Goal: Task Accomplishment & Management: Complete application form

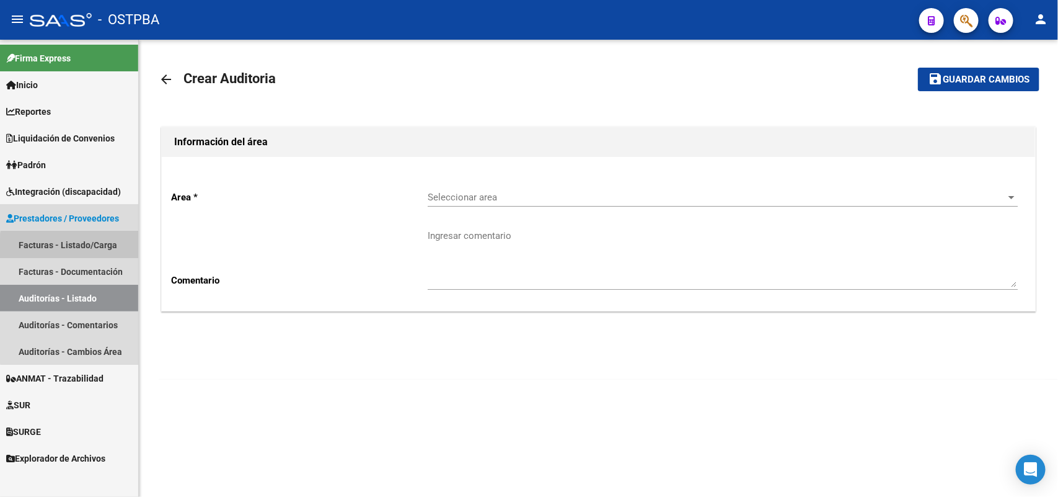
click at [101, 249] on link "Facturas - Listado/Carga" at bounding box center [69, 244] width 138 height 27
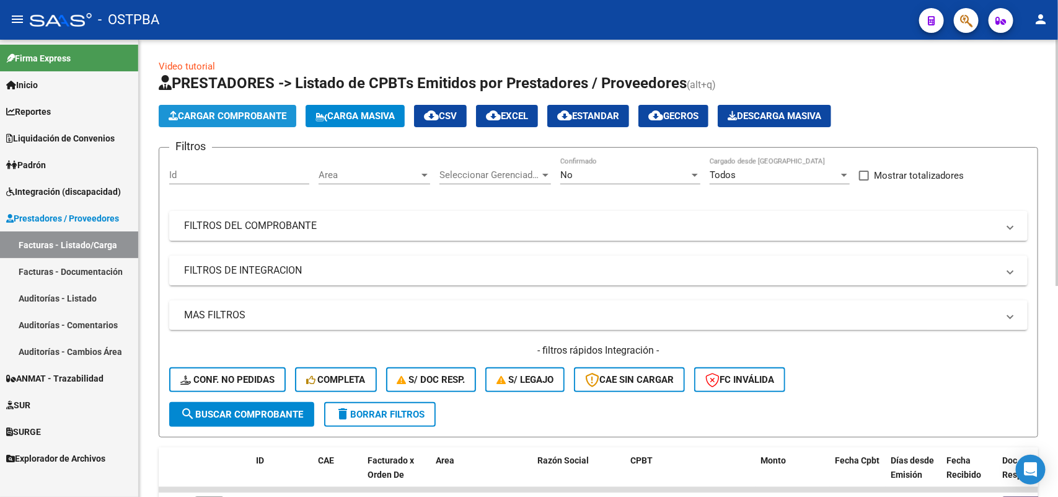
click at [240, 112] on span "Cargar Comprobante" at bounding box center [228, 115] width 118 height 11
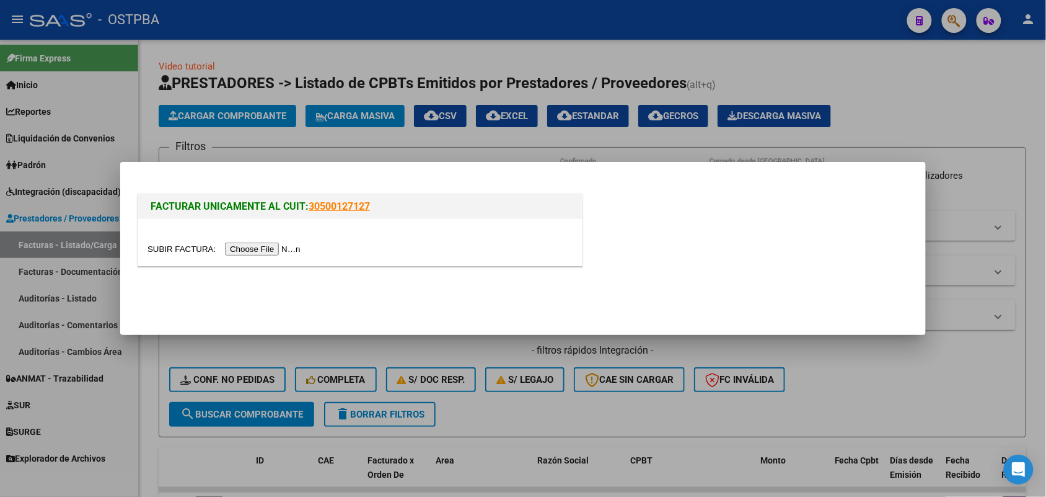
click at [259, 251] on input "file" at bounding box center [226, 248] width 157 height 13
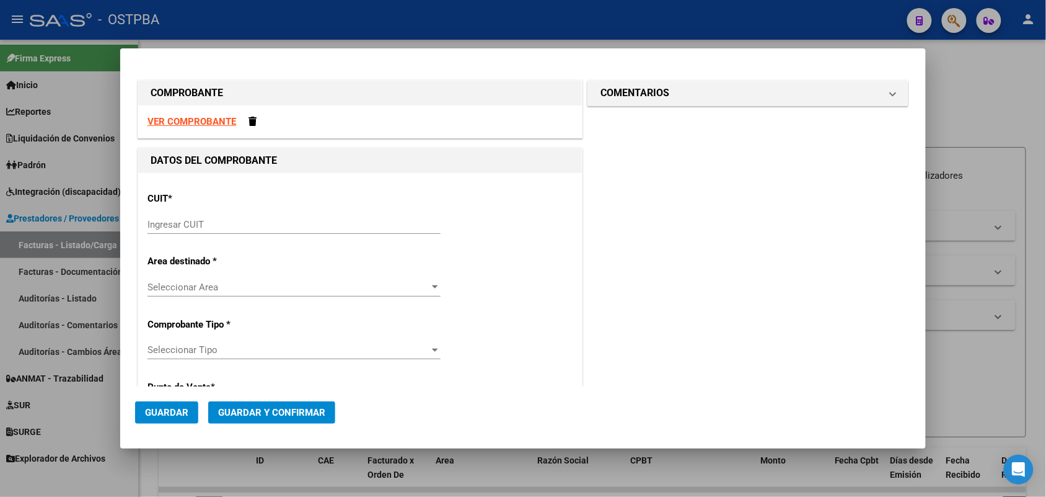
click at [165, 216] on div "Ingresar CUIT" at bounding box center [294, 224] width 293 height 19
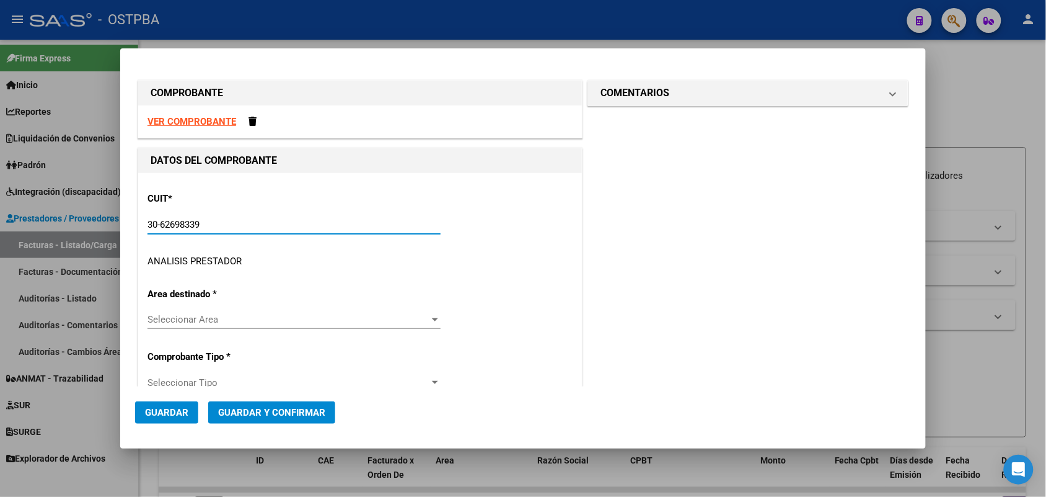
type input "30-62698339-8"
type input "163"
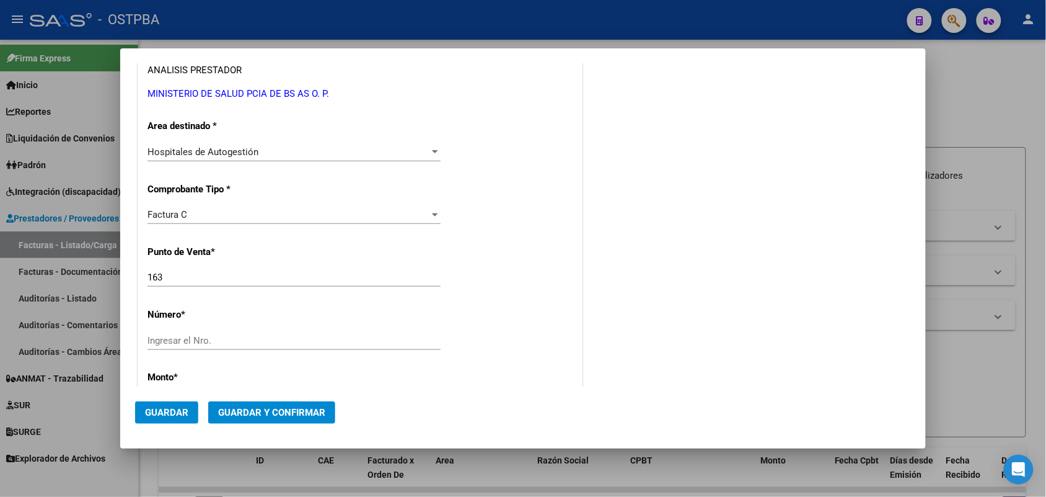
scroll to position [232, 0]
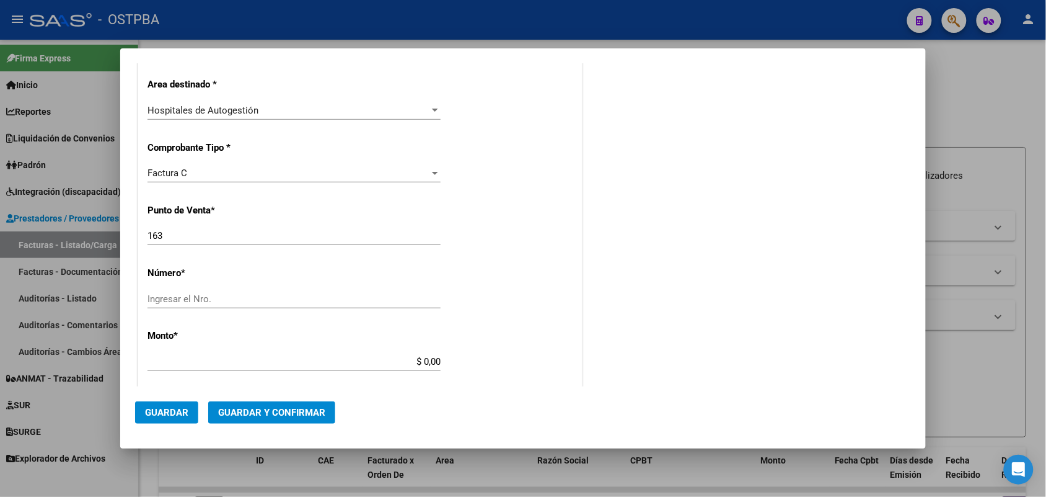
type input "30-62698339-8"
drag, startPoint x: 161, startPoint y: 236, endPoint x: 140, endPoint y: 237, distance: 21.2
click at [140, 237] on div "CUIT * 30-62698339-8 Ingresar CUIT ANALISIS PRESTADOR MINISTERIO DE SALUD PCIA …" at bounding box center [360, 379] width 444 height 879
type input "138"
click at [323, 301] on input "Ingresar el Nro." at bounding box center [294, 298] width 293 height 11
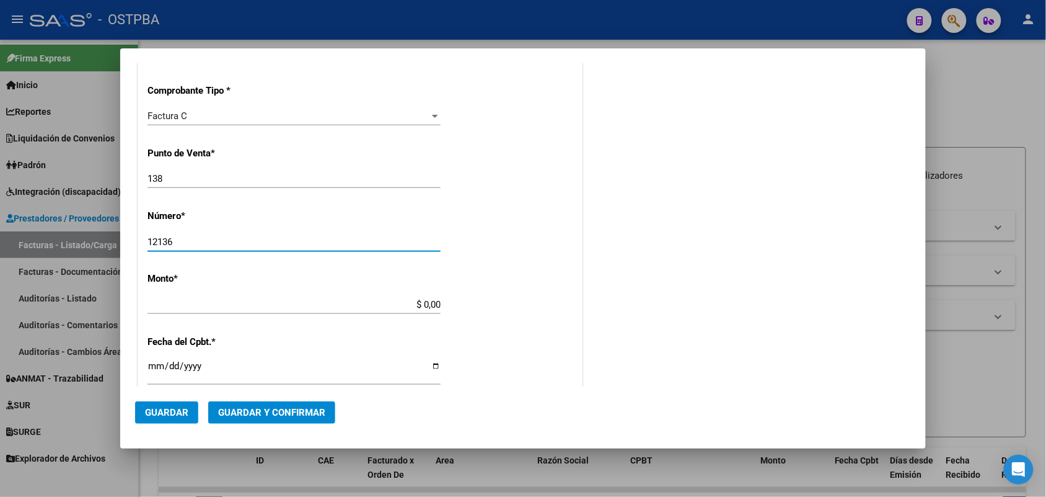
scroll to position [387, 0]
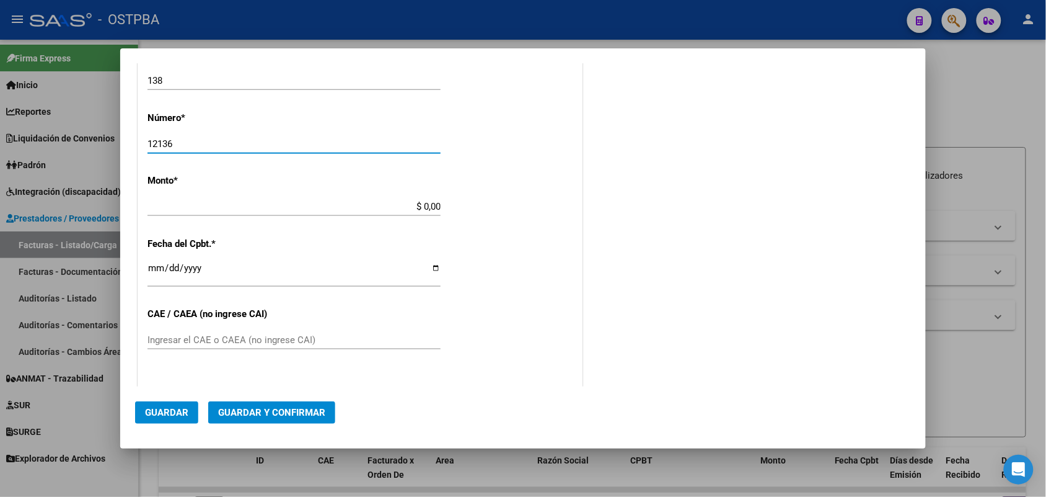
type input "12136"
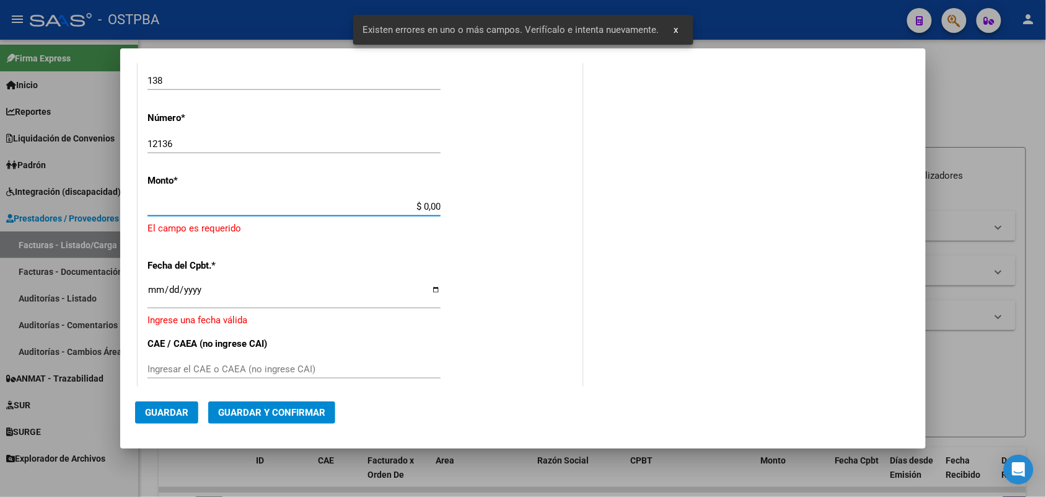
drag, startPoint x: 410, startPoint y: 208, endPoint x: 478, endPoint y: 202, distance: 68.4
click at [478, 202] on div "CUIT * 30-62698339-8 Ingresar CUIT ANALISIS PRESTADOR MINISTERIO DE SALUD PCIA …" at bounding box center [360, 240] width 444 height 908
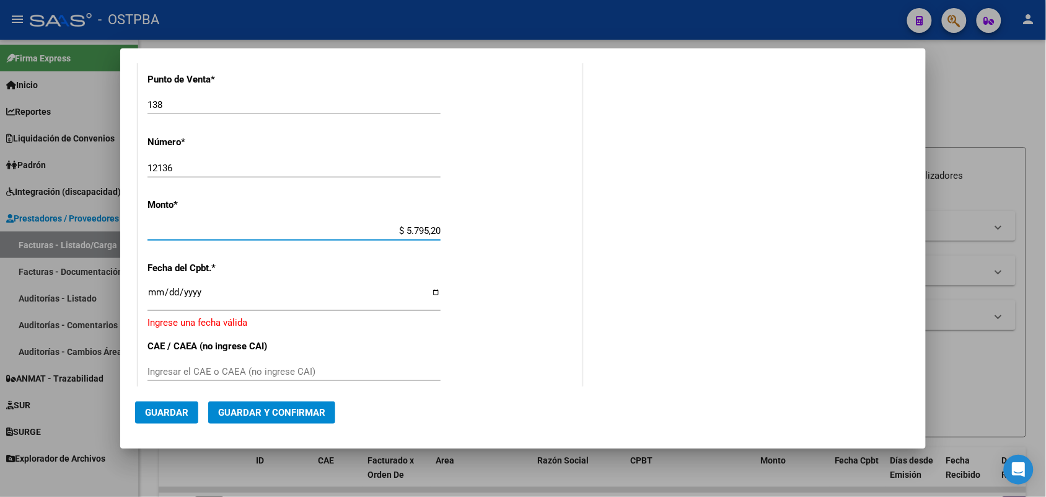
type input "$ 57.952,00"
click at [155, 302] on input "Ingresar la fecha" at bounding box center [294, 297] width 293 height 20
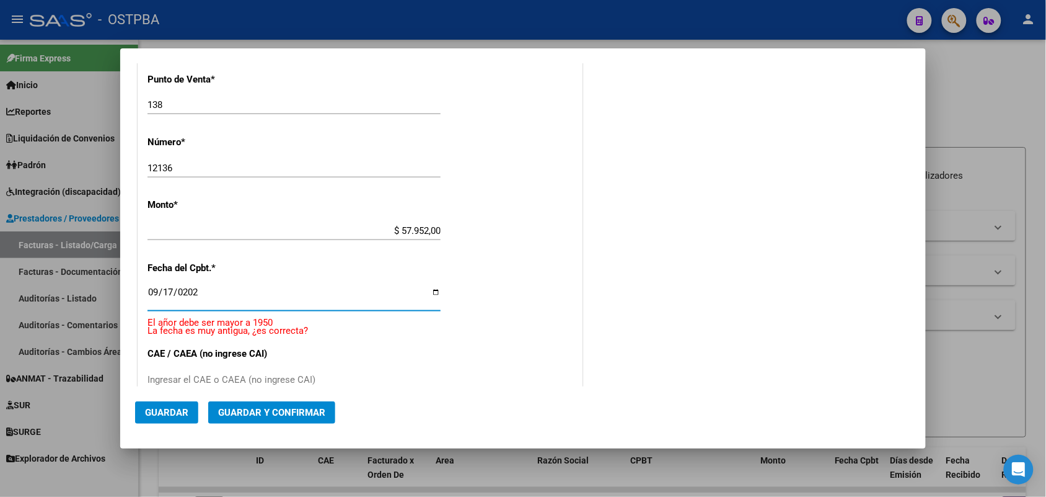
type input "2025-09-17"
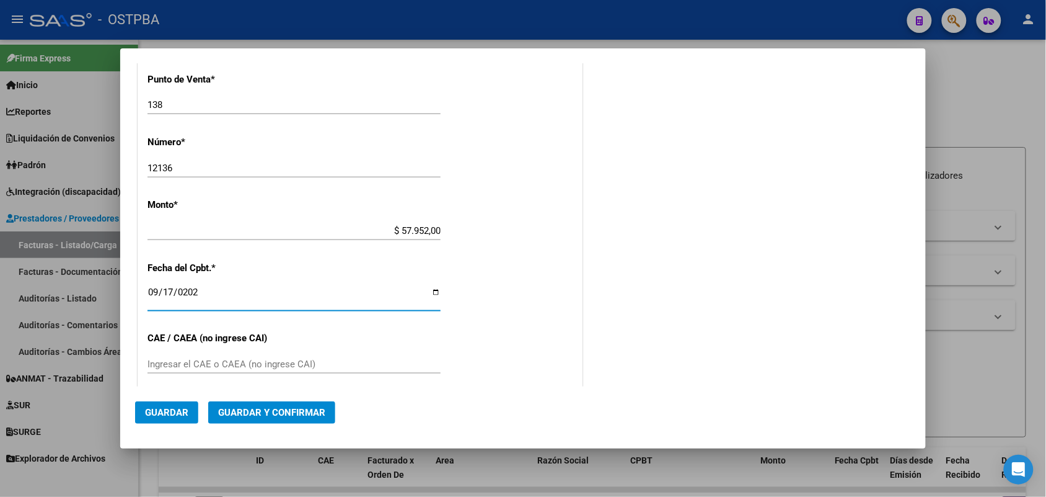
scroll to position [518, 0]
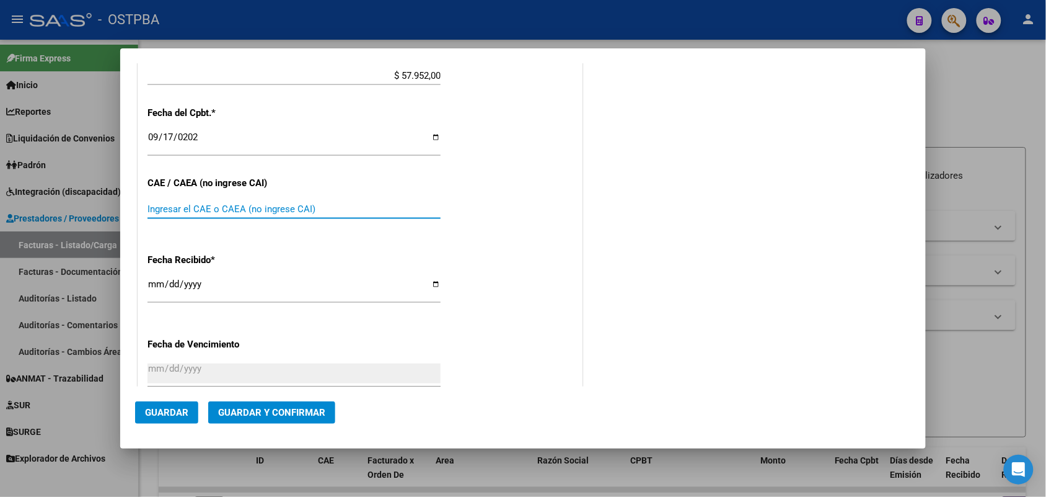
click at [172, 212] on input "Ingresar el CAE o CAEA (no ingrese CAI)" at bounding box center [294, 208] width 293 height 11
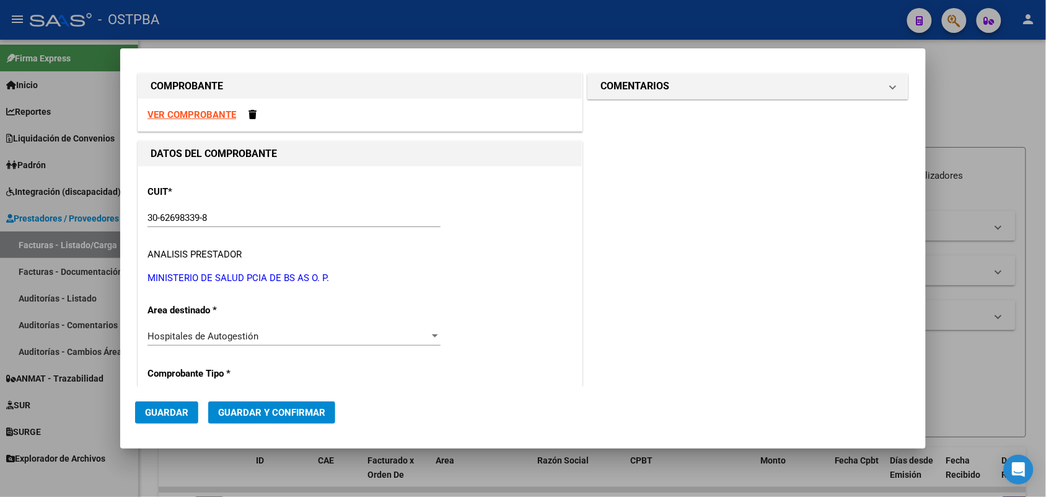
scroll to position [0, 0]
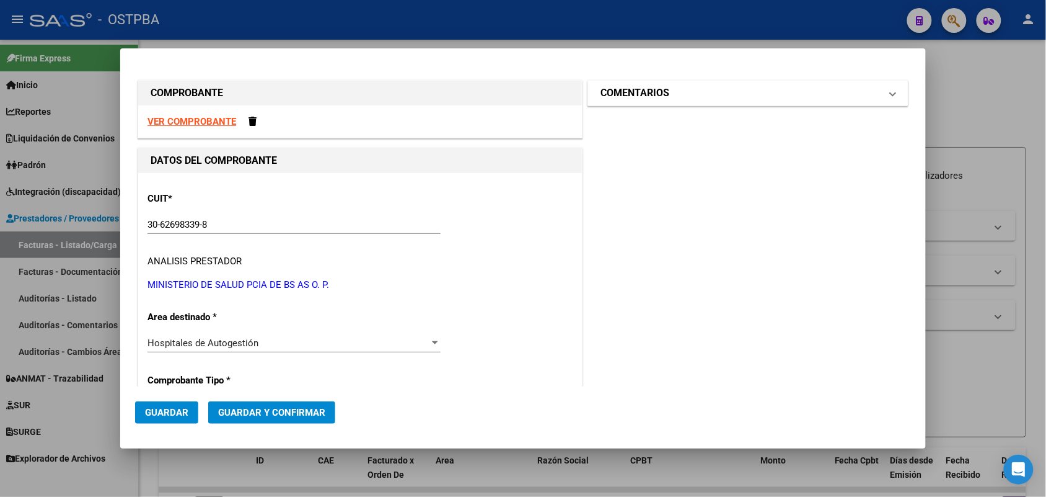
type input "75388479045108"
click at [891, 93] on span at bounding box center [893, 93] width 5 height 15
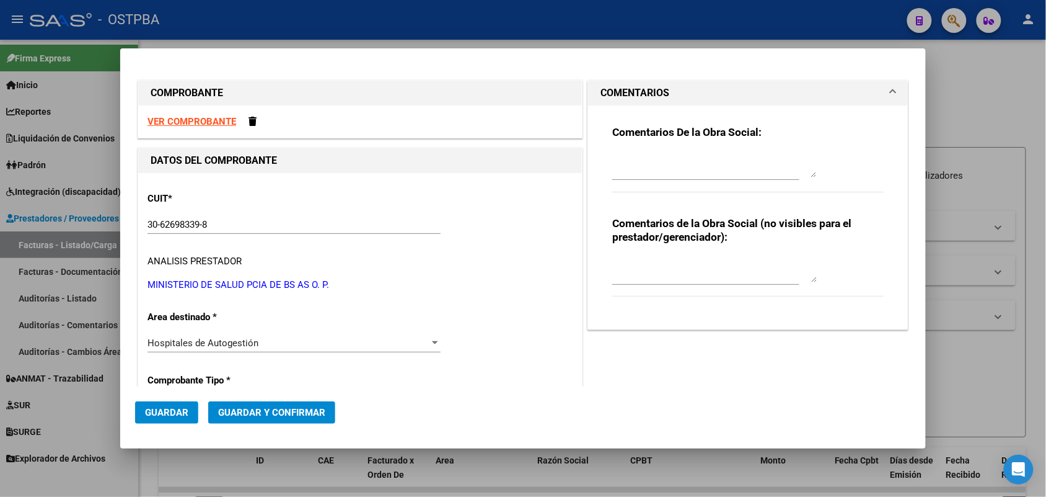
drag, startPoint x: 619, startPoint y: 175, endPoint x: 653, endPoint y: 171, distance: 34.4
click at [626, 174] on textarea at bounding box center [714, 165] width 205 height 25
type textarea "HR 127093"
click at [171, 410] on span "Guardar" at bounding box center [166, 412] width 43 height 11
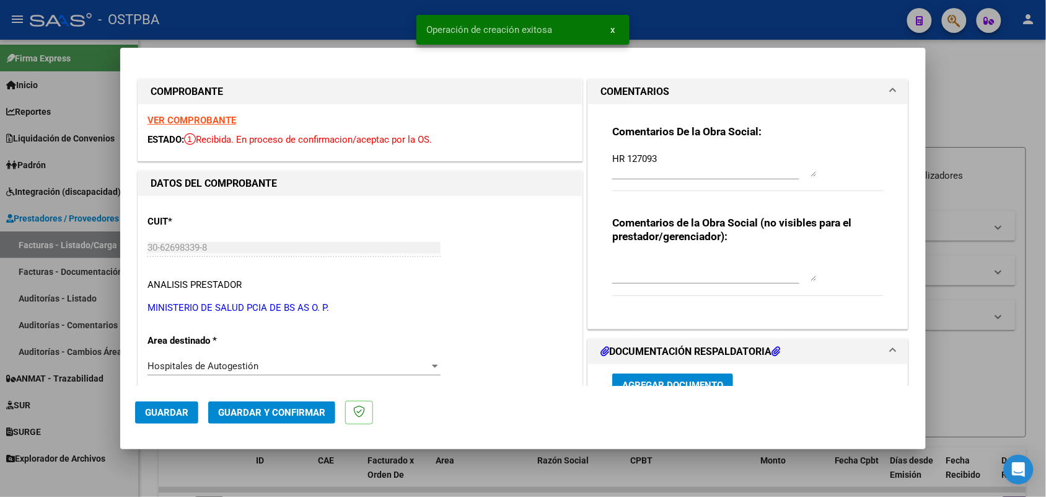
type input "2025-11-16"
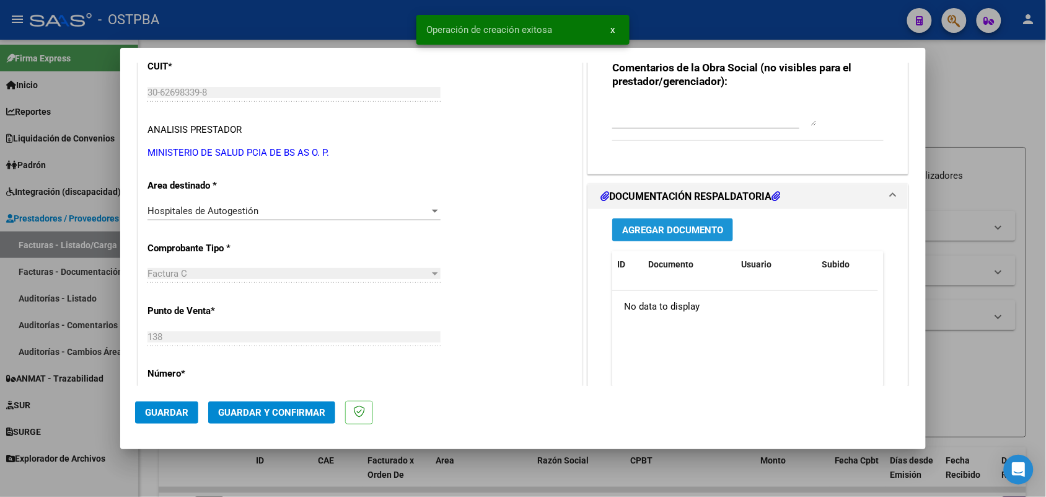
click at [664, 234] on span "Agregar Documento" at bounding box center [672, 229] width 101 height 11
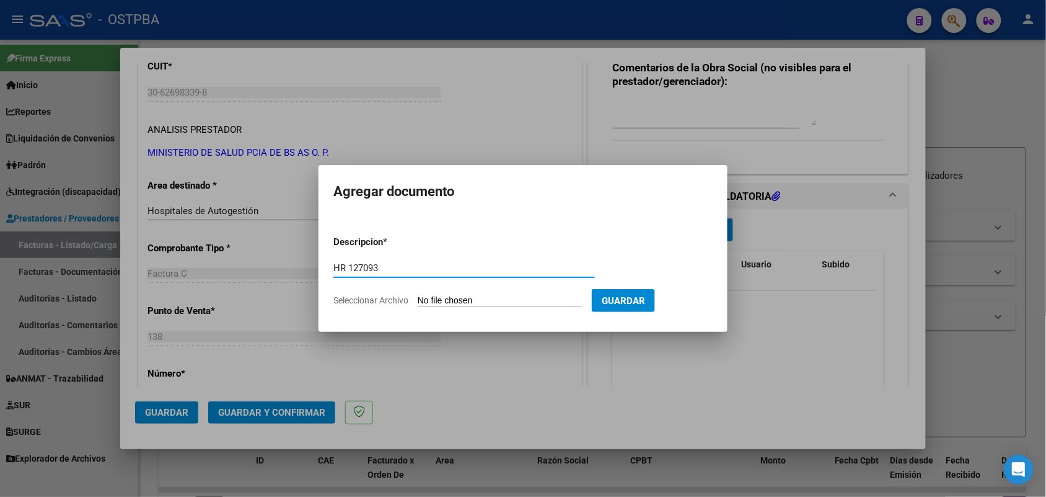
type input "HR 127093"
click at [431, 299] on input "Seleccionar Archivo" at bounding box center [500, 301] width 164 height 12
type input "C:\fakepath\HR 127093.pdf"
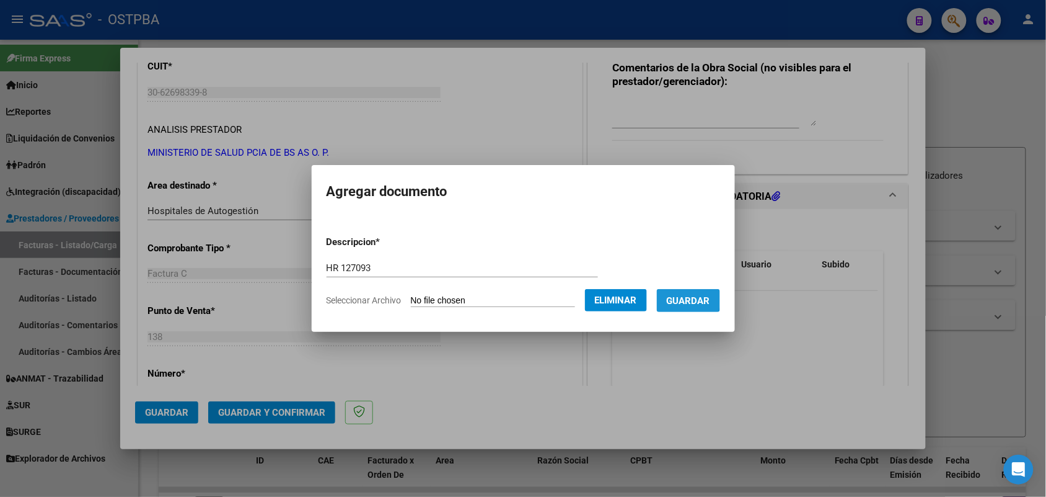
click at [697, 298] on span "Guardar" at bounding box center [688, 300] width 43 height 11
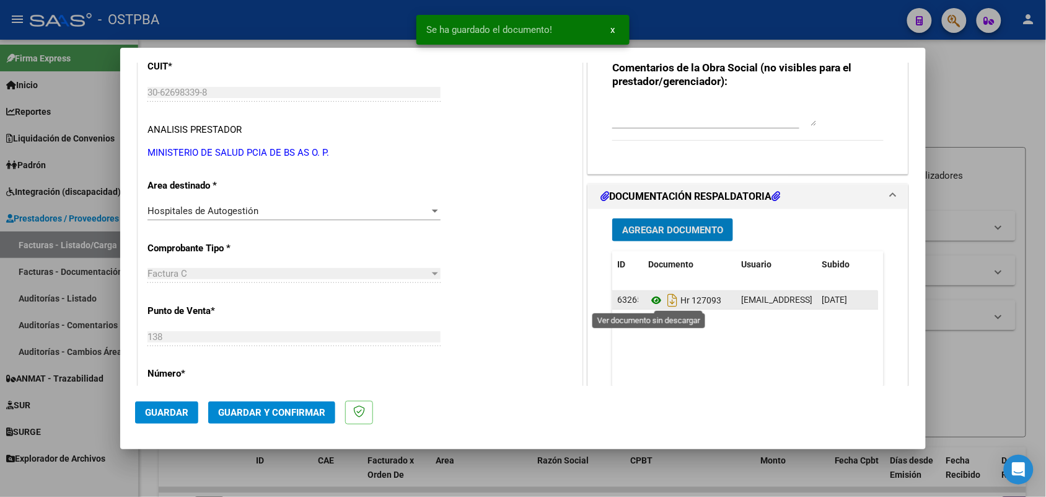
click at [648, 304] on icon at bounding box center [656, 300] width 16 height 15
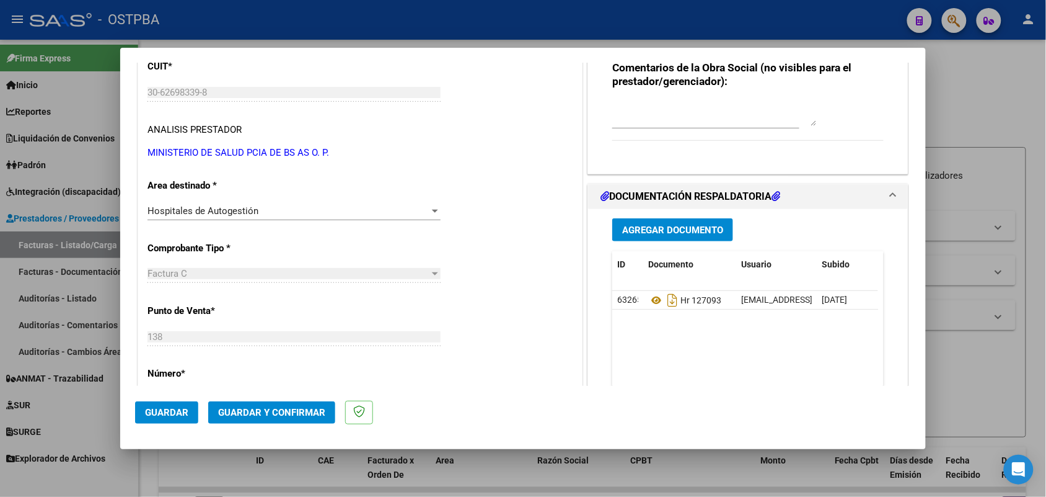
click at [640, 226] on span "Agregar Documento" at bounding box center [672, 229] width 101 height 11
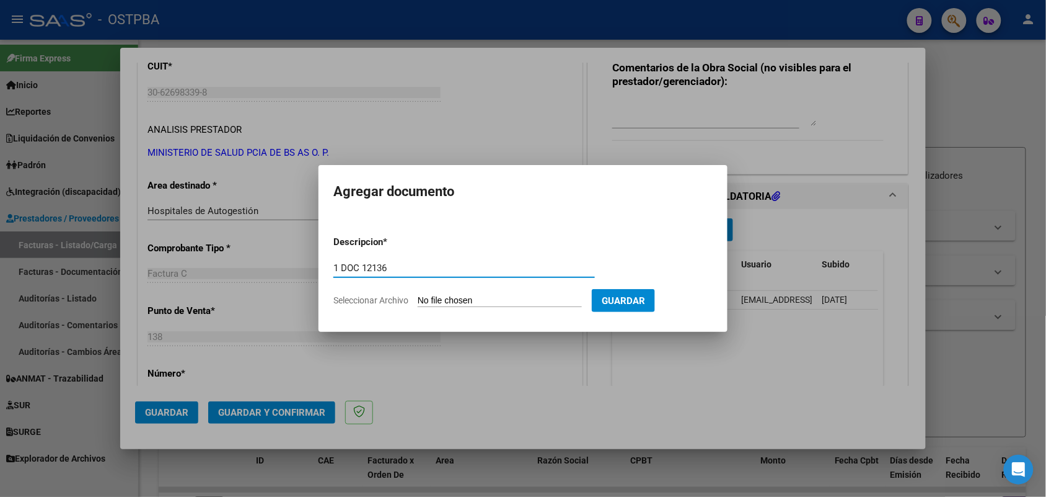
type input "1 DOC 12136"
click at [433, 299] on input "Seleccionar Archivo" at bounding box center [500, 301] width 164 height 12
type input "C:\fakepath\1 DOC 12136.pdf"
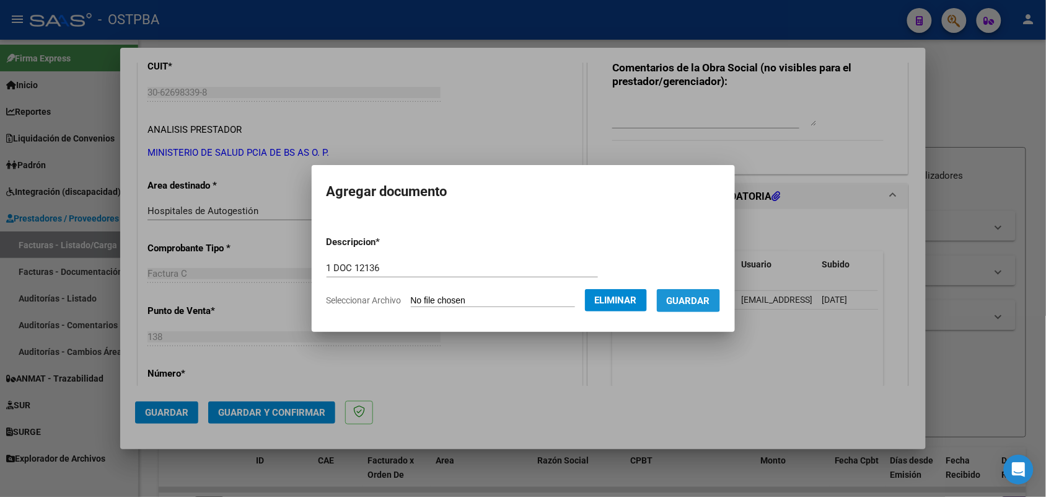
click at [697, 296] on span "Guardar" at bounding box center [688, 300] width 43 height 11
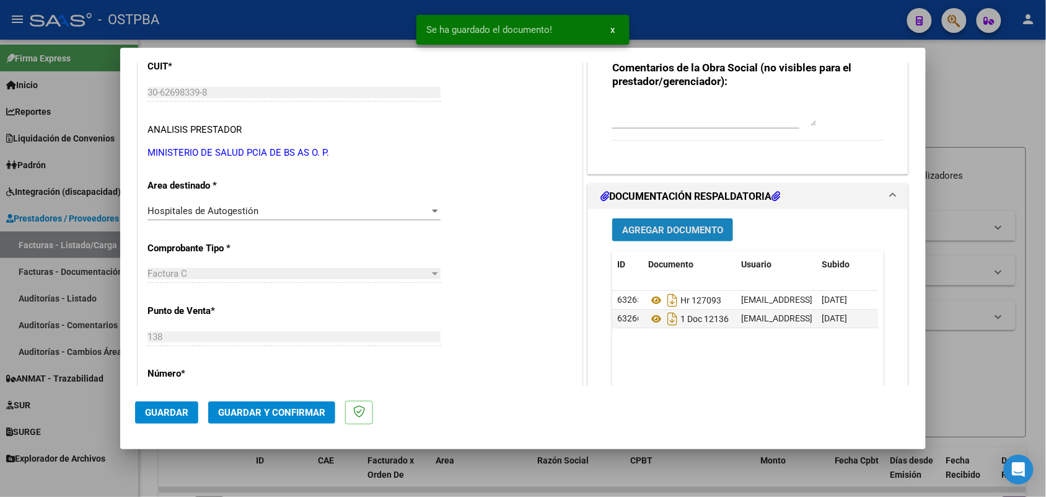
click at [670, 226] on span "Agregar Documento" at bounding box center [672, 229] width 101 height 11
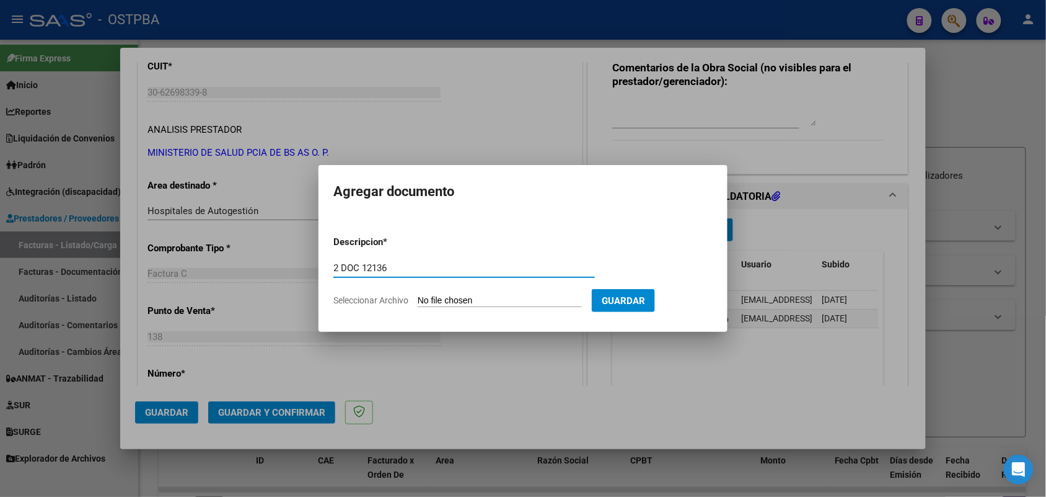
type input "2 DOC 12136"
click at [422, 302] on input "Seleccionar Archivo" at bounding box center [500, 301] width 164 height 12
type input "C:\fakepath\2 DOC 12136.pdf"
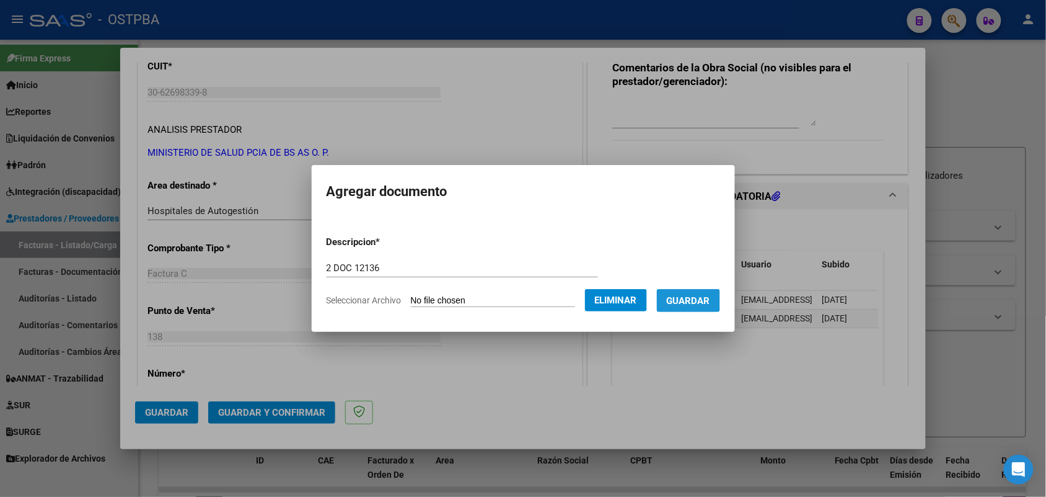
click at [692, 296] on span "Guardar" at bounding box center [688, 300] width 43 height 11
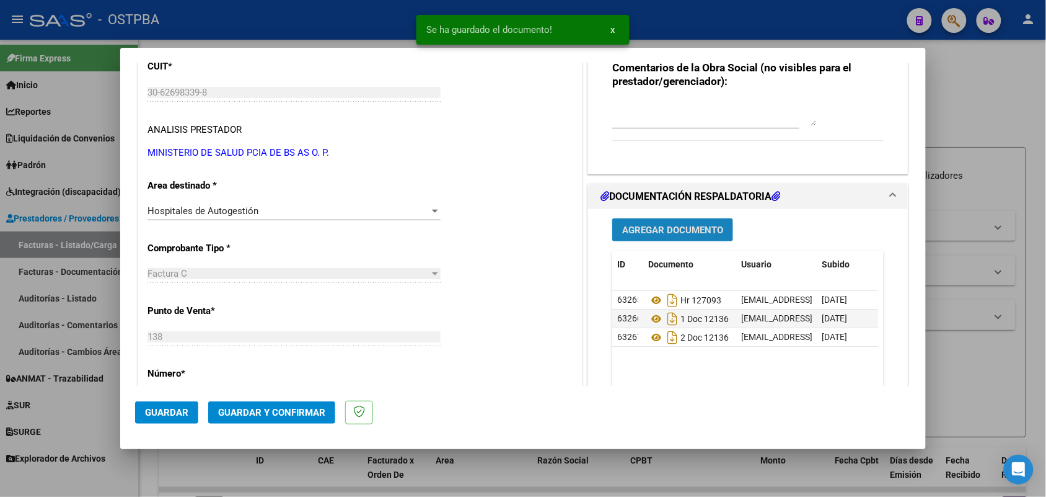
click at [637, 229] on span "Agregar Documento" at bounding box center [672, 229] width 101 height 11
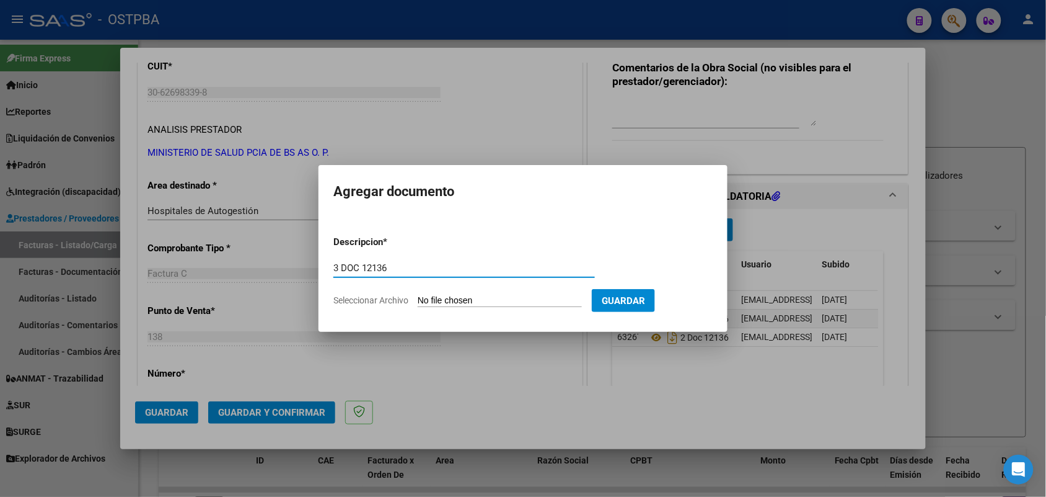
type input "3 DOC 12136"
click at [430, 301] on input "Seleccionar Archivo" at bounding box center [500, 301] width 164 height 12
type input "C:\fakepath\3 DOC 12136.pdf"
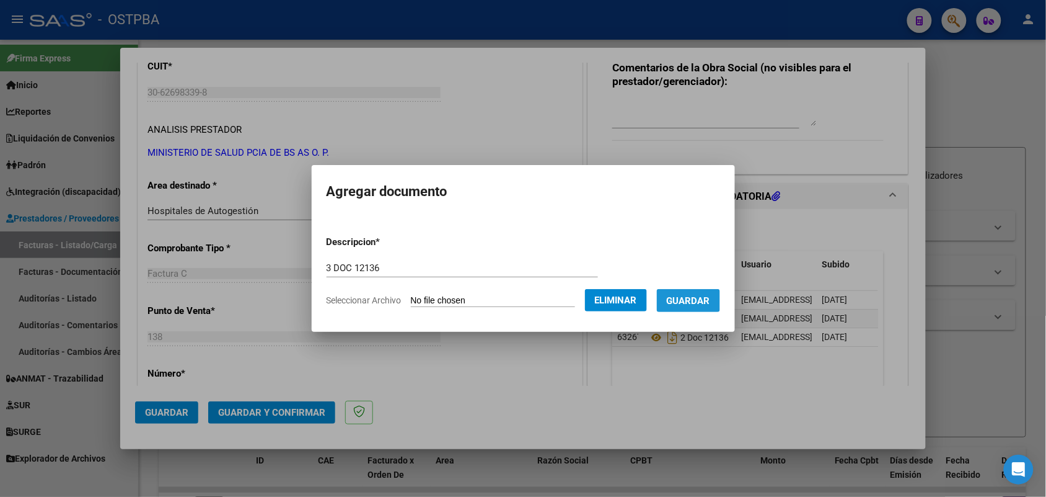
click at [699, 296] on span "Guardar" at bounding box center [688, 300] width 43 height 11
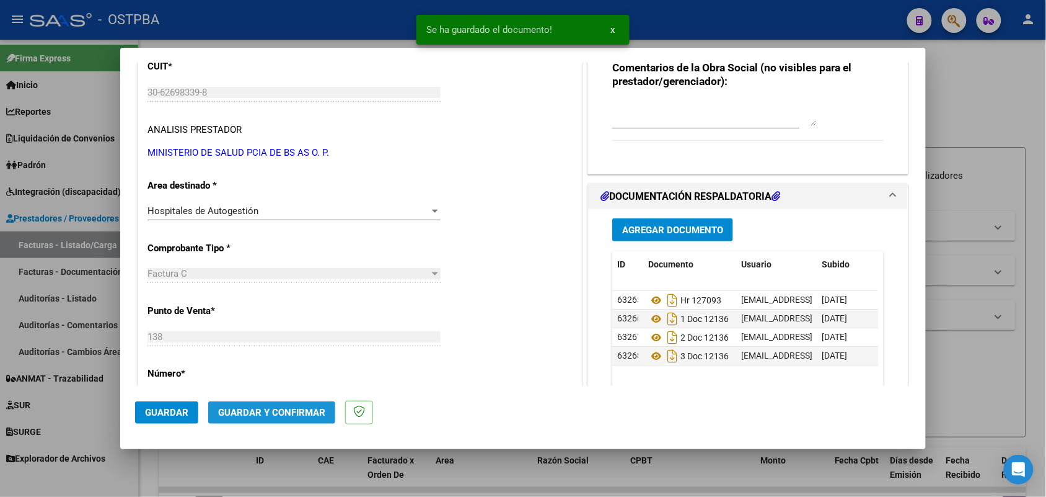
click at [282, 410] on span "Guardar y Confirmar" at bounding box center [271, 412] width 107 height 11
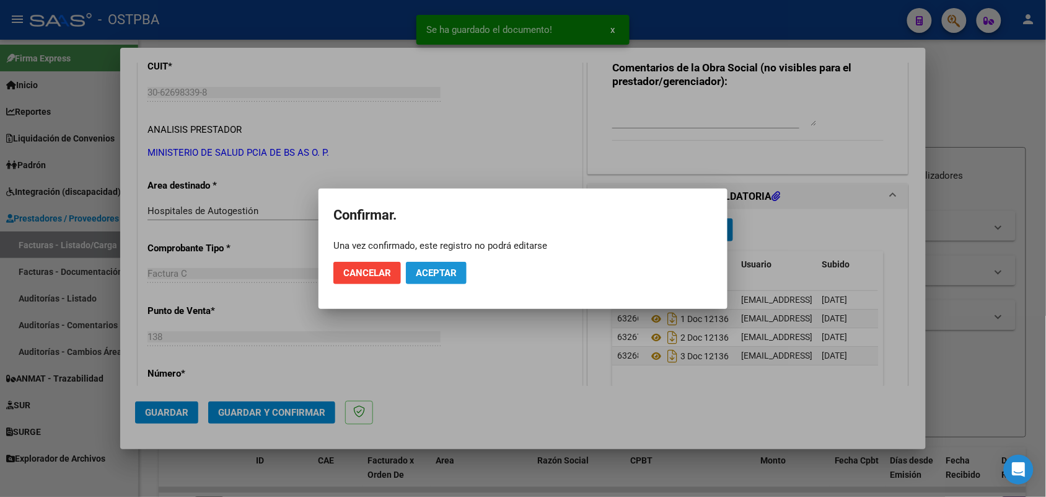
click at [429, 273] on span "Aceptar" at bounding box center [436, 272] width 41 height 11
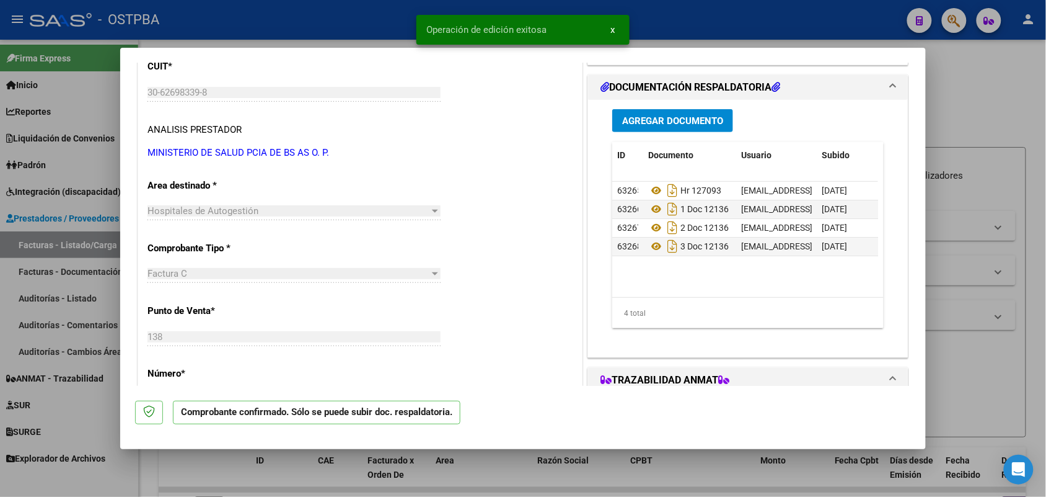
click at [96, 324] on div at bounding box center [523, 248] width 1046 height 497
type input "$ 0,00"
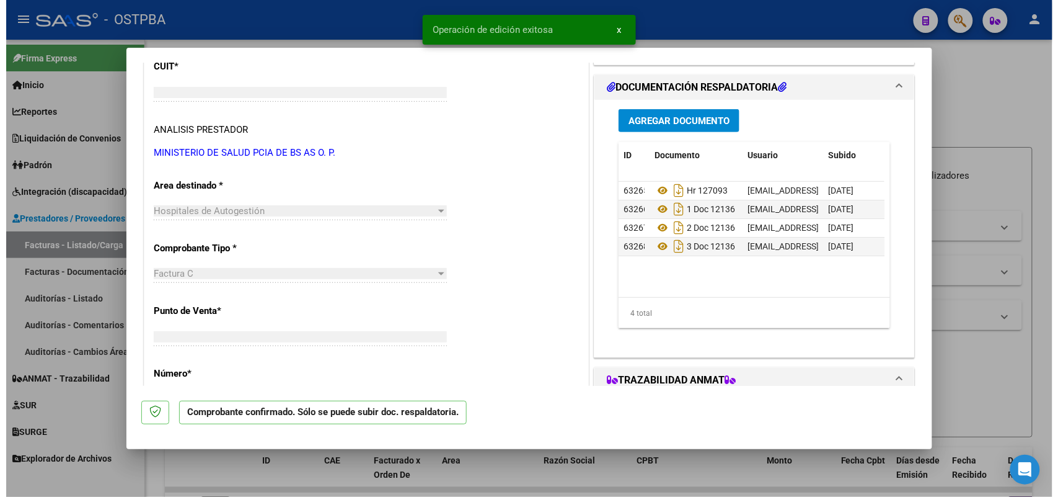
scroll to position [162, 0]
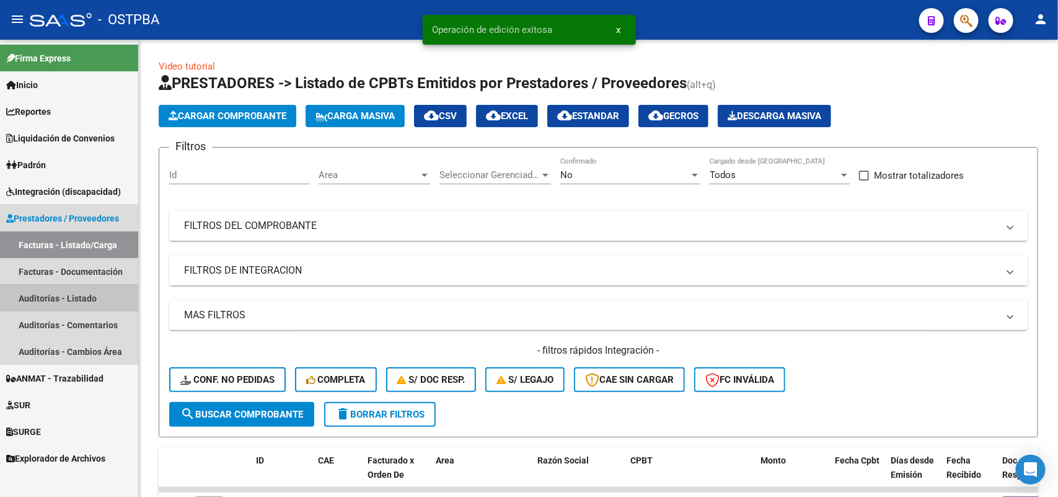
click at [76, 298] on link "Auditorías - Listado" at bounding box center [69, 298] width 138 height 27
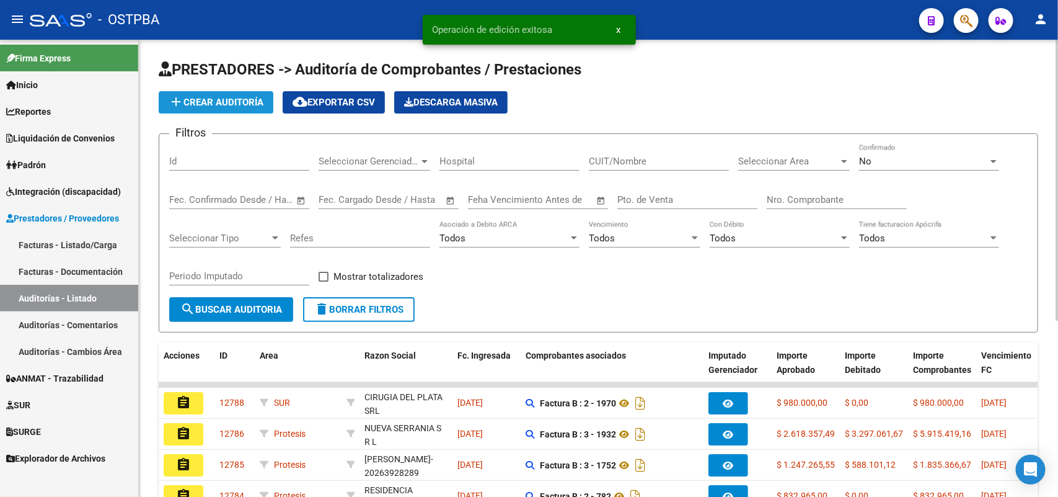
click at [231, 97] on span "add Crear Auditoría" at bounding box center [216, 102] width 95 height 11
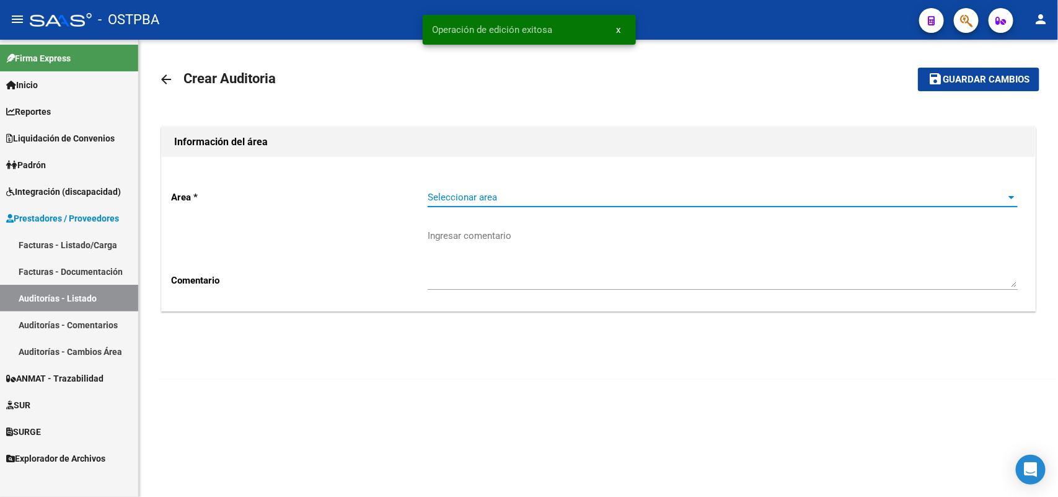
click at [489, 199] on span "Seleccionar area" at bounding box center [717, 197] width 579 height 11
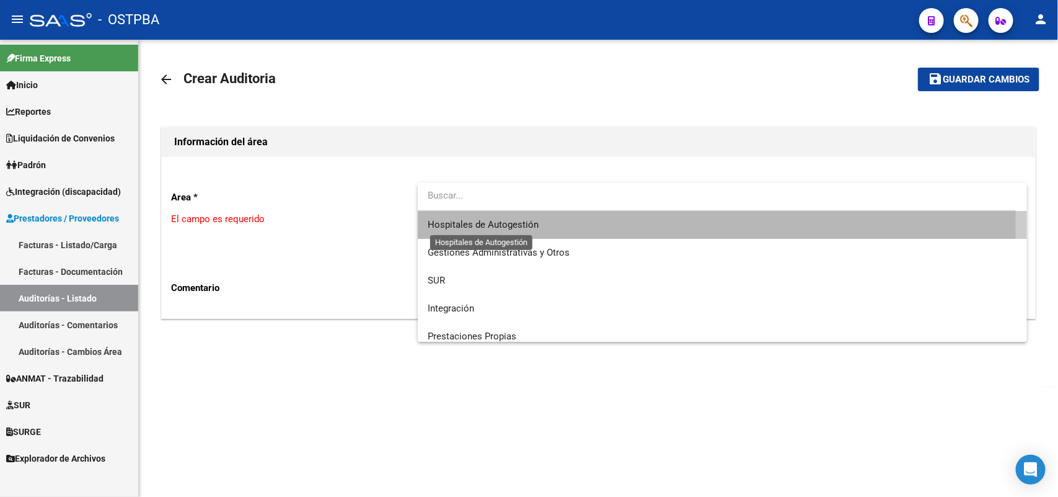
click at [474, 221] on span "Hospitales de Autogestión" at bounding box center [483, 224] width 111 height 11
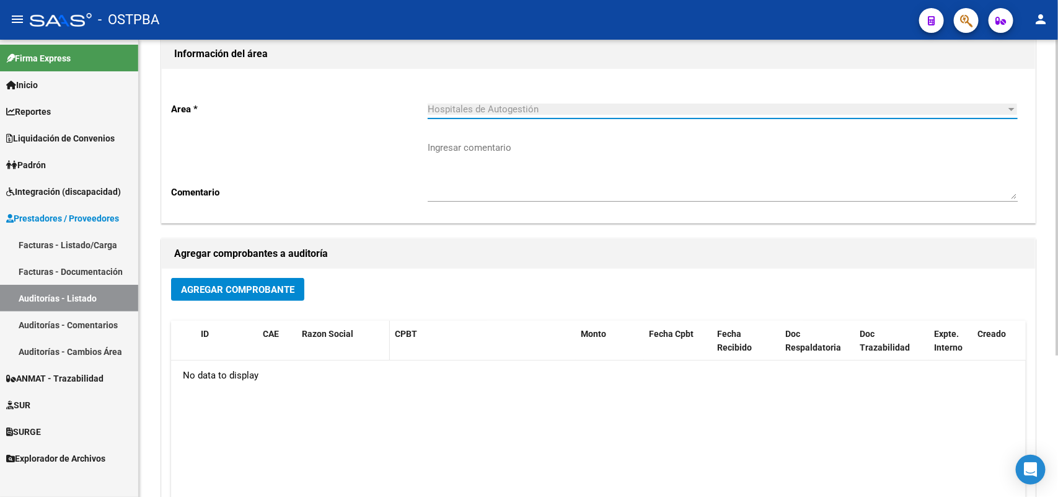
scroll to position [205, 0]
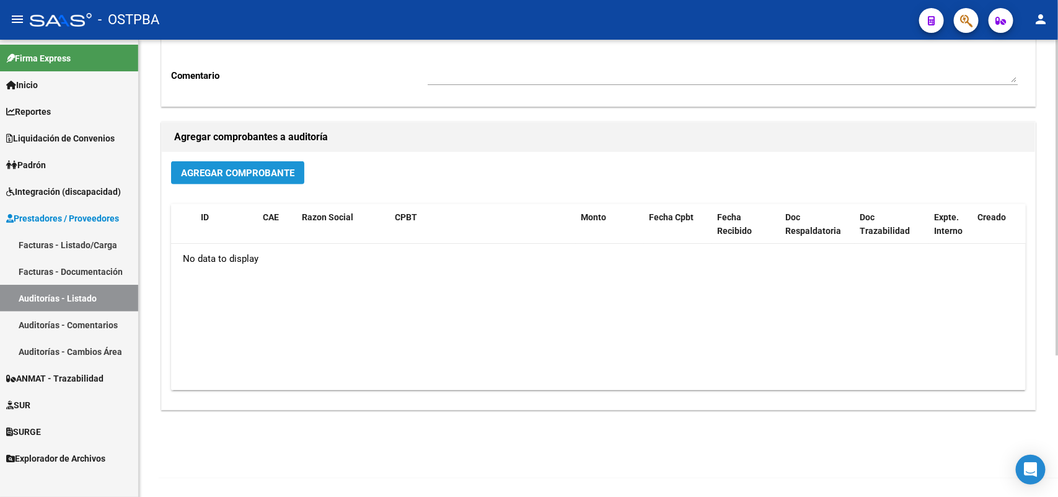
click at [251, 169] on span "Agregar Comprobante" at bounding box center [237, 172] width 113 height 11
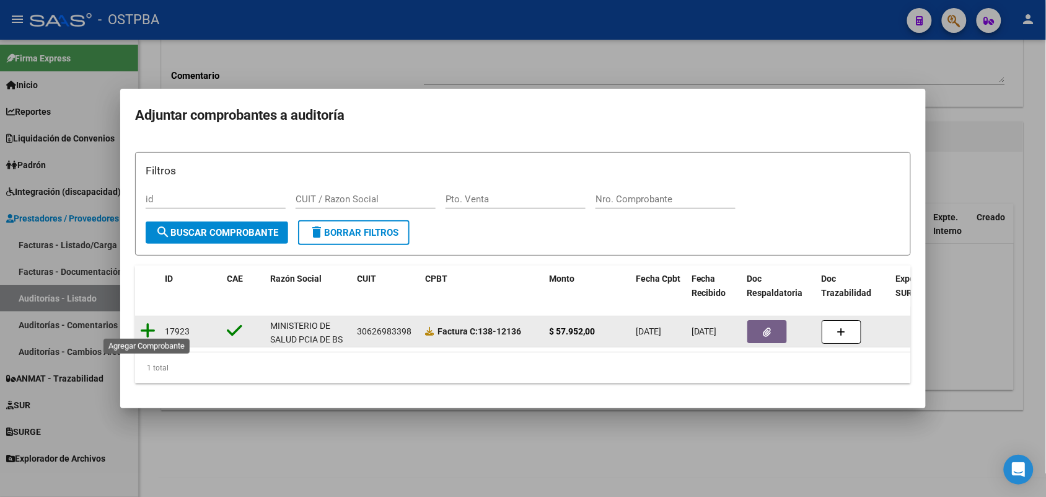
click at [149, 322] on icon at bounding box center [147, 330] width 15 height 17
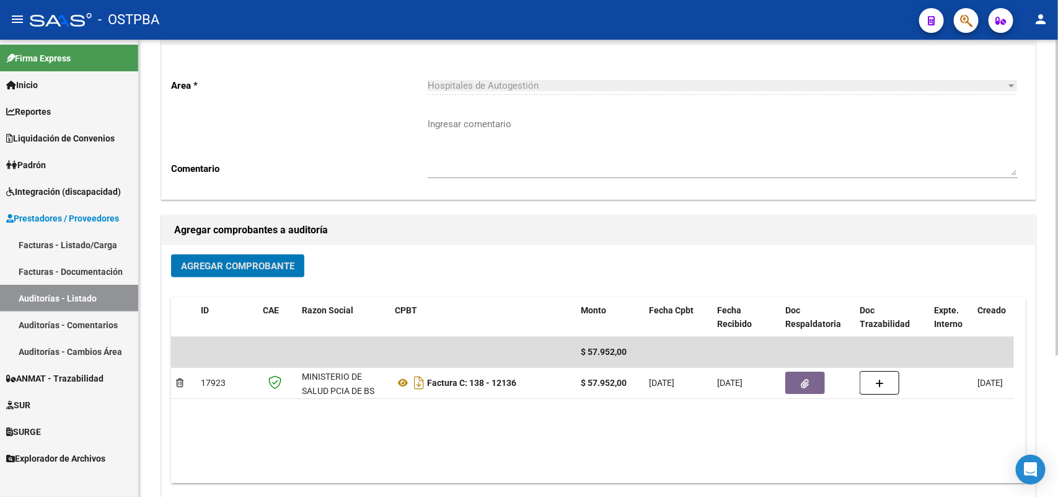
scroll to position [0, 0]
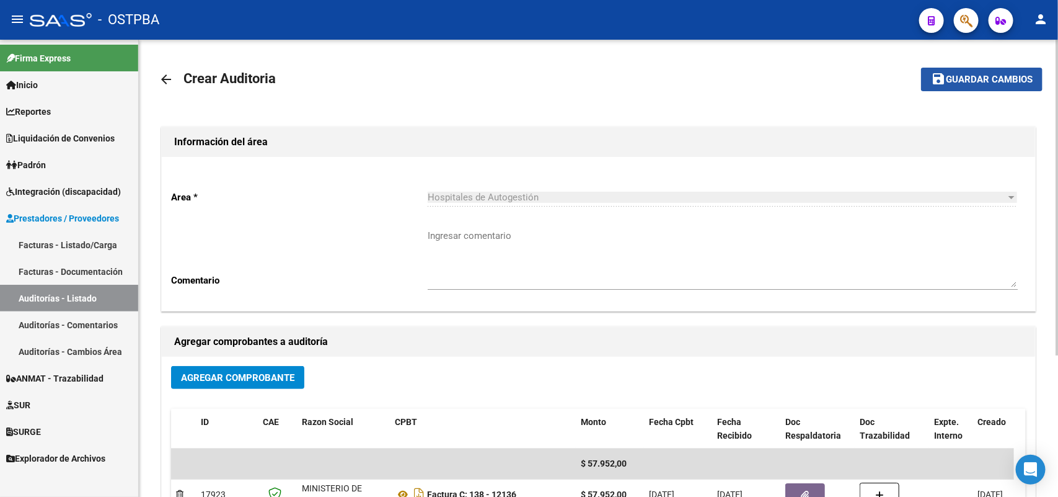
click at [981, 76] on span "Guardar cambios" at bounding box center [989, 79] width 87 height 11
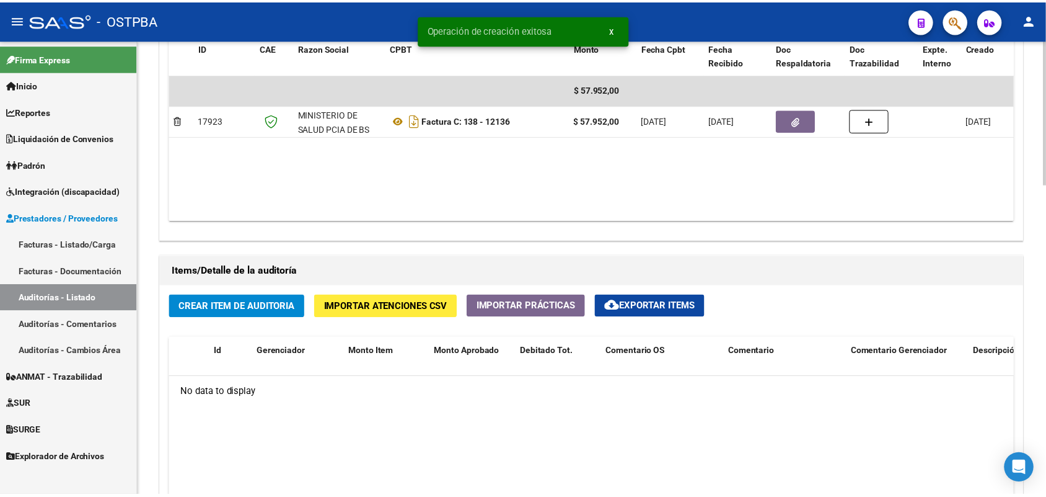
scroll to position [697, 0]
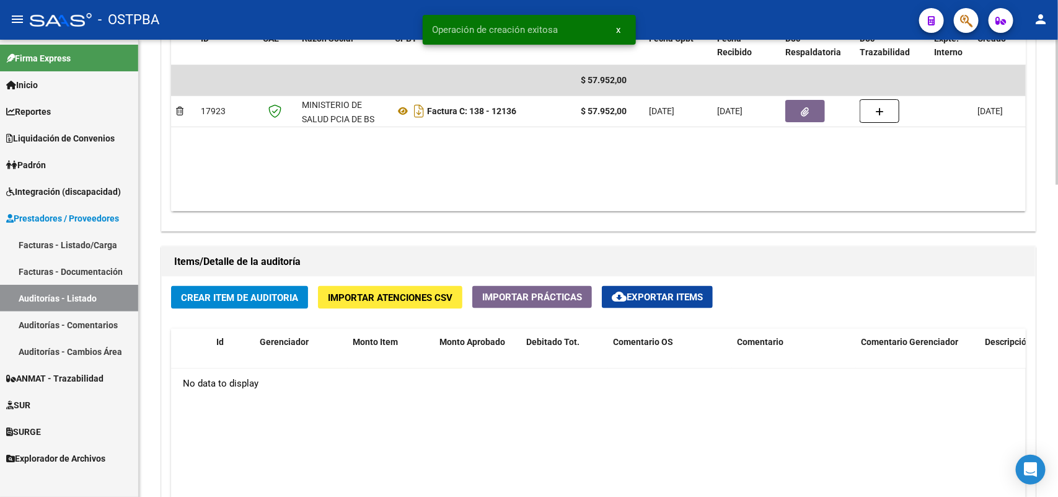
click at [229, 287] on button "Crear Item de Auditoria" at bounding box center [239, 297] width 137 height 23
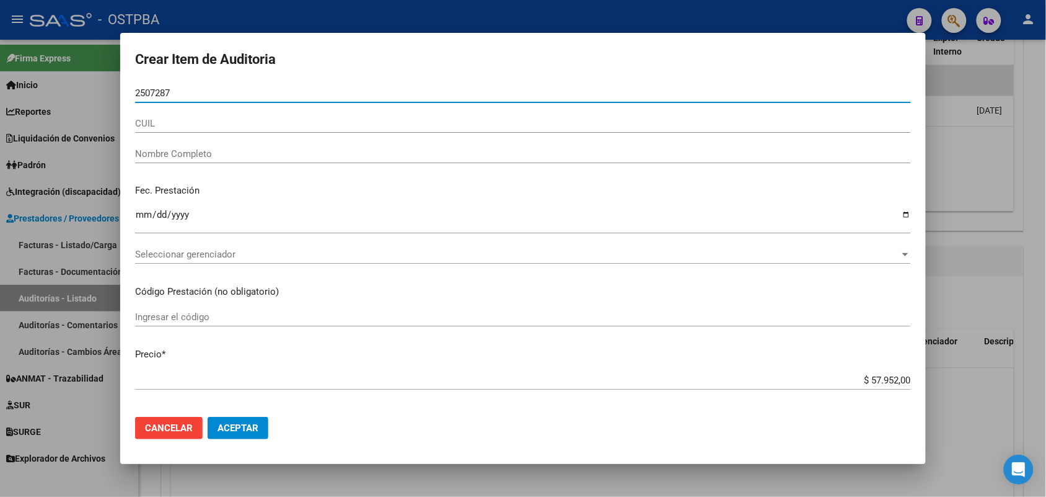
type input "25072871"
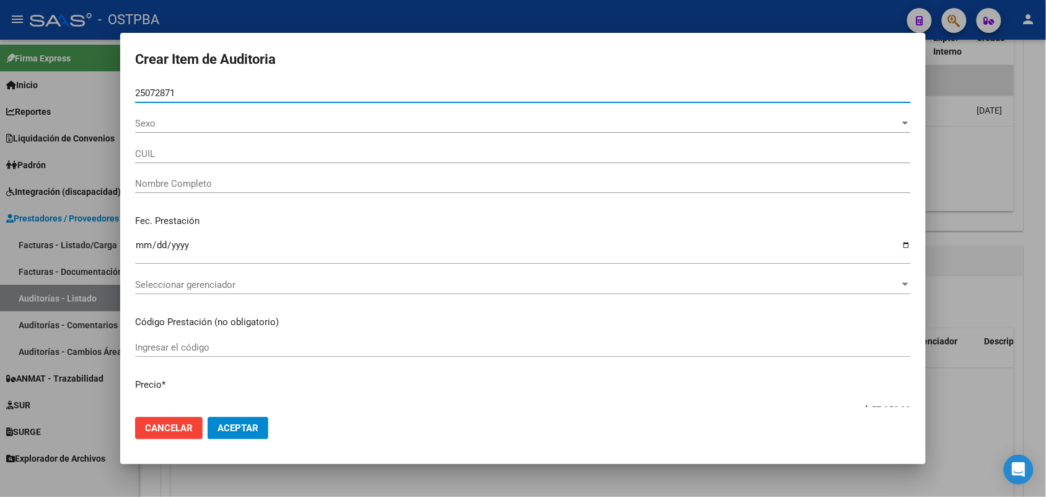
type input "23250728719"
type input "BOA CLAUDIO ADOLFO -"
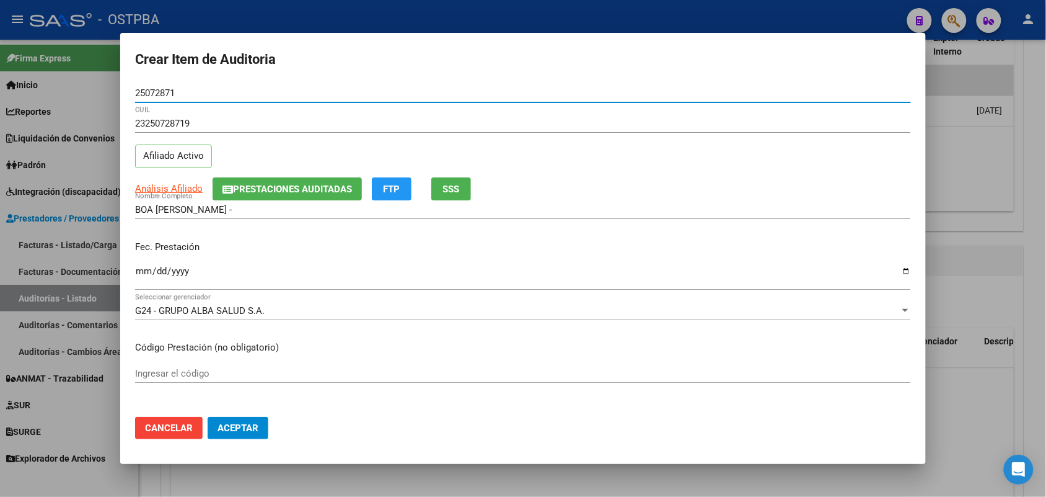
type input "25072871"
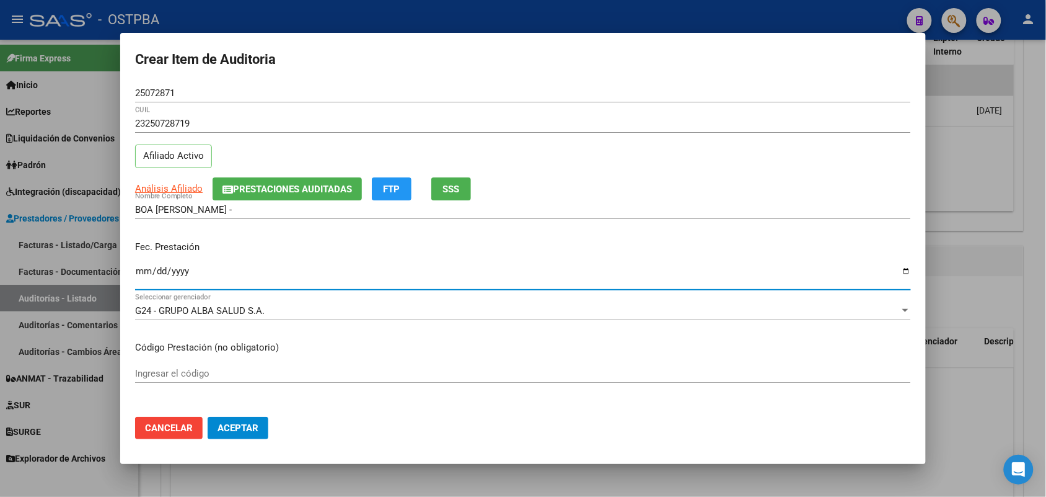
click at [143, 275] on input "Ingresar la fecha" at bounding box center [523, 276] width 776 height 20
type input "2025-07-18"
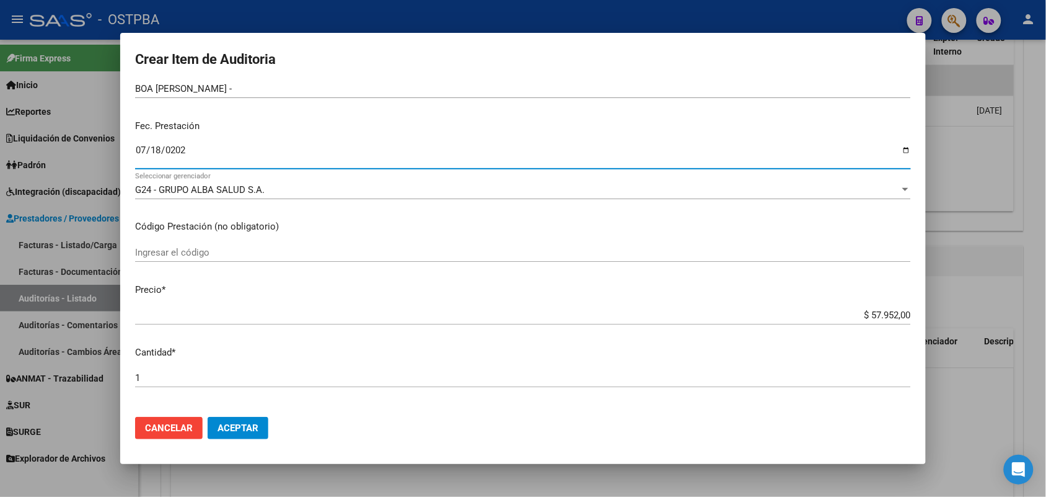
scroll to position [155, 0]
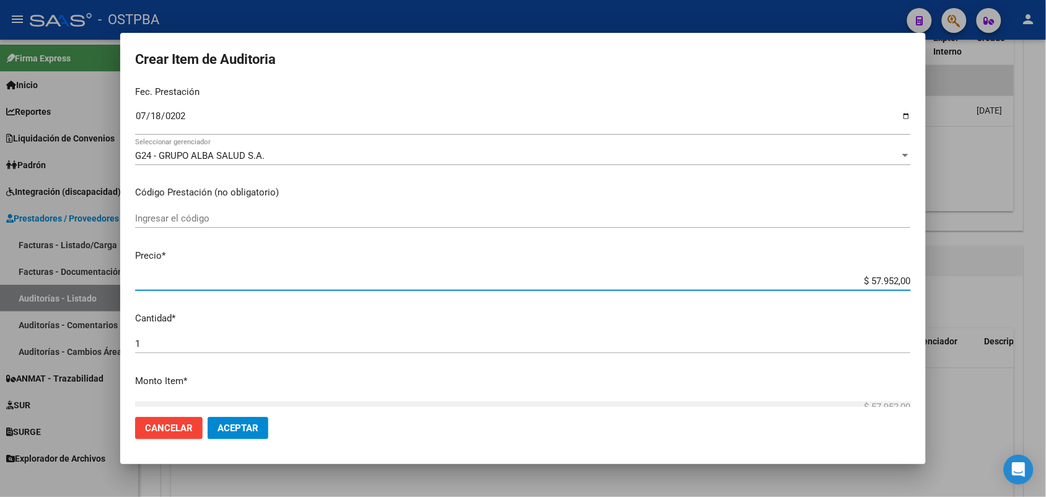
drag, startPoint x: 842, startPoint y: 280, endPoint x: 941, endPoint y: 286, distance: 99.4
click at [941, 286] on div "Crear Item de Auditoria 25072871 Nro Documento 23250728719 CUIL Afiliado Activo…" at bounding box center [523, 248] width 1046 height 497
type input "$ 0,07"
type input "$ 0,72"
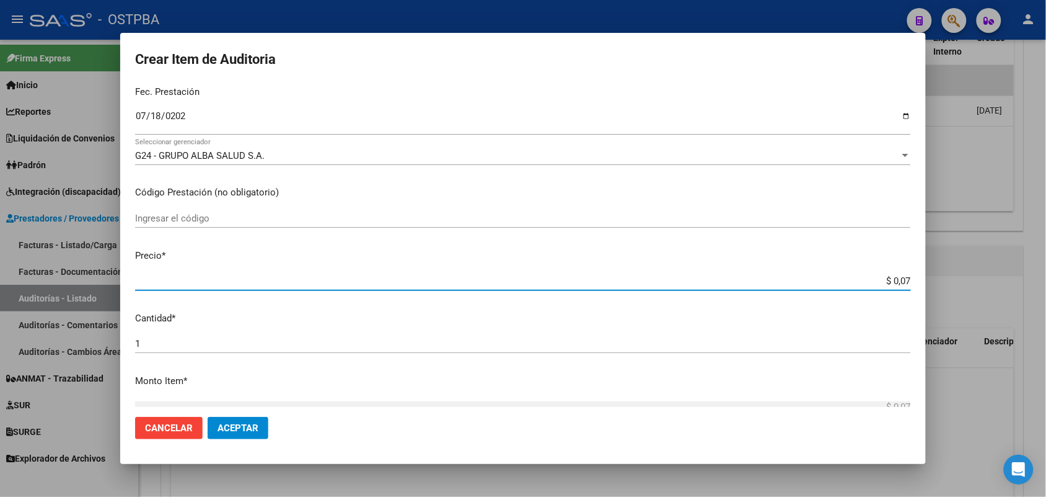
type input "$ 0,72"
type input "$ 7,24"
type input "$ 72,44"
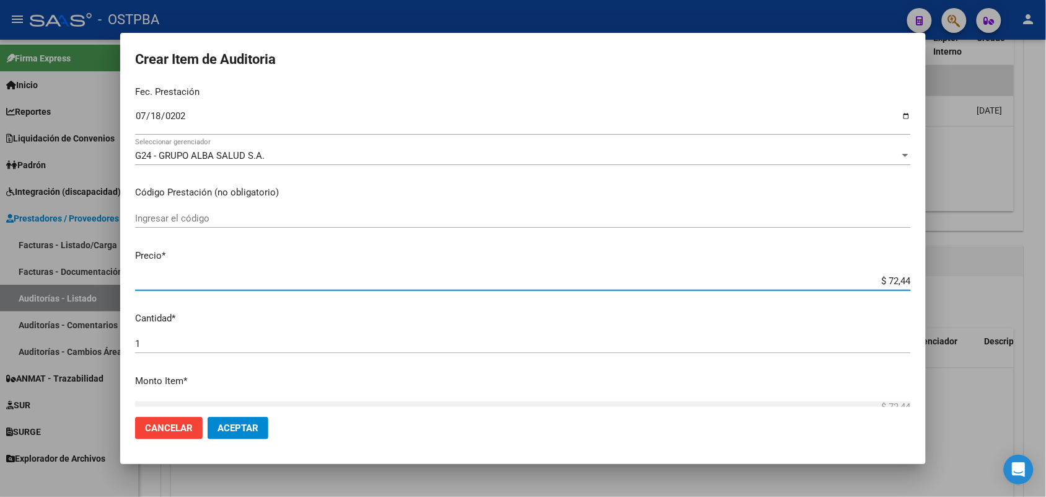
type input "$ 724,40"
type input "$ 7.244,00"
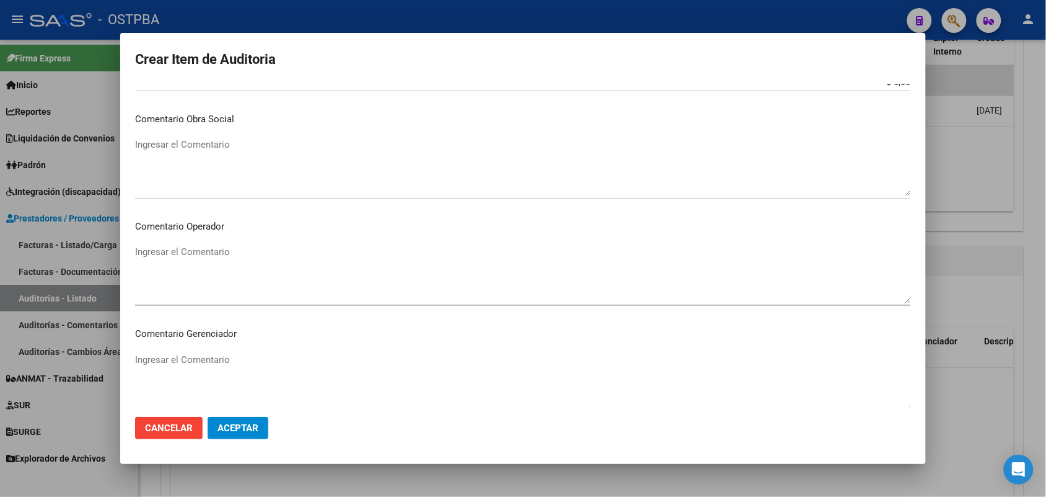
scroll to position [792, 0]
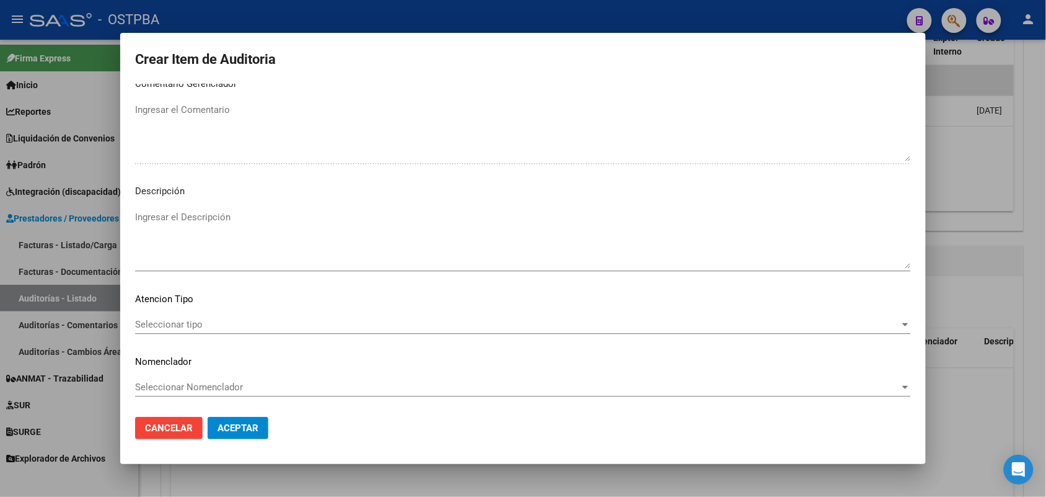
click at [175, 323] on span "Seleccionar tipo" at bounding box center [517, 324] width 765 height 11
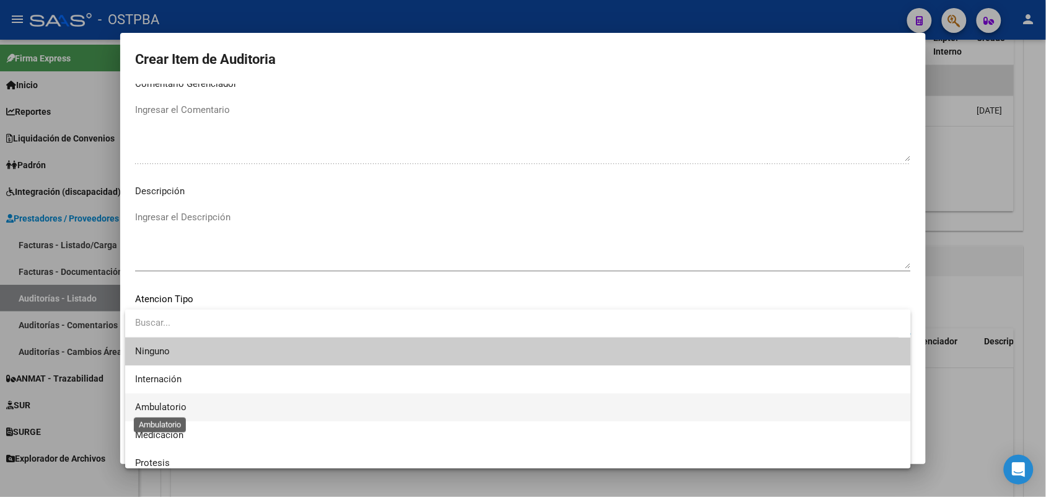
click at [167, 407] on span "Ambulatorio" at bounding box center [160, 406] width 51 height 11
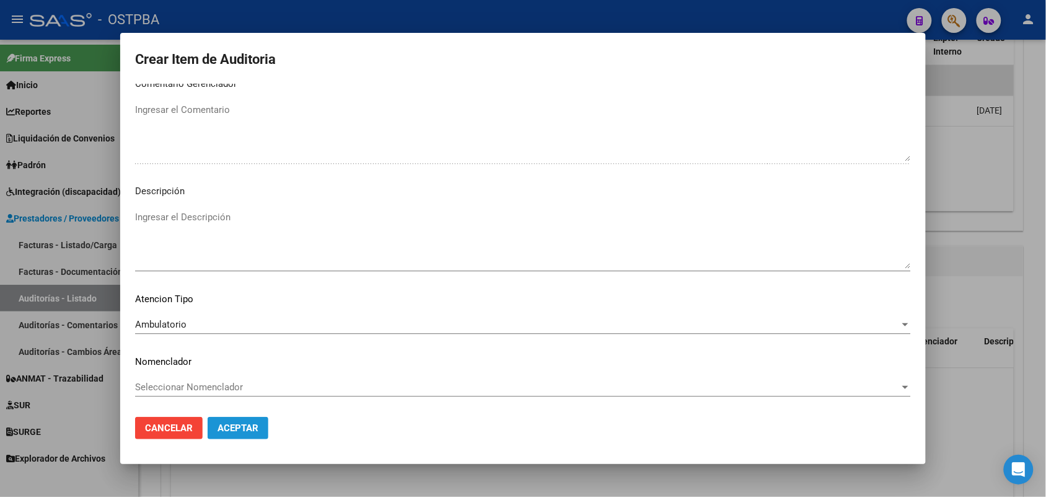
click at [227, 420] on button "Aceptar" at bounding box center [238, 428] width 61 height 22
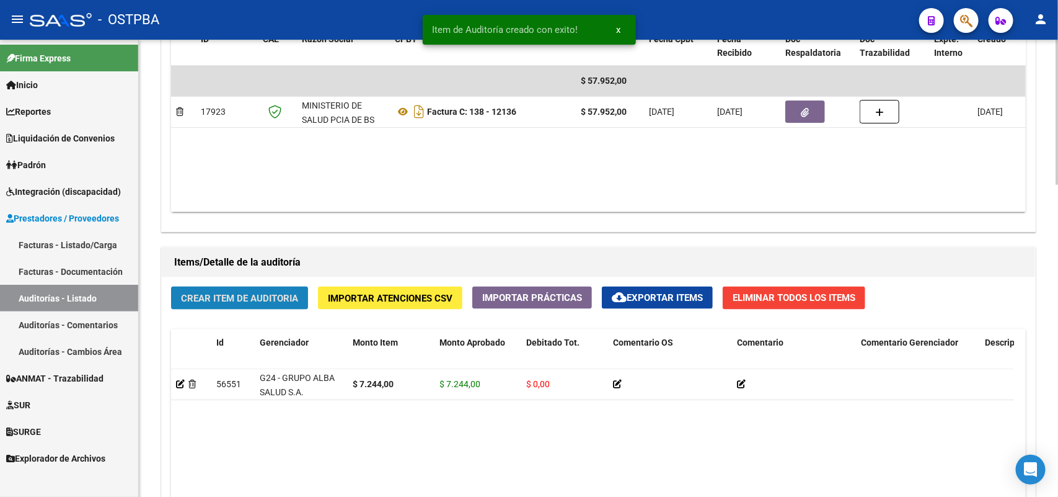
click at [248, 293] on span "Crear Item de Auditoria" at bounding box center [239, 298] width 117 height 11
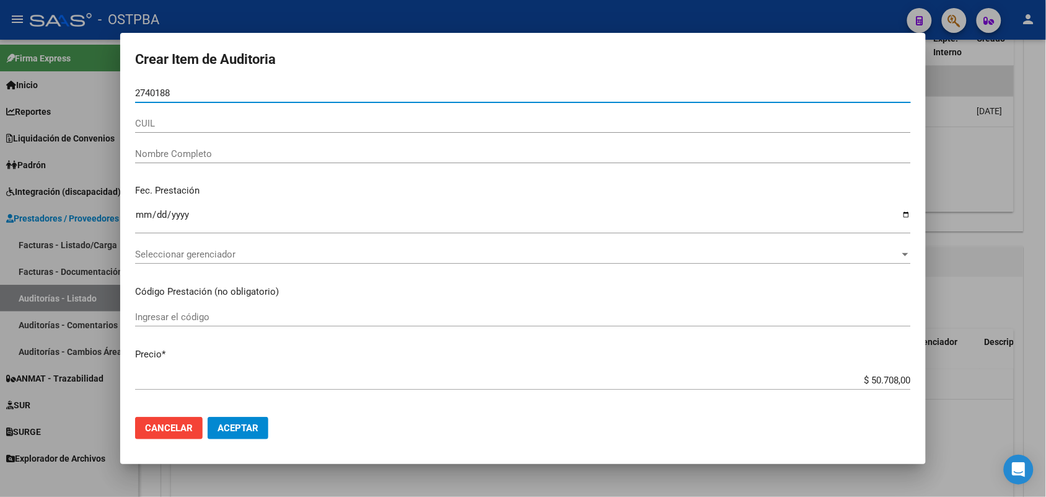
type input "27401883"
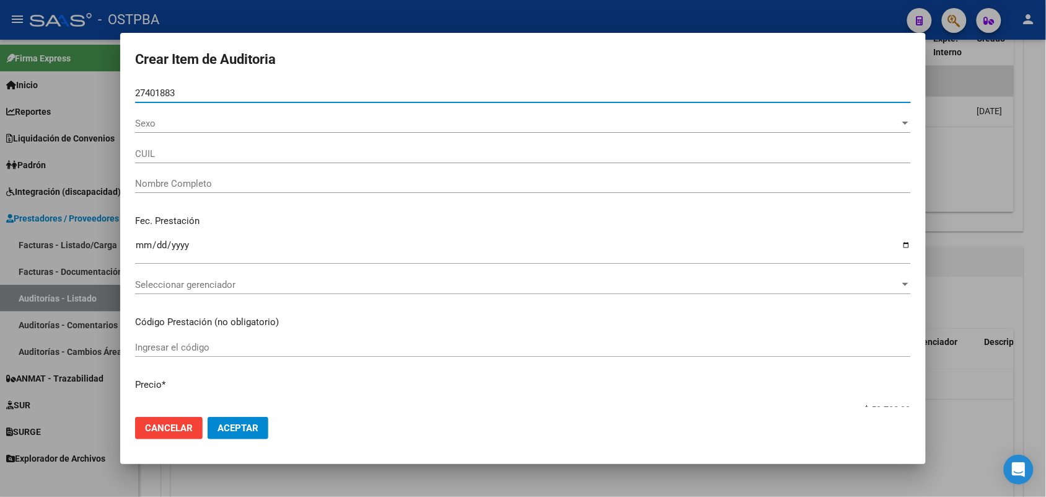
type input "20274018837"
type input "GIRON CLAUDIO ARIEL -"
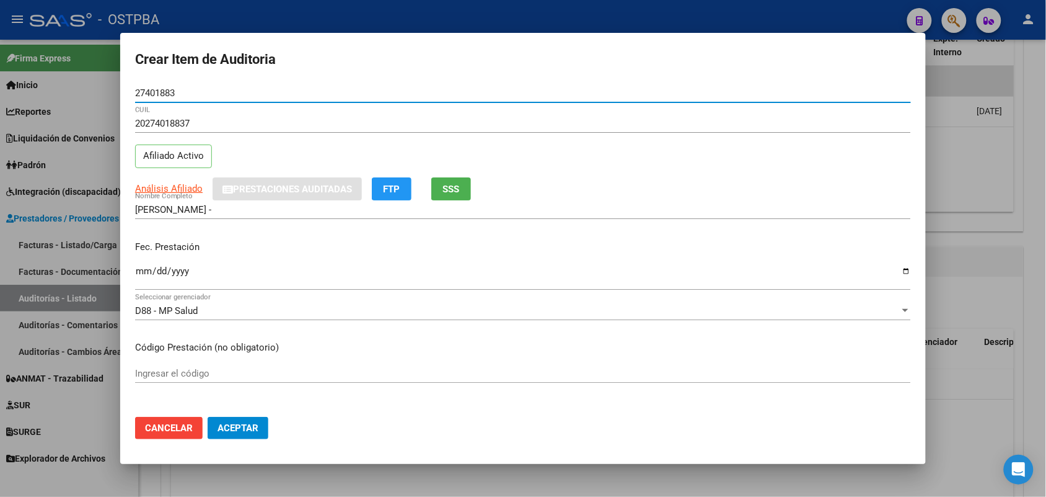
type input "27401883"
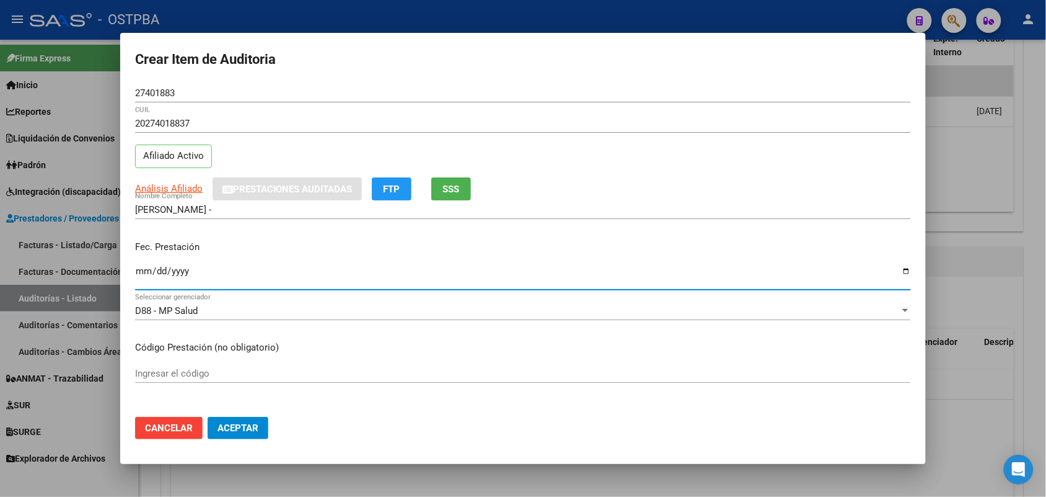
click at [141, 280] on input "Ingresar la fecha" at bounding box center [523, 276] width 776 height 20
type input "2025-08-13"
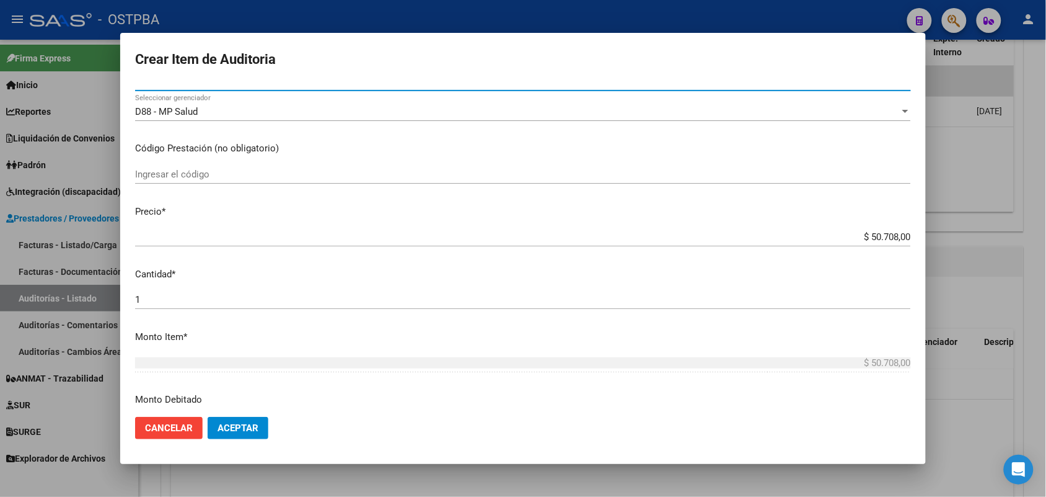
scroll to position [232, 0]
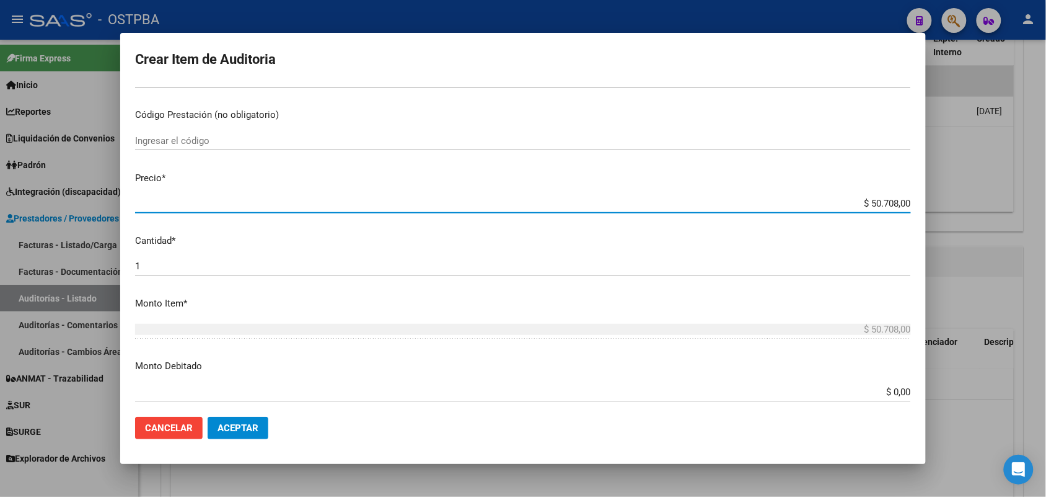
drag, startPoint x: 841, startPoint y: 200, endPoint x: 938, endPoint y: 201, distance: 96.7
click at [938, 201] on div "Crear Item de Auditoria 27401883 Nro Documento 20274018837 CUIL Afiliado Activo…" at bounding box center [523, 248] width 1046 height 497
type input "$ 0,07"
type input "$ 0,72"
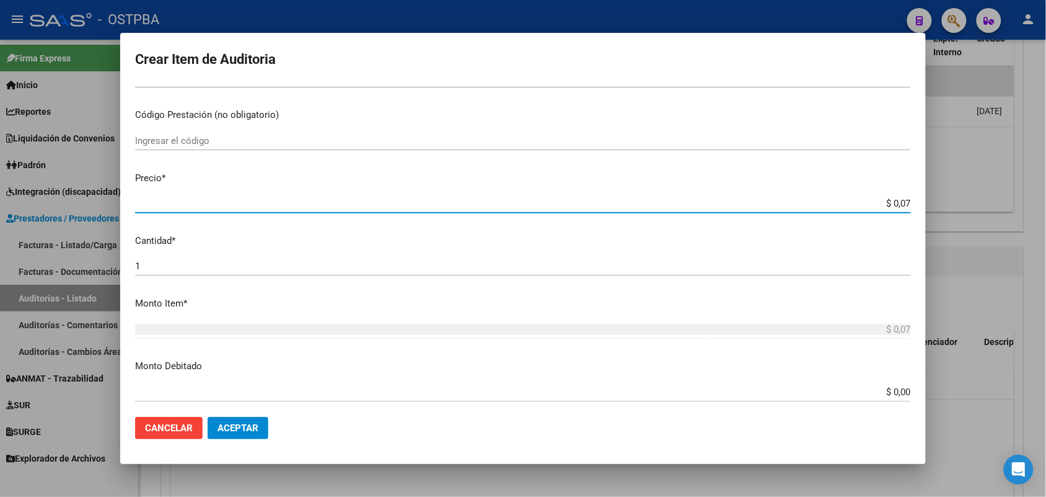
type input "$ 0,72"
type input "$ 7,24"
type input "$ 72,44"
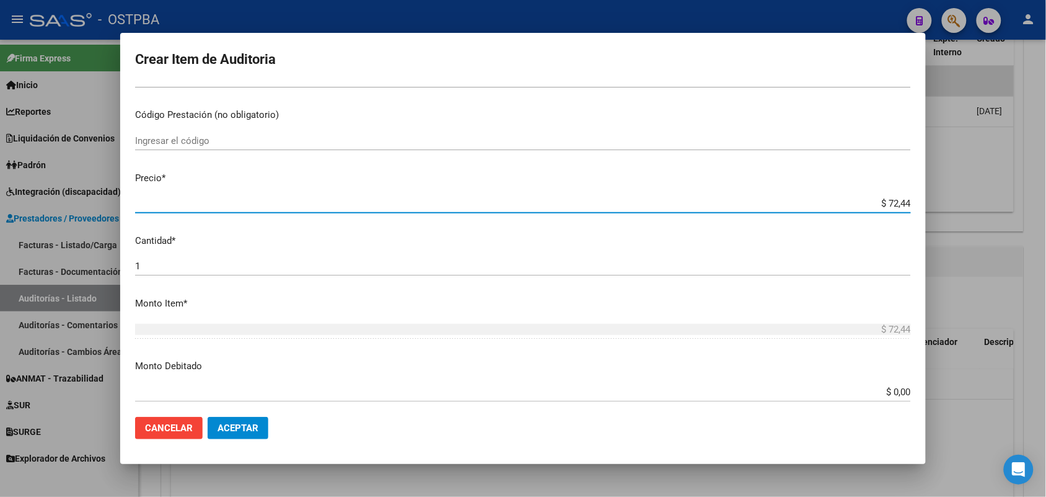
type input "$ 724,40"
type input "$ 7.244,00"
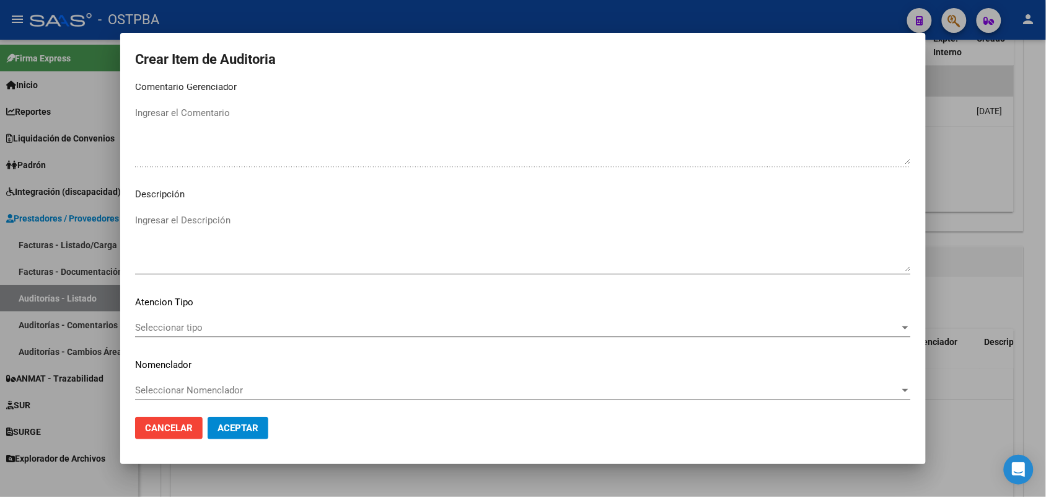
scroll to position [792, 0]
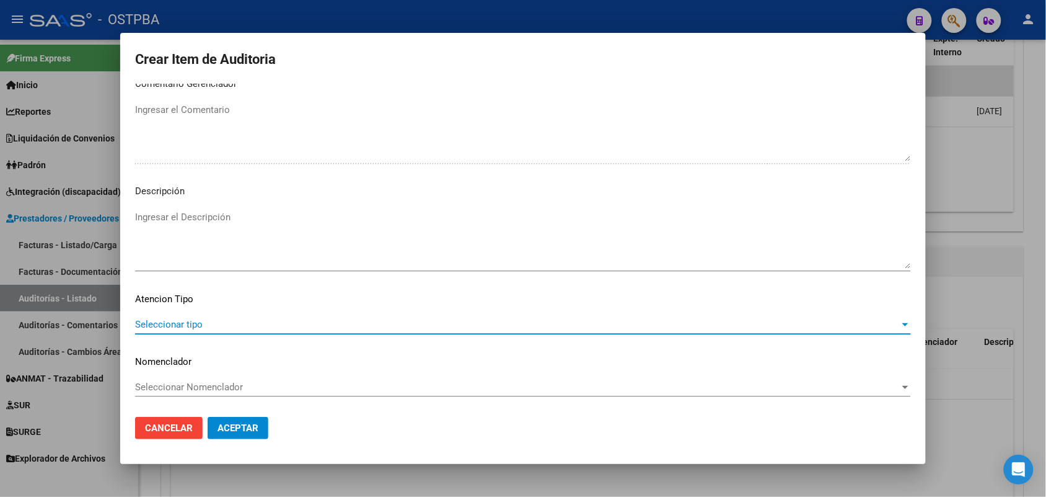
click at [174, 319] on span "Seleccionar tipo" at bounding box center [517, 324] width 765 height 11
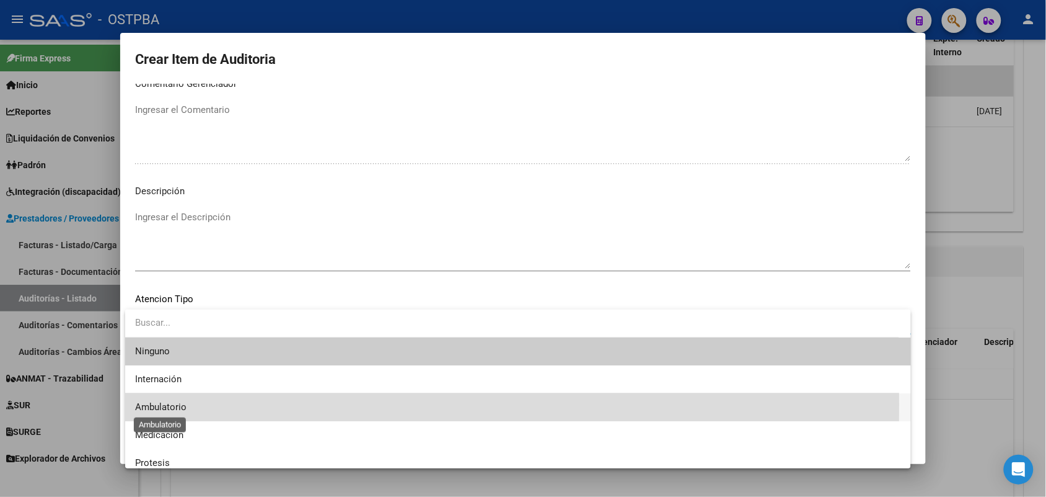
click at [170, 404] on span "Ambulatorio" at bounding box center [160, 406] width 51 height 11
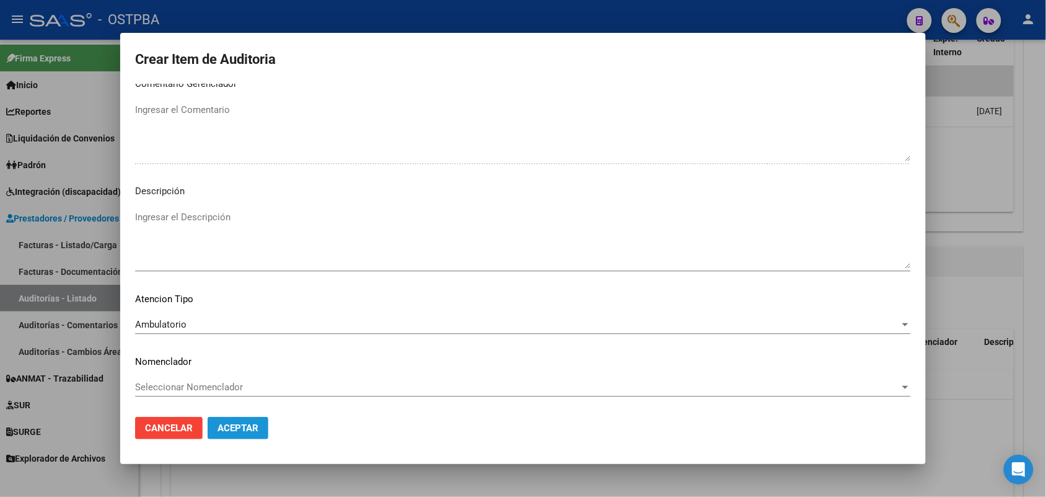
click at [229, 428] on span "Aceptar" at bounding box center [238, 427] width 41 height 11
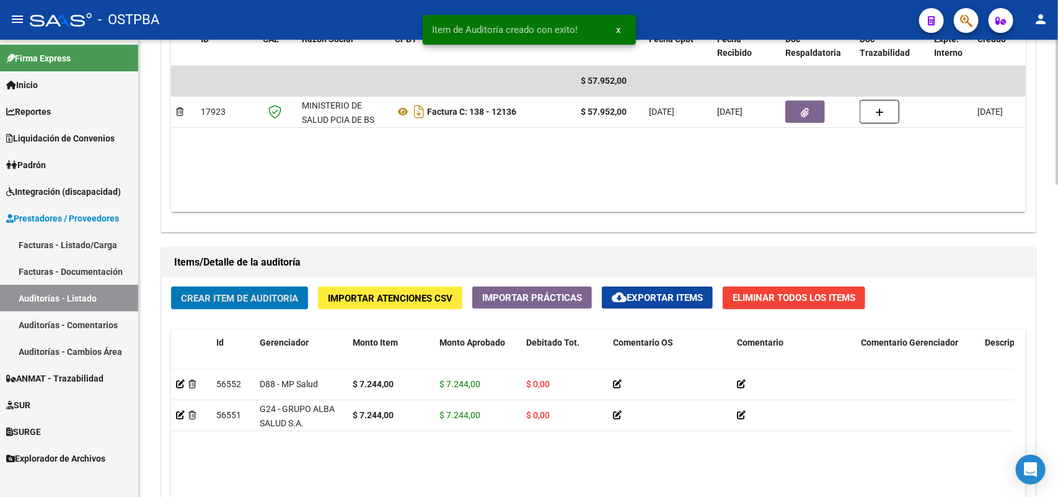
click at [270, 293] on span "Crear Item de Auditoria" at bounding box center [239, 298] width 117 height 11
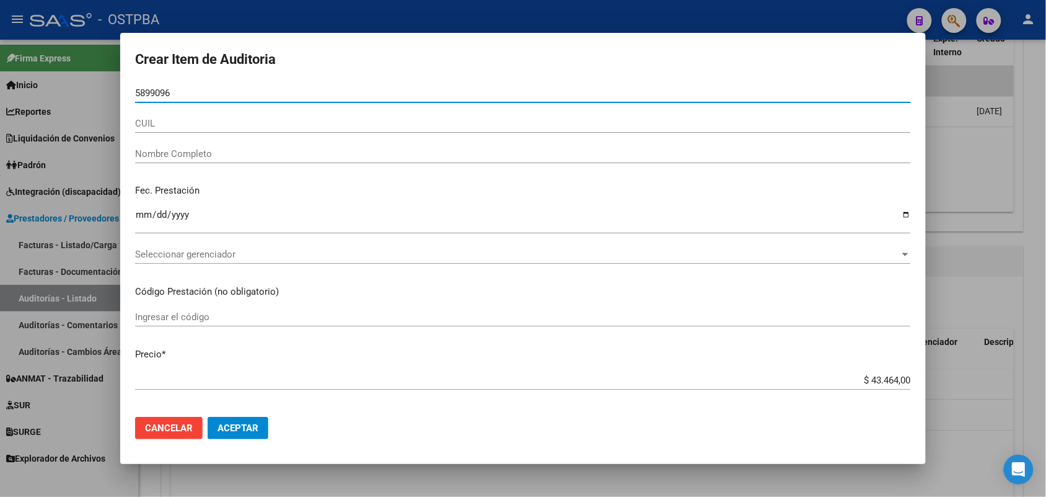
type input "58990968"
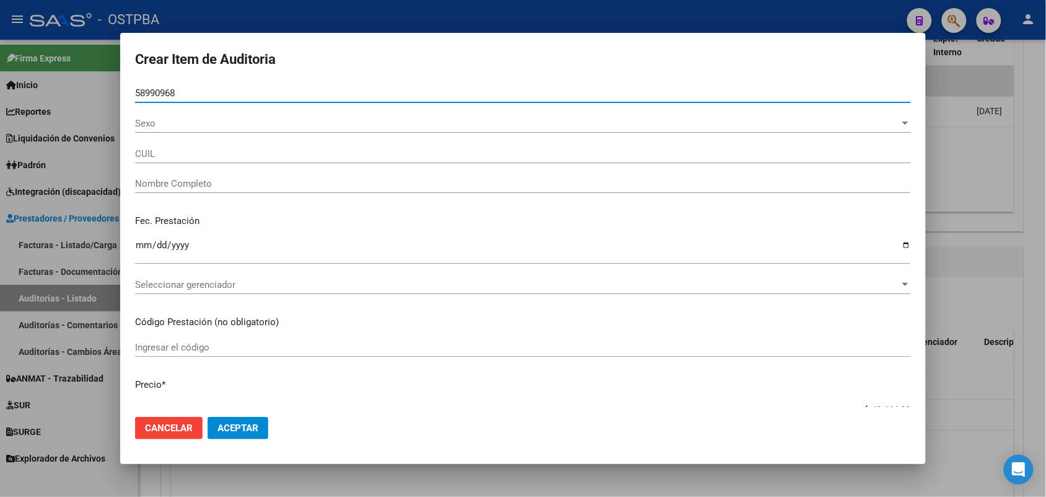
type input "27589909688"
type input "YTURREZ MUNOZ AURORA ANELEY"
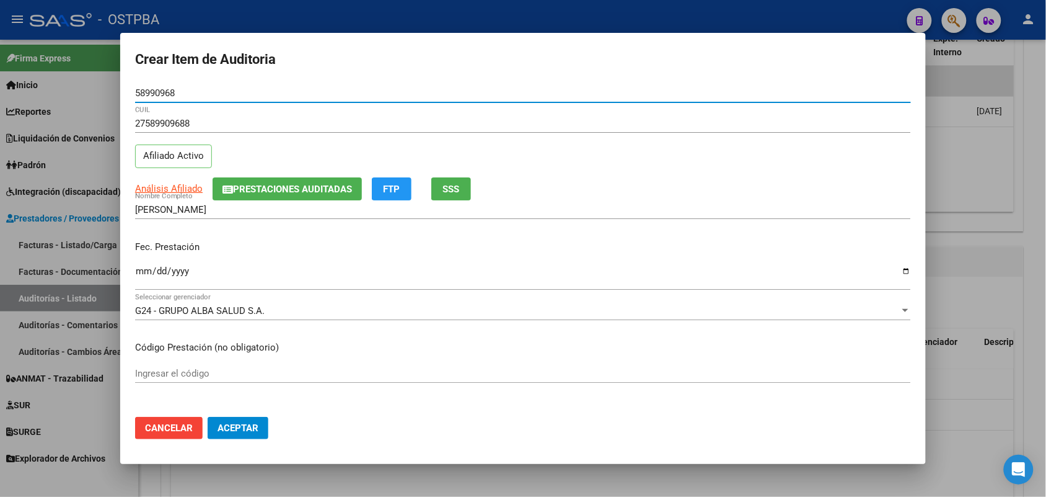
type input "58990968"
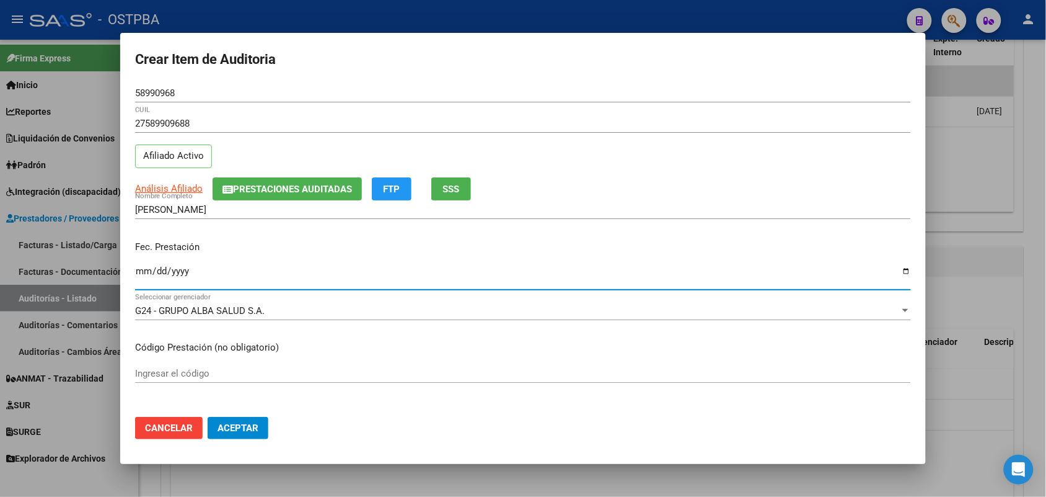
click at [138, 273] on input "Ingresar la fecha" at bounding box center [523, 276] width 776 height 20
type input "[DATE]"
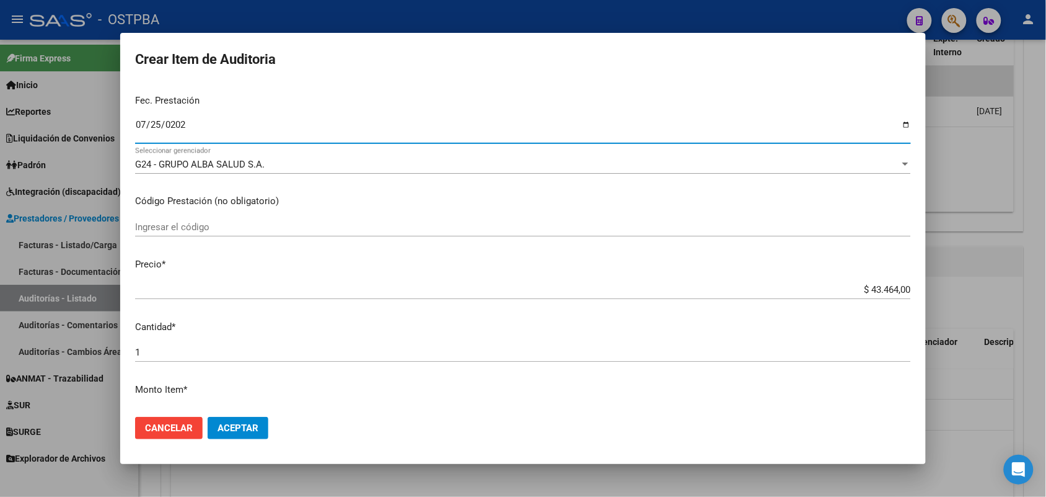
scroll to position [155, 0]
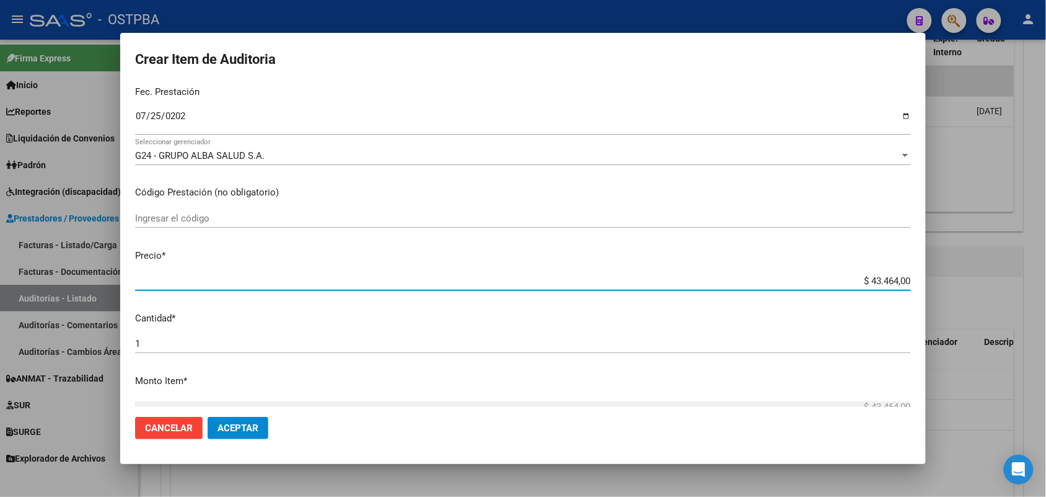
drag, startPoint x: 837, startPoint y: 276, endPoint x: 945, endPoint y: 276, distance: 108.5
click at [945, 276] on div "Crear Item de Auditoria 58990968 Nro Documento 27589909688 CUIL Afiliado Activo…" at bounding box center [523, 248] width 1046 height 497
type input "$ 0,07"
type input "$ 0,72"
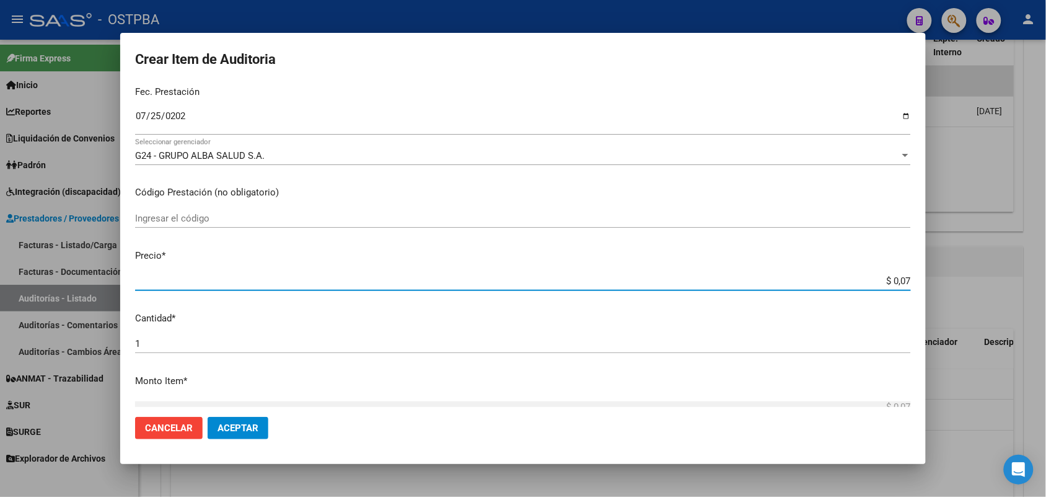
type input "$ 0,72"
type input "$ 7,24"
type input "$ 72,44"
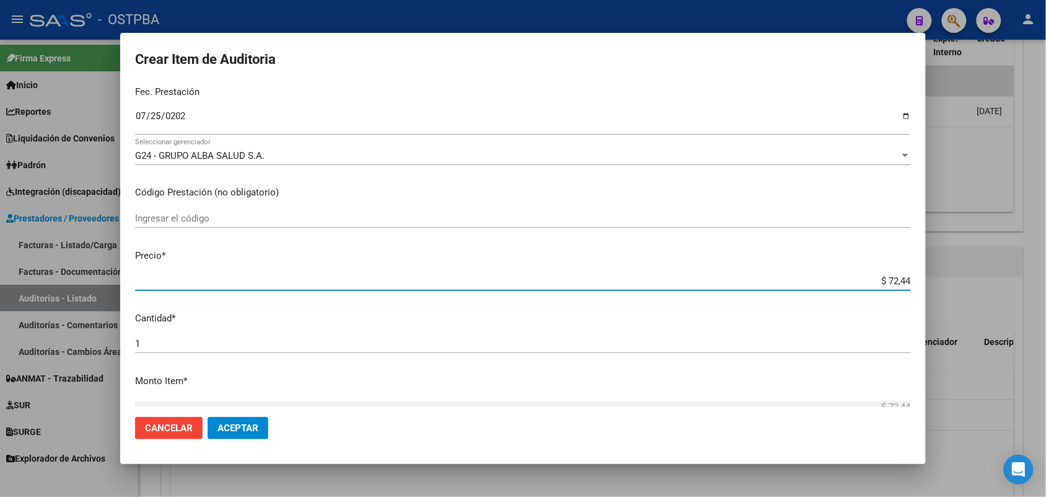
type input "$ 724,40"
type input "$ 7.244,00"
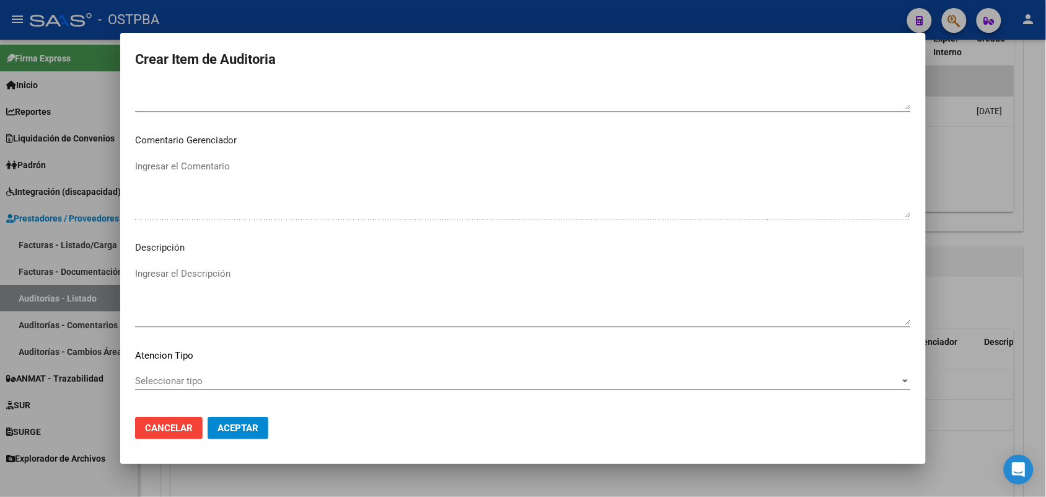
scroll to position [792, 0]
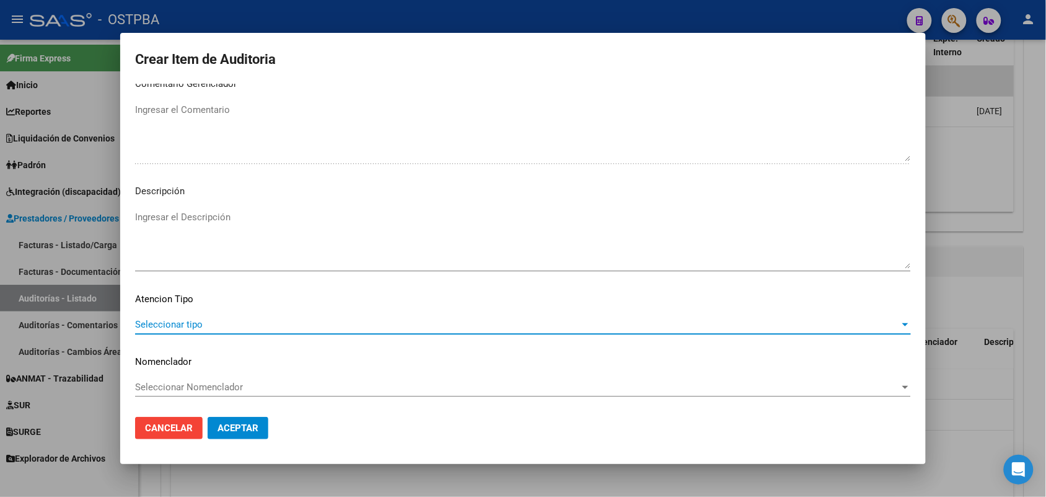
click at [193, 321] on span "Seleccionar tipo" at bounding box center [517, 324] width 765 height 11
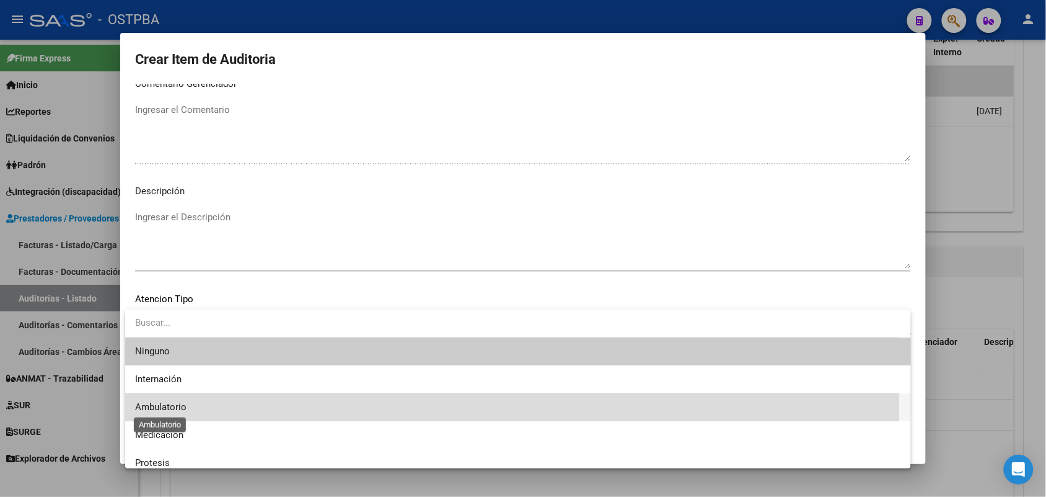
click at [174, 404] on span "Ambulatorio" at bounding box center [160, 406] width 51 height 11
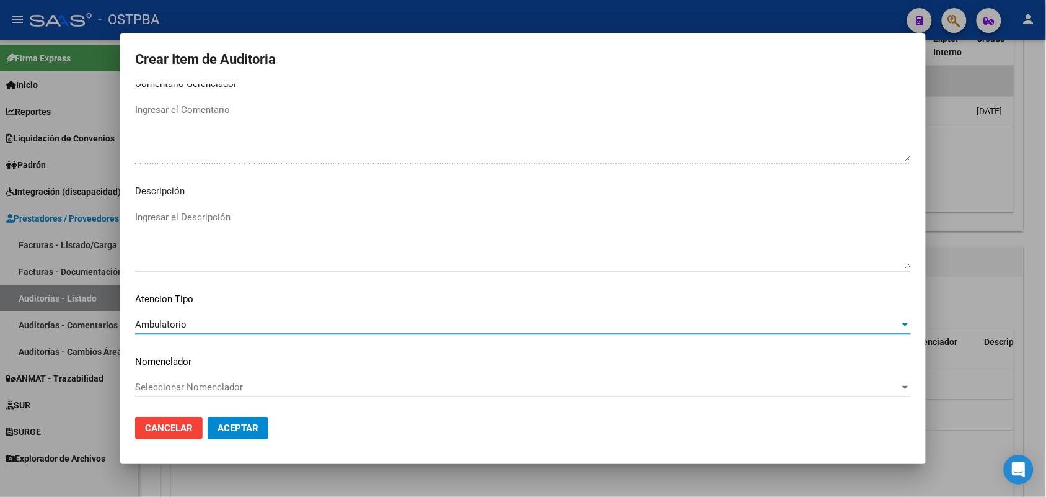
click at [245, 428] on span "Aceptar" at bounding box center [238, 427] width 41 height 11
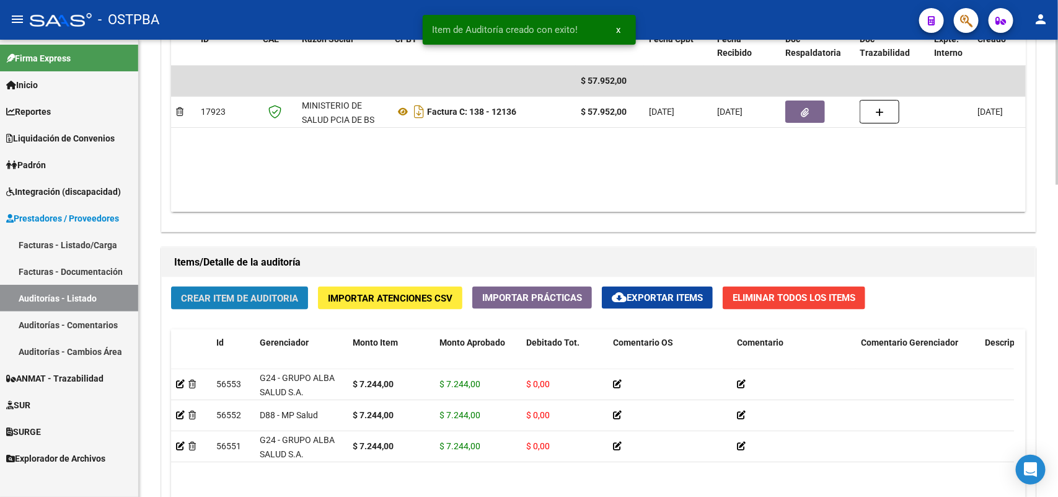
click at [271, 288] on button "Crear Item de Auditoria" at bounding box center [239, 297] width 137 height 23
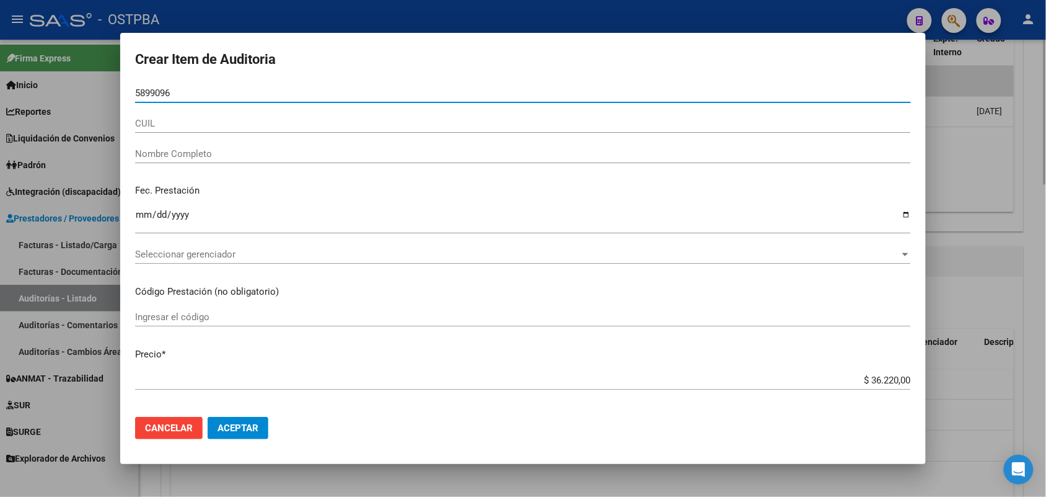
type input "58990968"
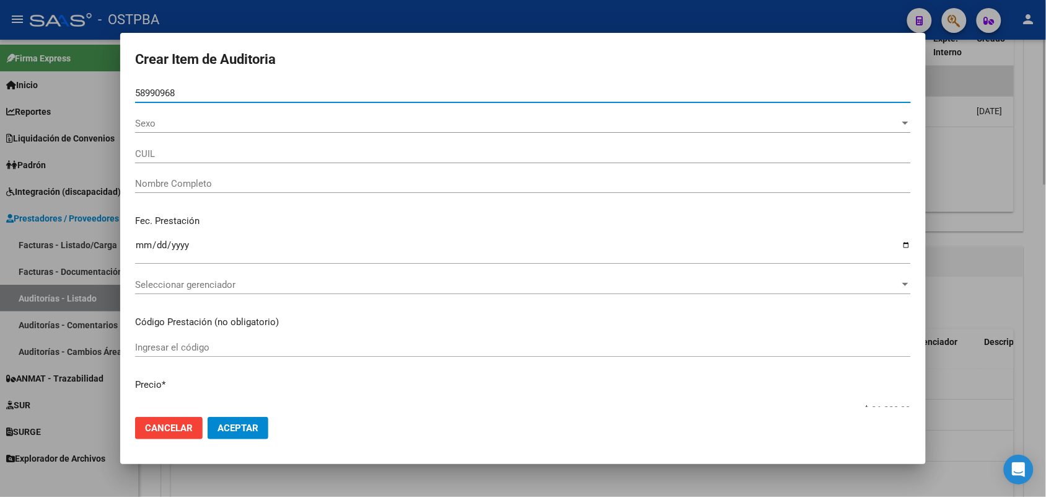
type input "27589909688"
type input "YTURREZ MUNOZ AURORA ANELEY"
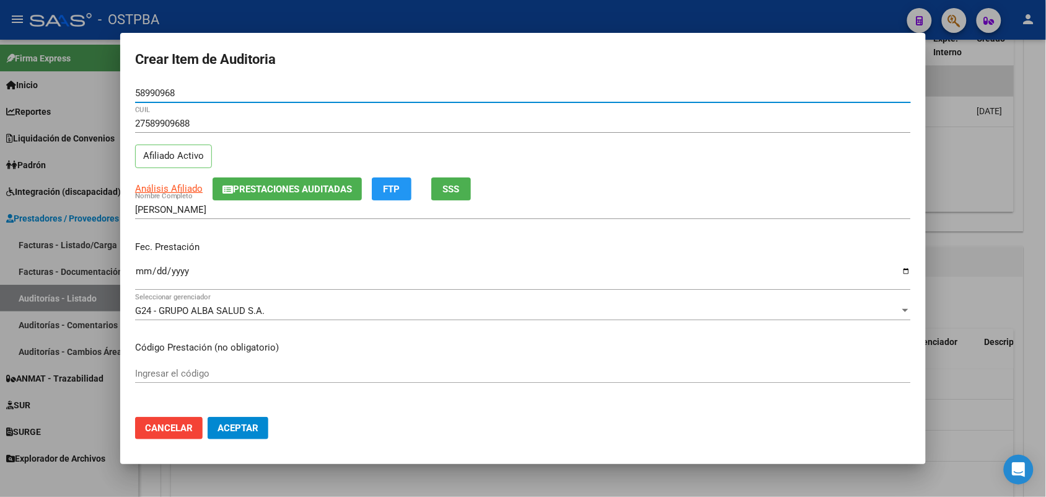
type input "58990968"
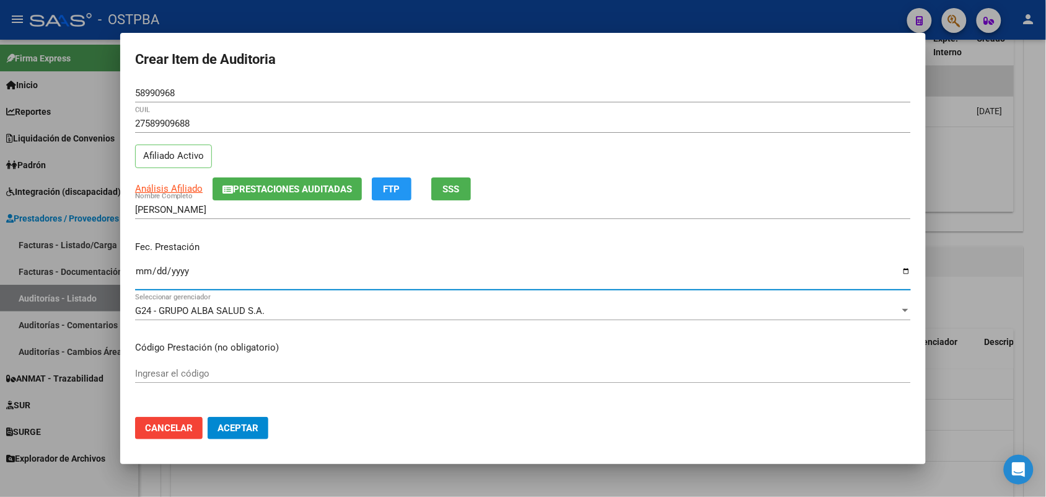
click at [144, 278] on input "Ingresar la fecha" at bounding box center [523, 276] width 776 height 20
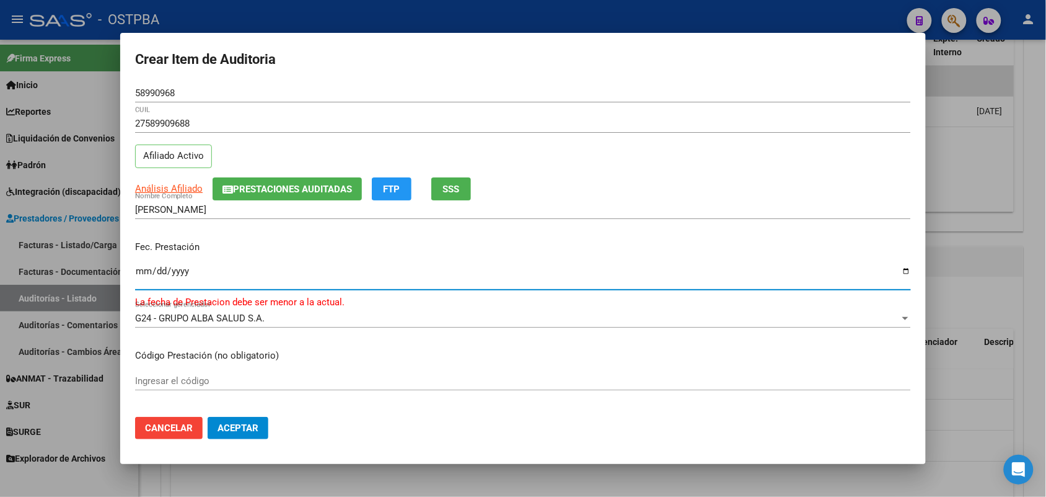
type input "5025-08-05"
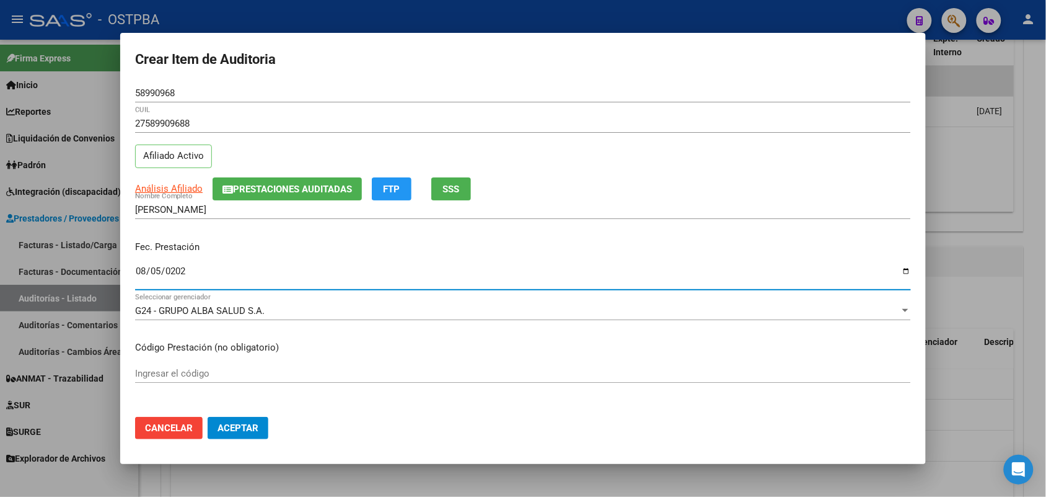
type input "2025-08-05"
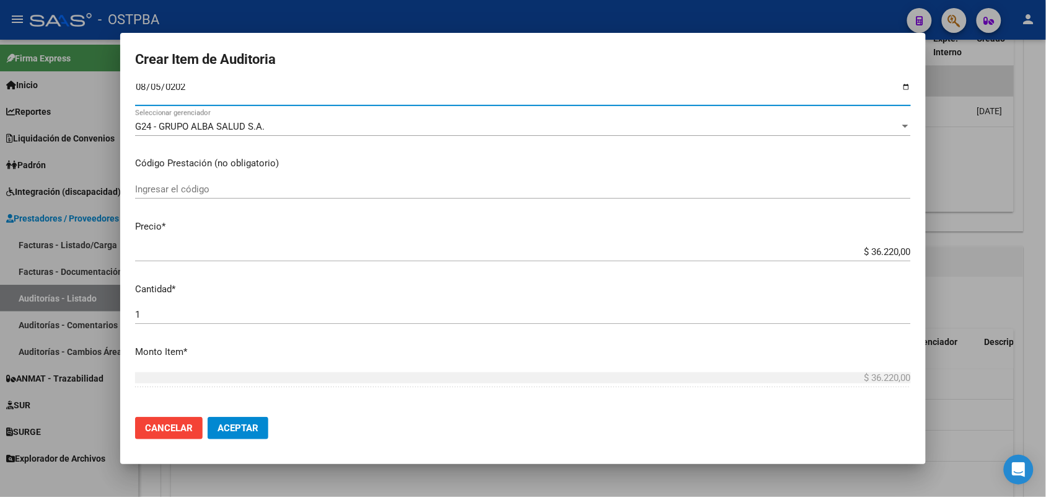
scroll to position [232, 0]
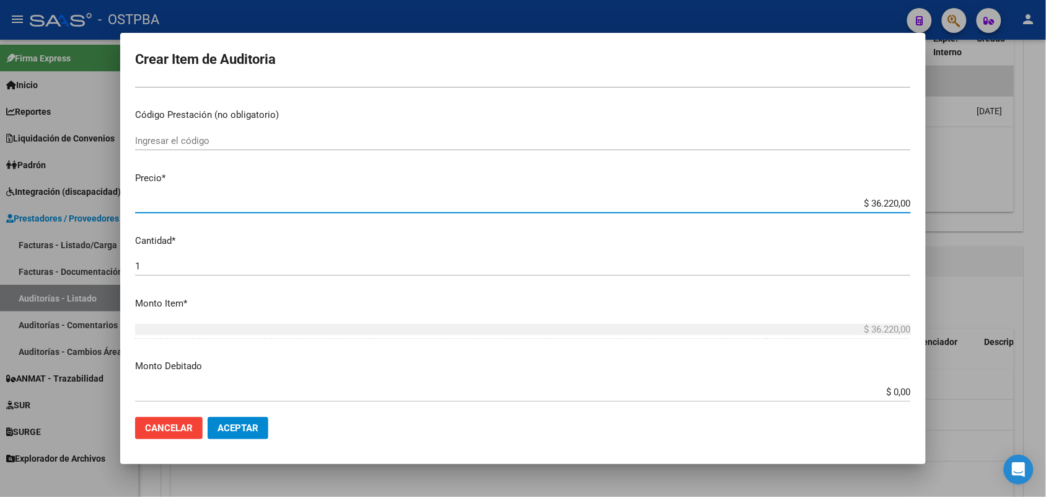
drag, startPoint x: 851, startPoint y: 203, endPoint x: 1040, endPoint y: 201, distance: 188.5
click at [1040, 201] on div "Crear Item de Auditoria 58990968 Nro Documento 27589909688 CUIL Afiliado Activo…" at bounding box center [523, 248] width 1046 height 497
type input "$ 0,07"
type input "$ 0,72"
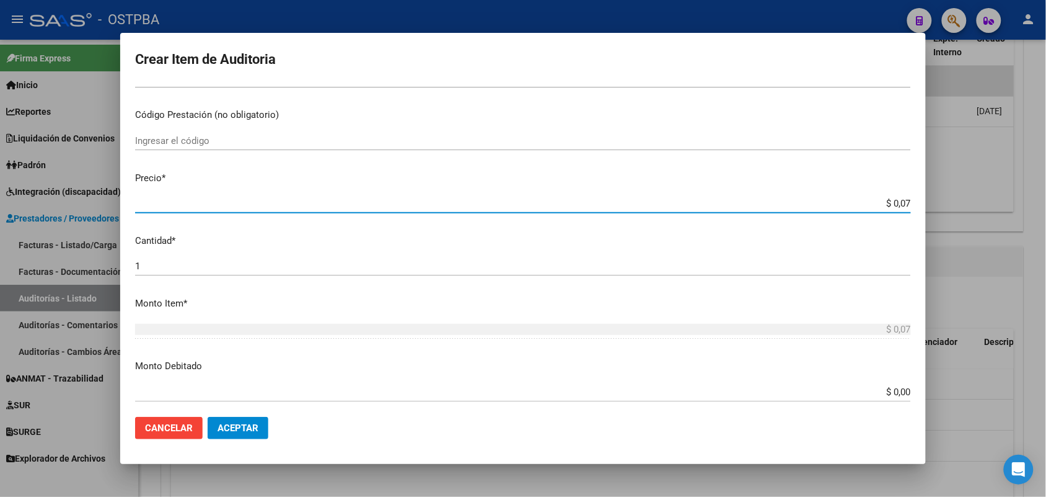
type input "$ 0,72"
type input "$ 7,24"
type input "$ 72,44"
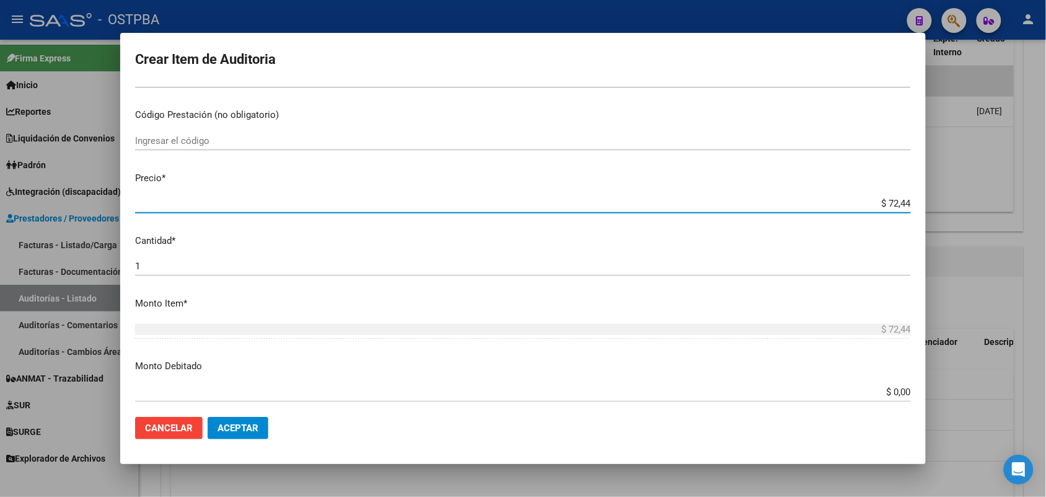
type input "$ 724,40"
type input "$ 7.244,00"
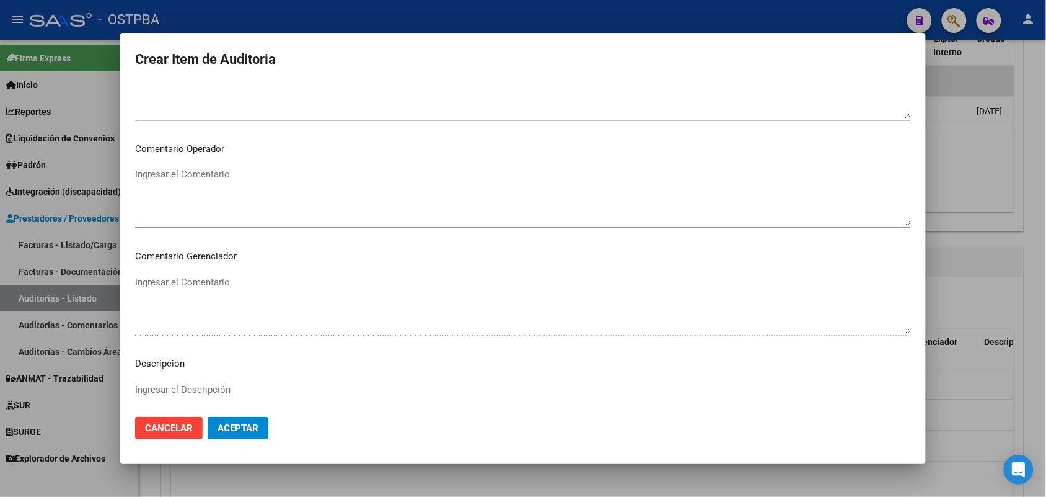
scroll to position [792, 0]
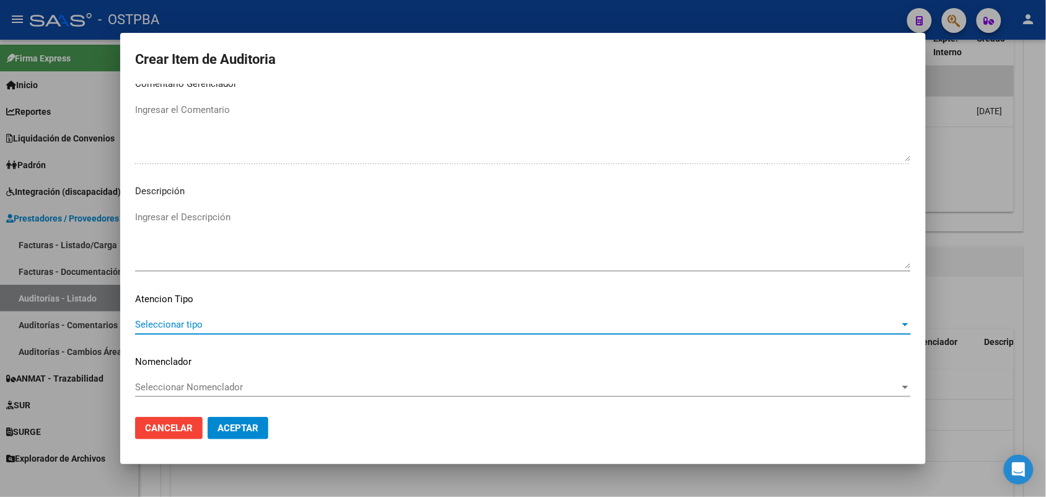
click at [187, 322] on span "Seleccionar tipo" at bounding box center [517, 324] width 765 height 11
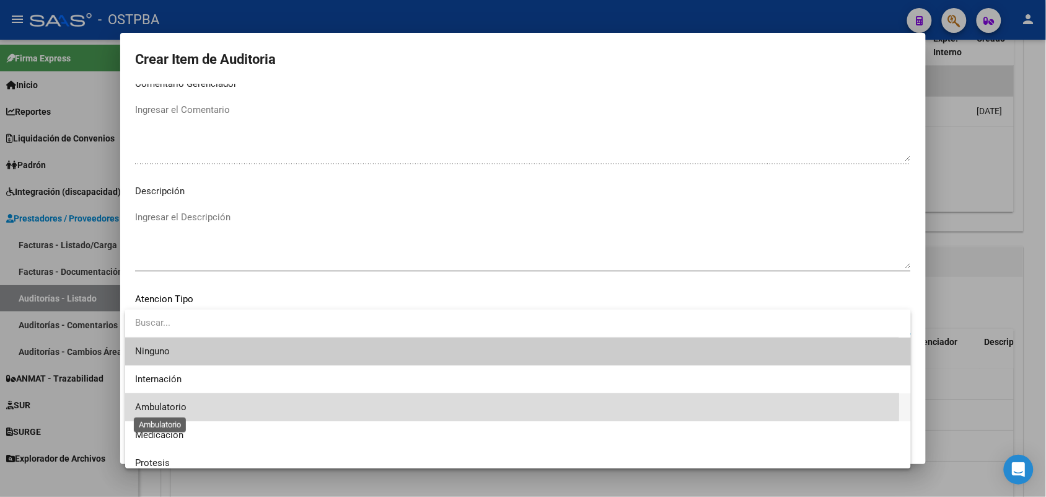
click at [174, 404] on span "Ambulatorio" at bounding box center [160, 406] width 51 height 11
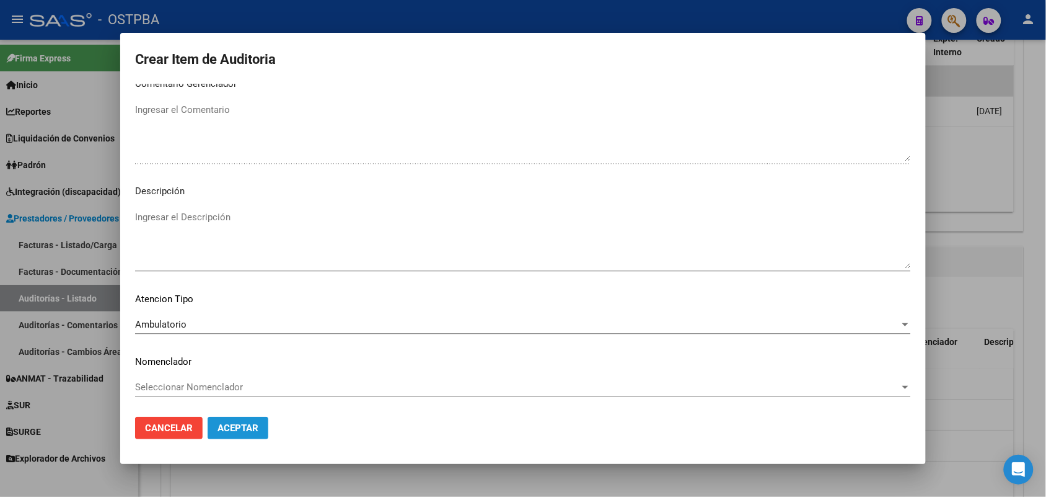
click at [221, 423] on span "Aceptar" at bounding box center [238, 427] width 41 height 11
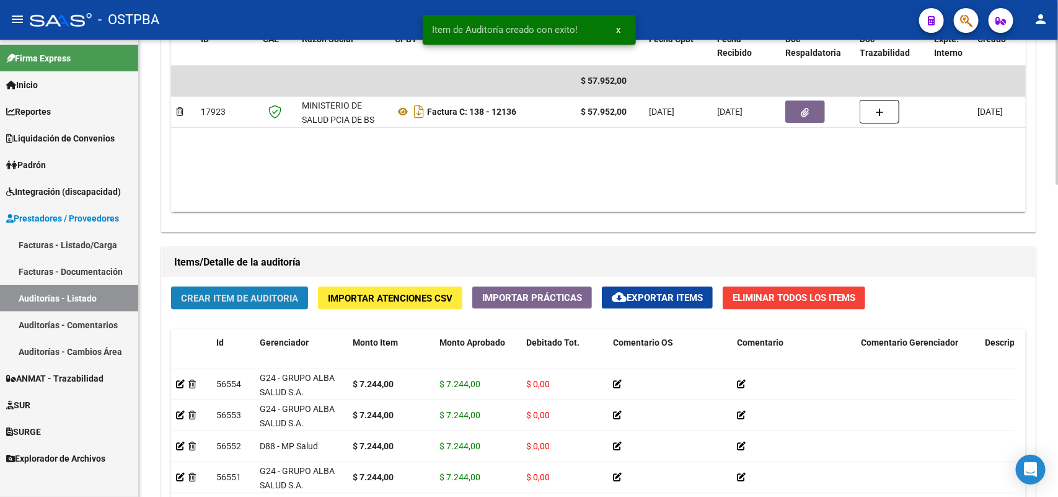
click at [256, 295] on span "Crear Item de Auditoria" at bounding box center [239, 298] width 117 height 11
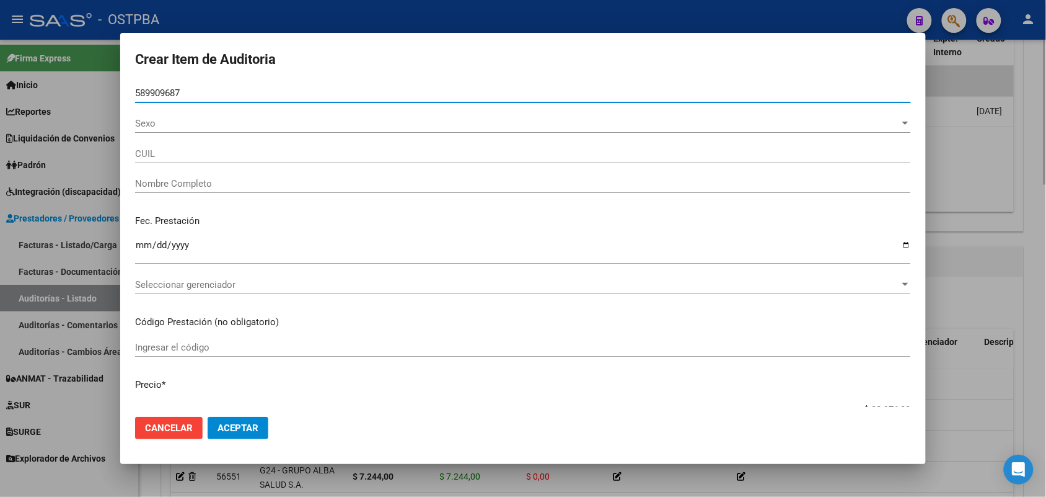
type input "58990968"
type input "27589909688"
type input "YTURREZ MUNOZ AURORA ANELEY"
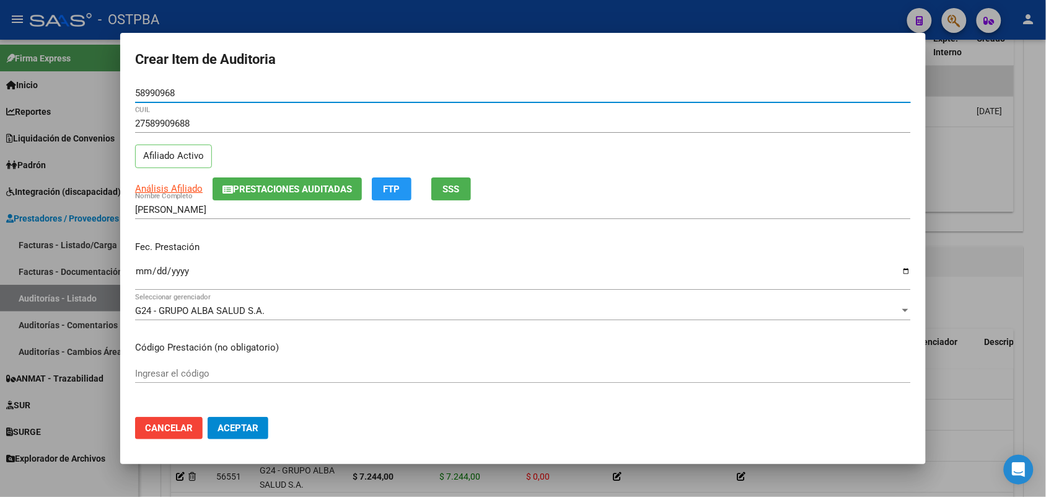
type input "58990968"
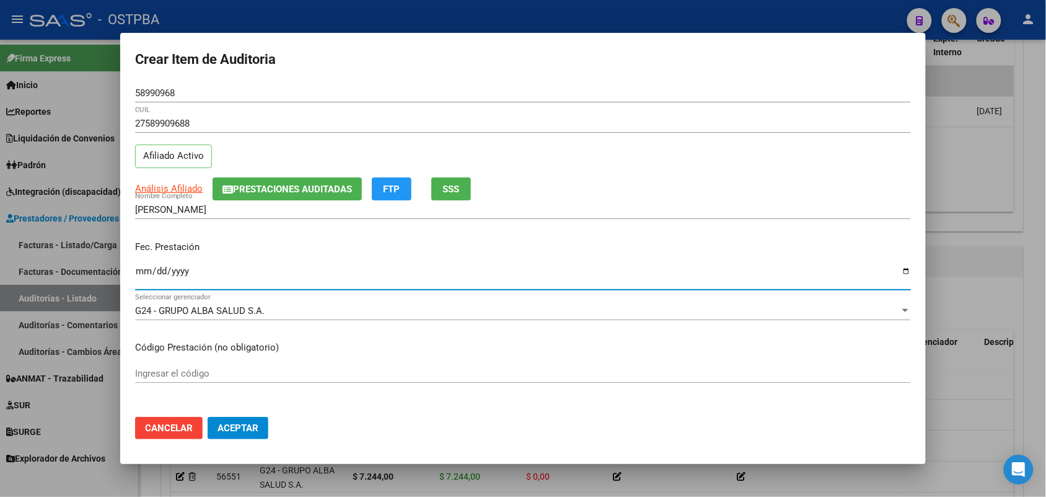
click at [138, 271] on input "Ingresar la fecha" at bounding box center [523, 276] width 776 height 20
type input "2025-08-18"
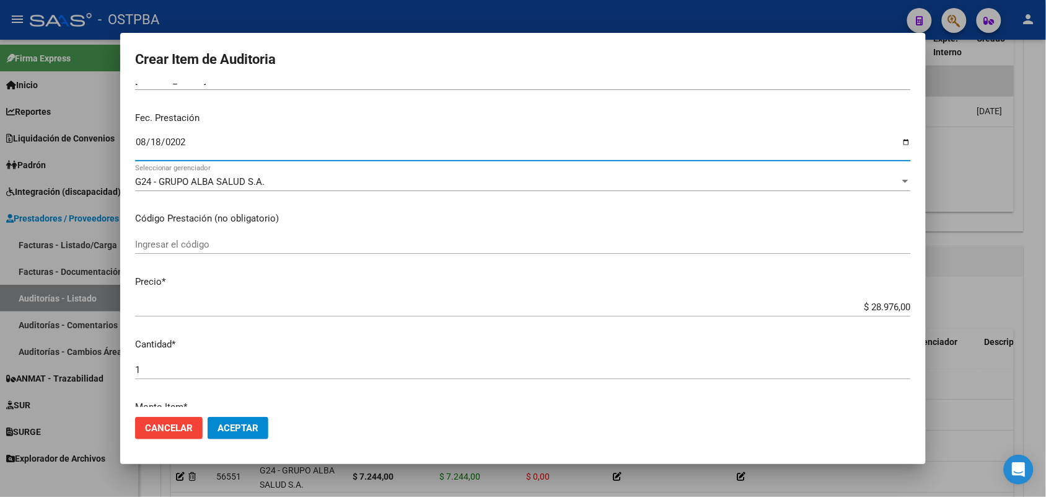
scroll to position [232, 0]
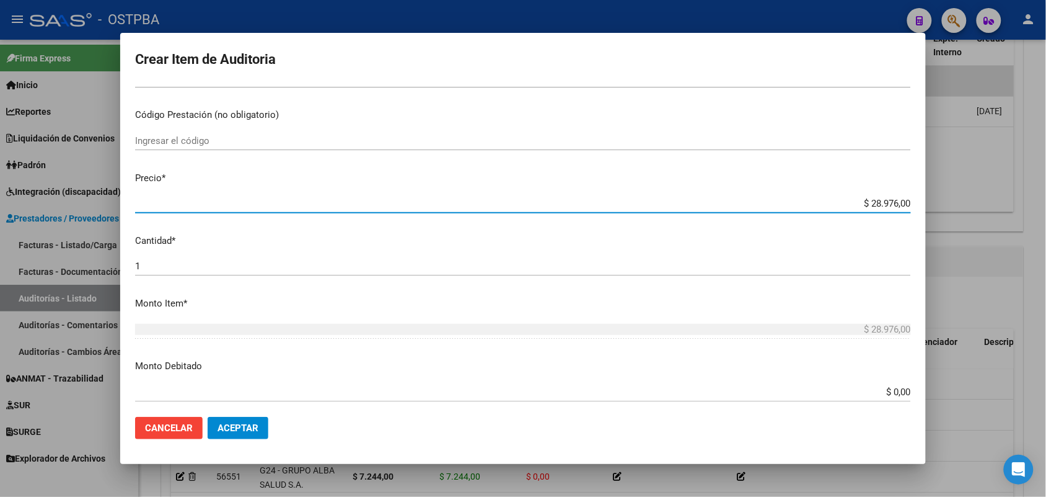
drag, startPoint x: 847, startPoint y: 206, endPoint x: 964, endPoint y: 222, distance: 117.6
click at [964, 222] on div "Crear Item de Auditoria 58990968 Nro Documento 27589909688 CUIL Afiliado Activo…" at bounding box center [523, 248] width 1046 height 497
type input "$ 0,07"
type input "$ 0,72"
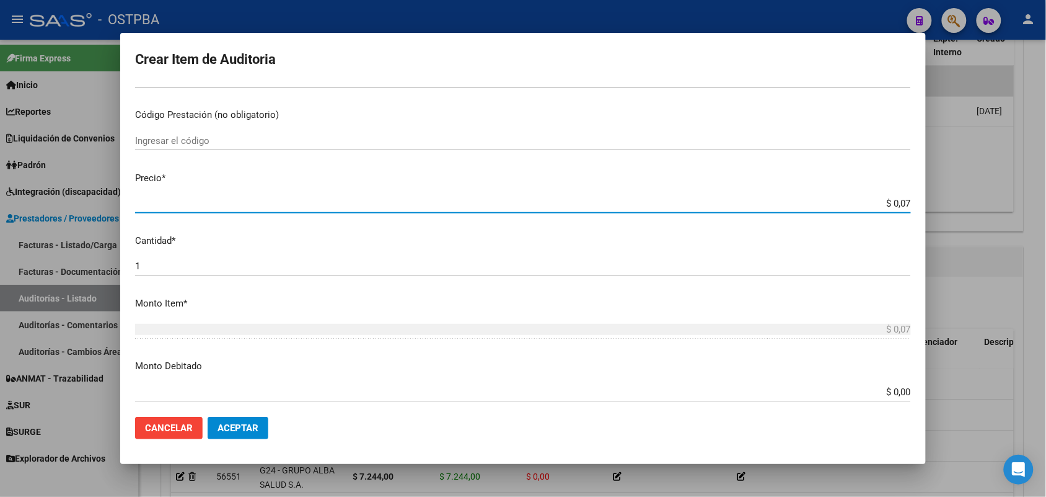
type input "$ 0,72"
type input "$ 7,24"
type input "$ 72,44"
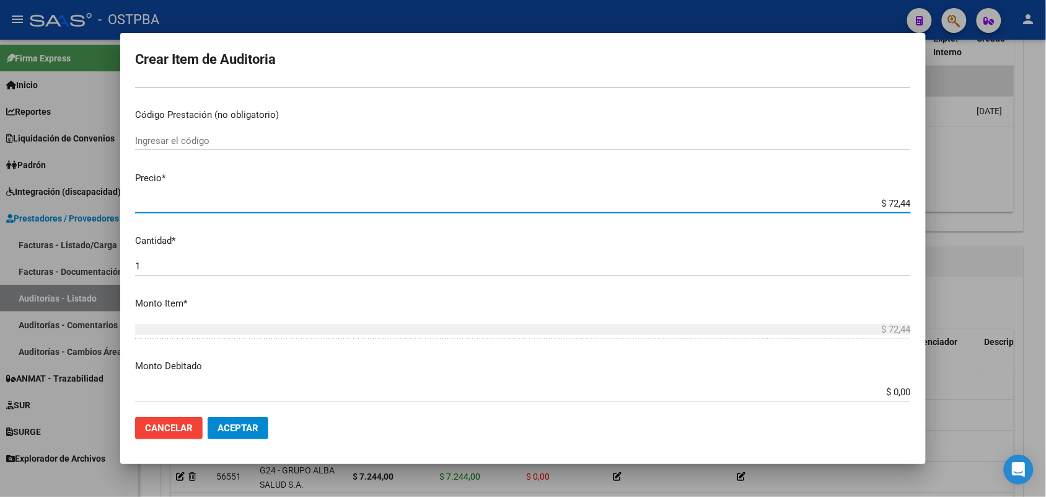
type input "$ 724,40"
type input "$ 7.244,00"
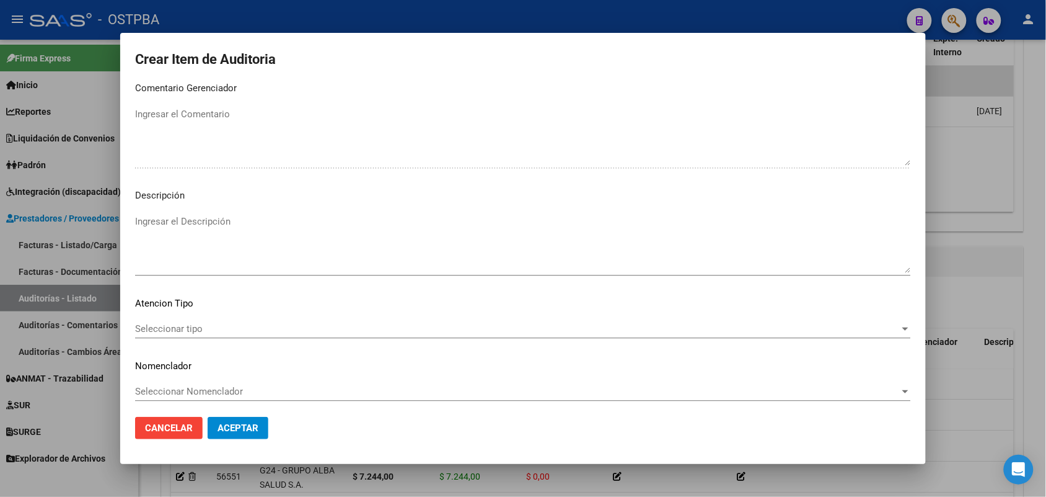
scroll to position [792, 0]
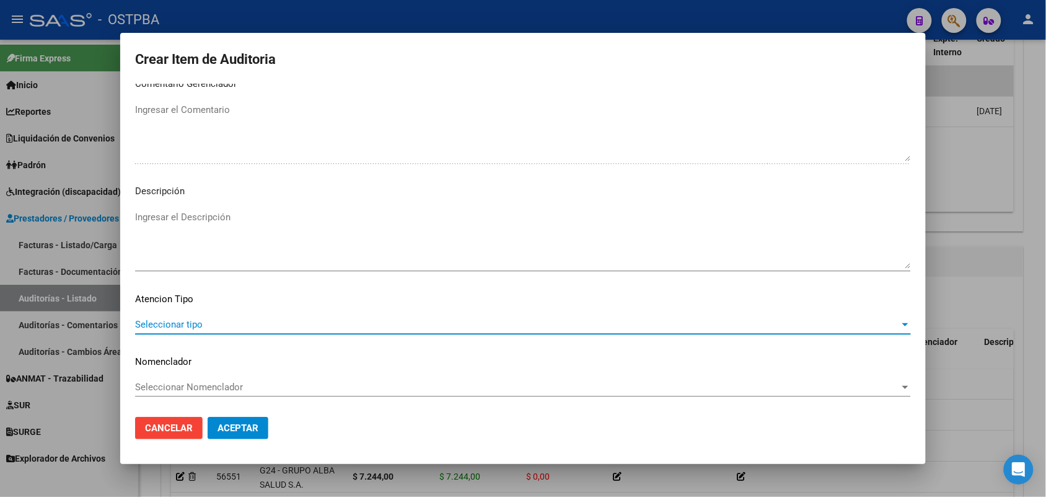
click at [187, 322] on span "Seleccionar tipo" at bounding box center [517, 324] width 765 height 11
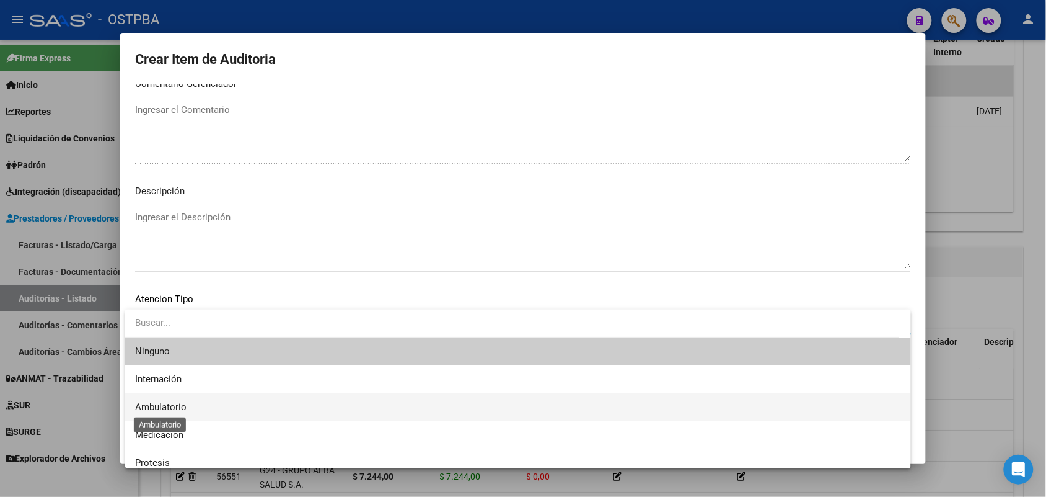
click at [177, 403] on span "Ambulatorio" at bounding box center [160, 406] width 51 height 11
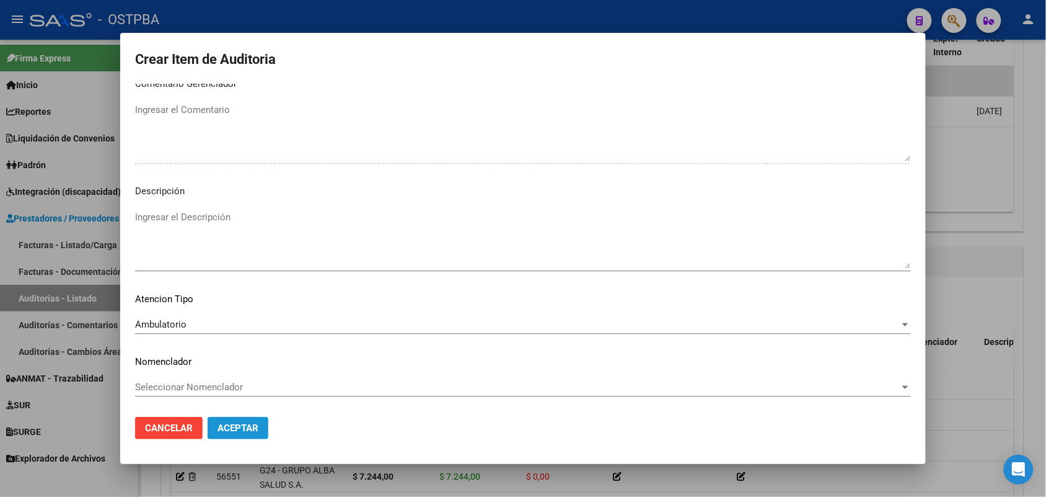
click at [233, 429] on span "Aceptar" at bounding box center [238, 427] width 41 height 11
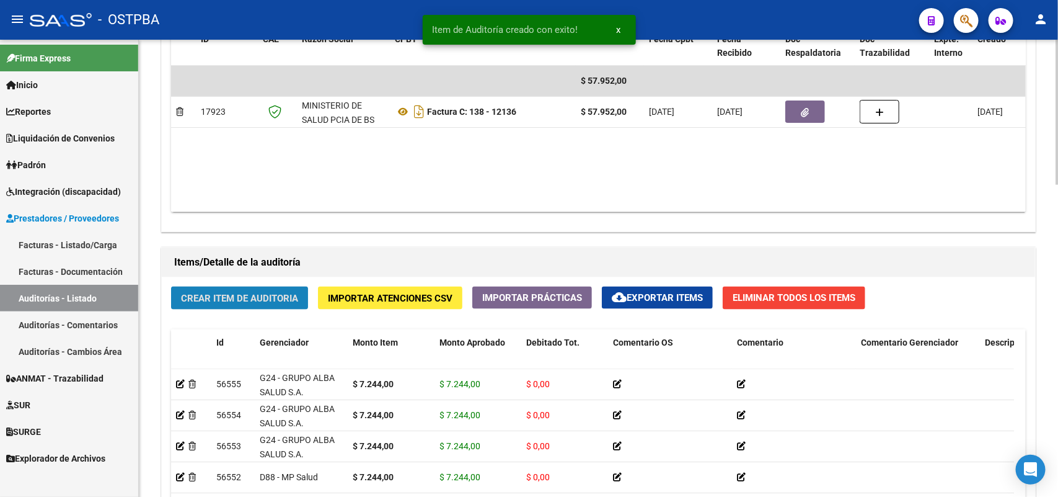
click at [279, 294] on span "Crear Item de Auditoria" at bounding box center [239, 298] width 117 height 11
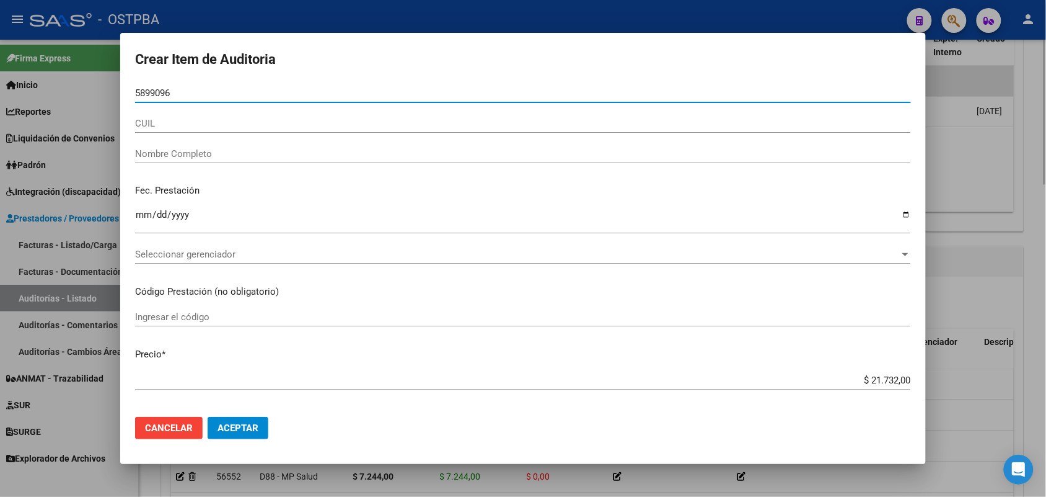
type input "58990968"
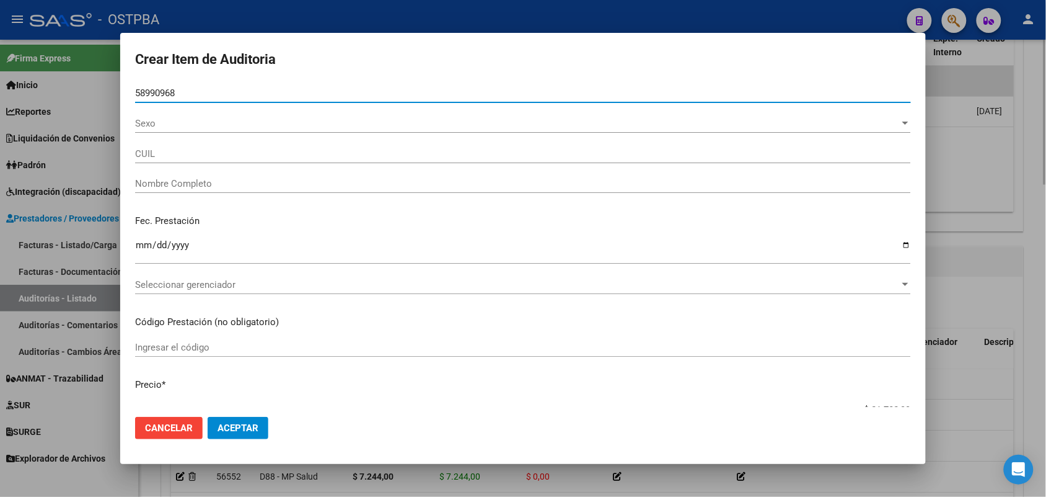
type input "27589909688"
type input "YTURREZ MUNOZ AURORA ANELEY"
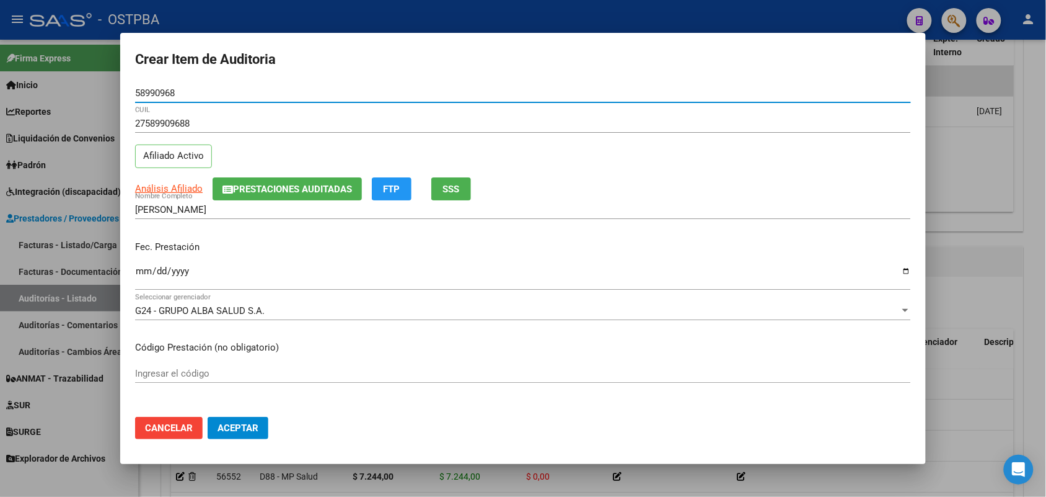
type input "58990968"
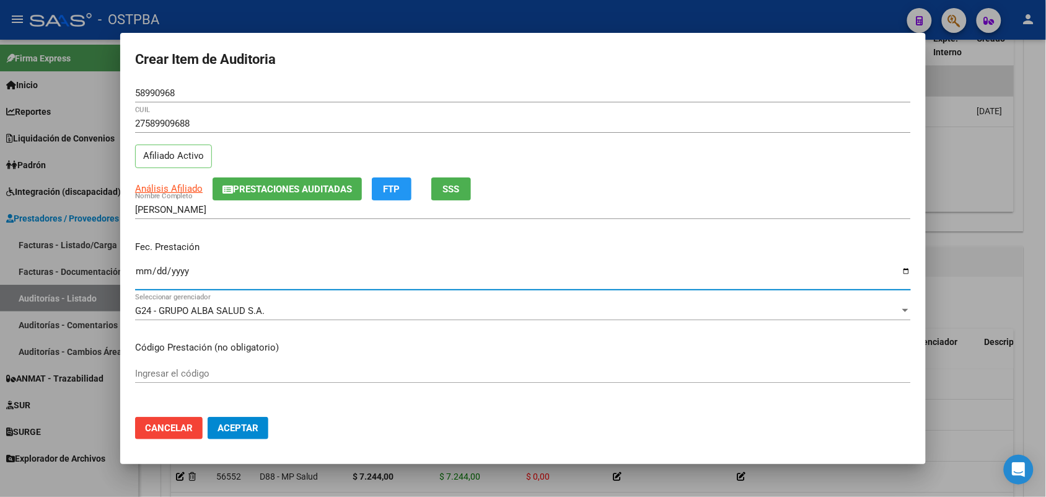
click at [146, 272] on input "Ingresar la fecha" at bounding box center [523, 276] width 776 height 20
type input "2025-08-25"
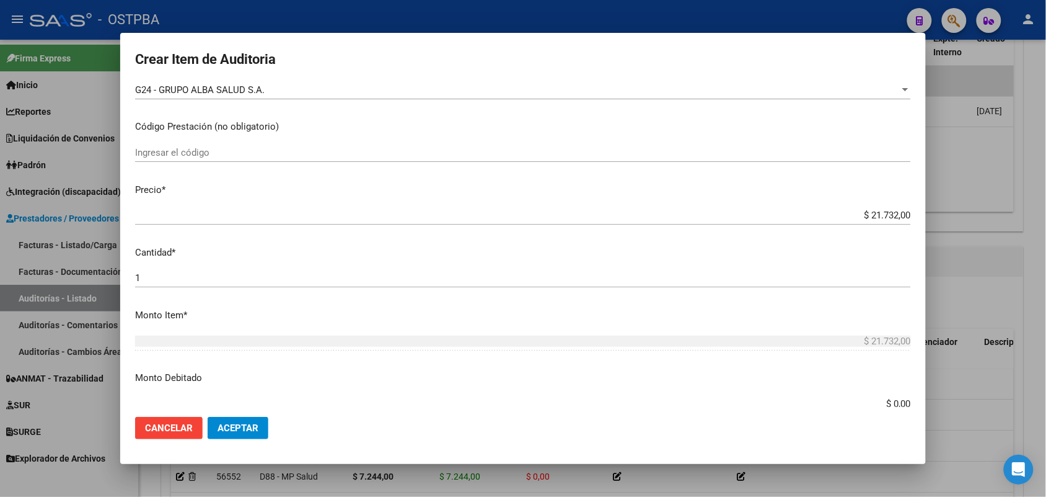
scroll to position [232, 0]
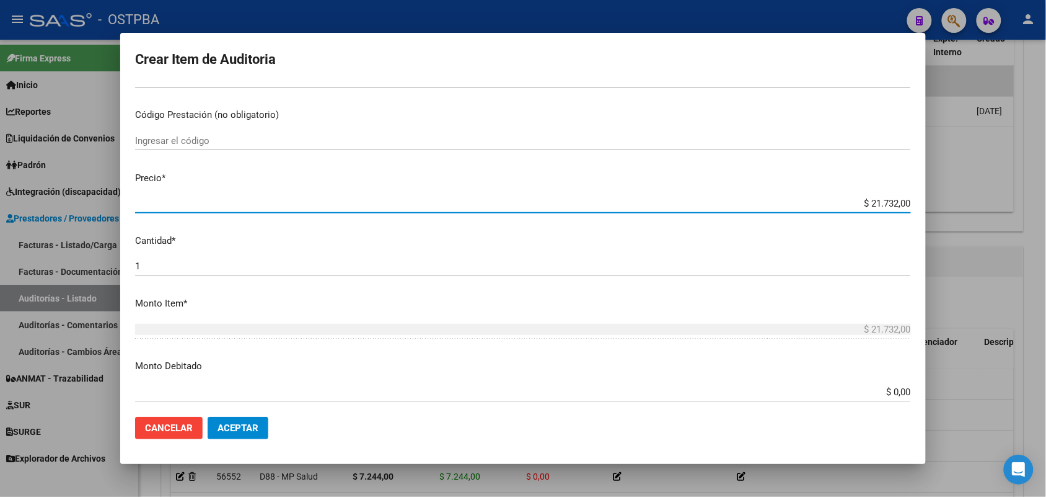
drag, startPoint x: 847, startPoint y: 205, endPoint x: 955, endPoint y: 197, distance: 108.2
click at [955, 197] on div "Crear Item de Auditoria 58990968 Nro Documento 27589909688 CUIL Afiliado Activo…" at bounding box center [523, 248] width 1046 height 497
type input "$ 0,07"
type input "$ 0,72"
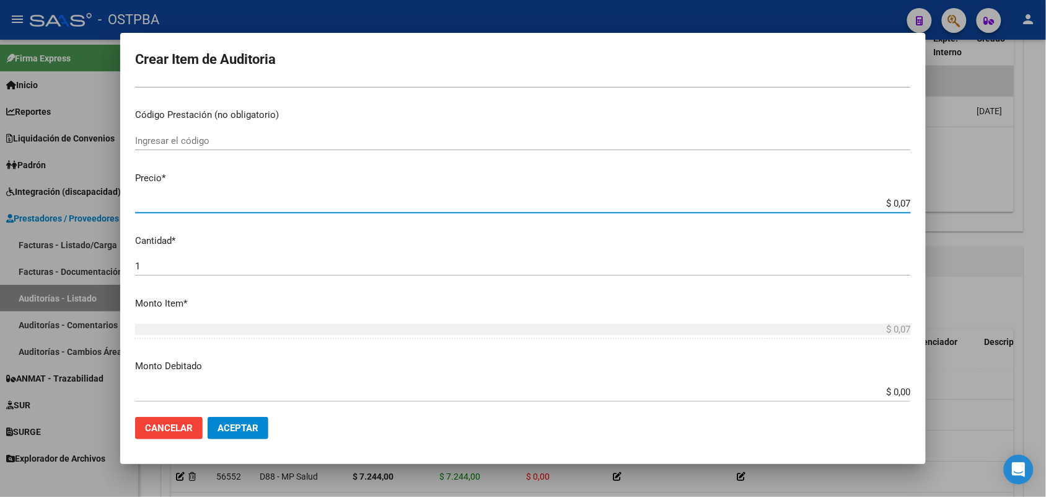
type input "$ 0,72"
type input "$ 7,24"
type input "$ 72,44"
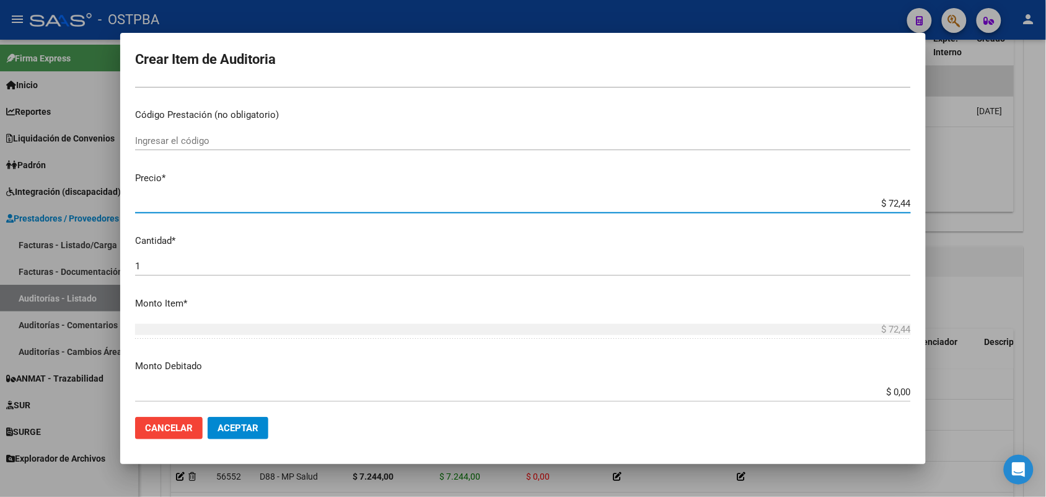
type input "$ 724,40"
type input "$ 7.244,00"
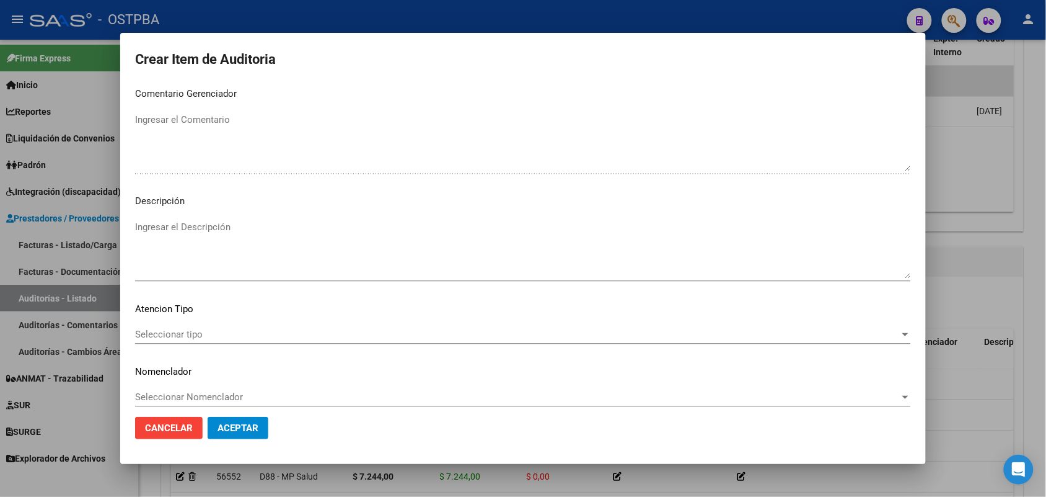
scroll to position [792, 0]
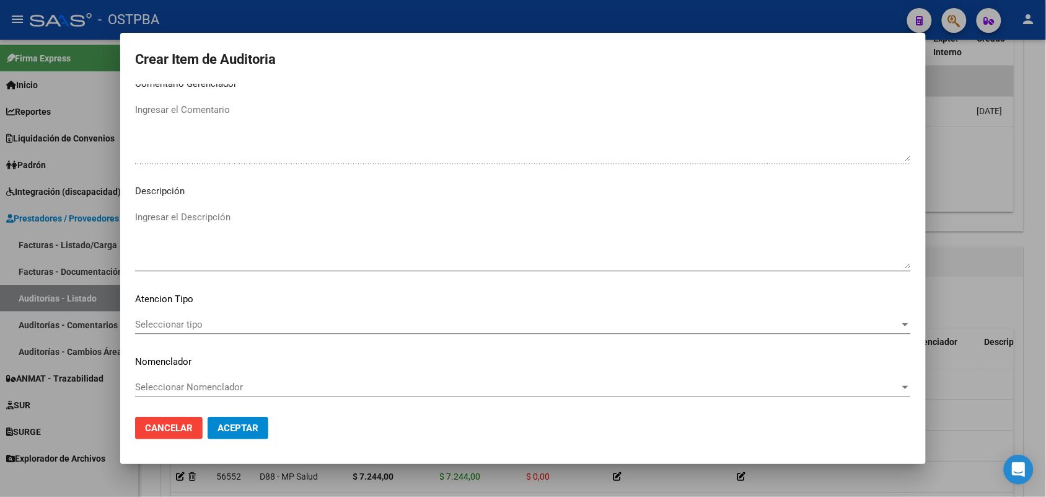
click at [177, 319] on span "Seleccionar tipo" at bounding box center [517, 324] width 765 height 11
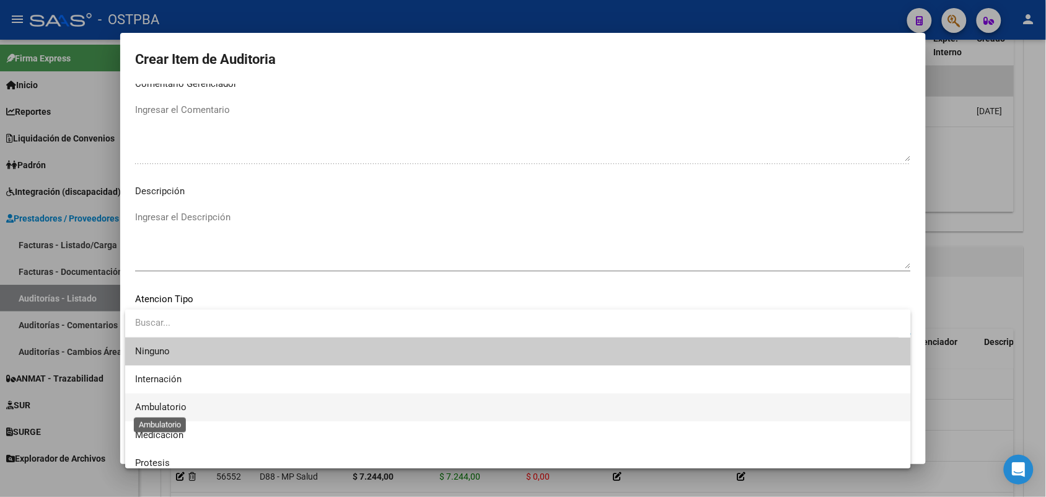
click at [169, 406] on span "Ambulatorio" at bounding box center [160, 406] width 51 height 11
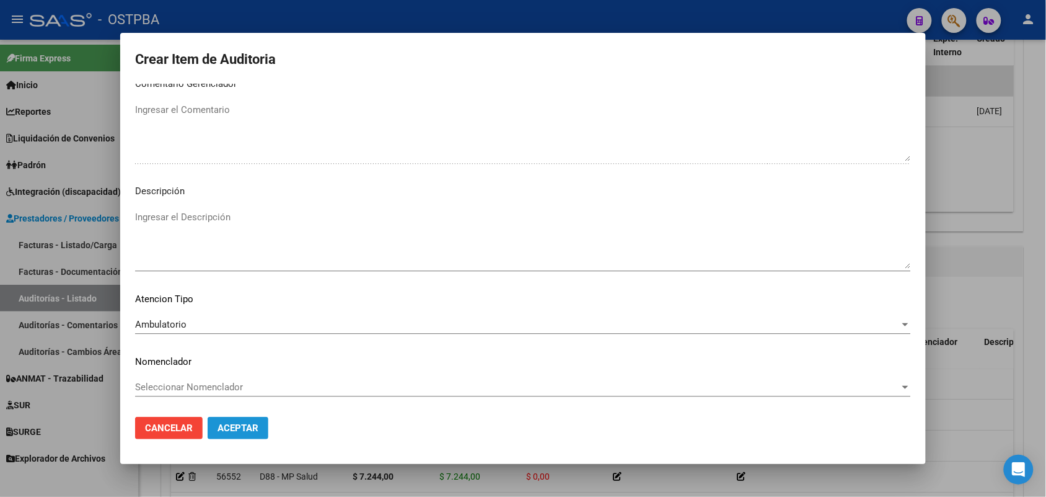
click at [225, 420] on button "Aceptar" at bounding box center [238, 428] width 61 height 22
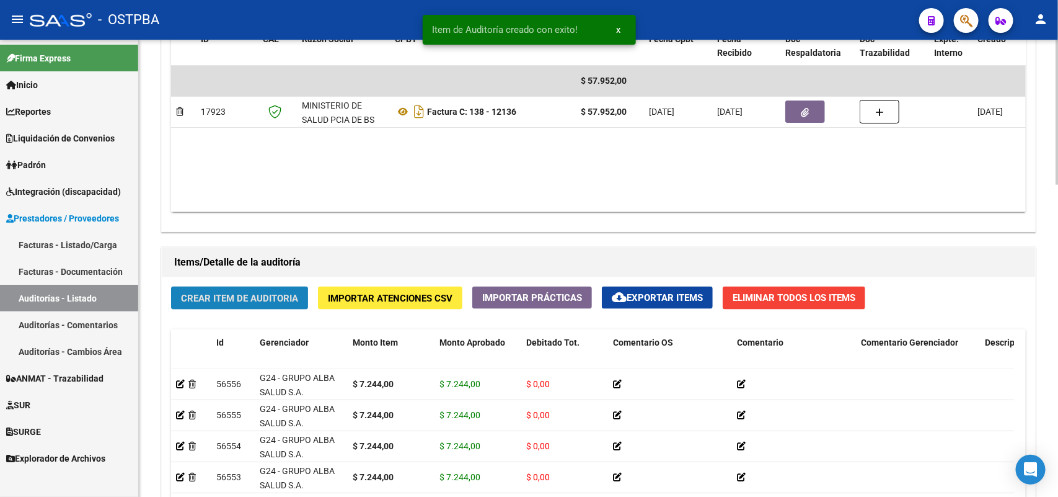
click at [255, 293] on span "Crear Item de Auditoria" at bounding box center [239, 298] width 117 height 11
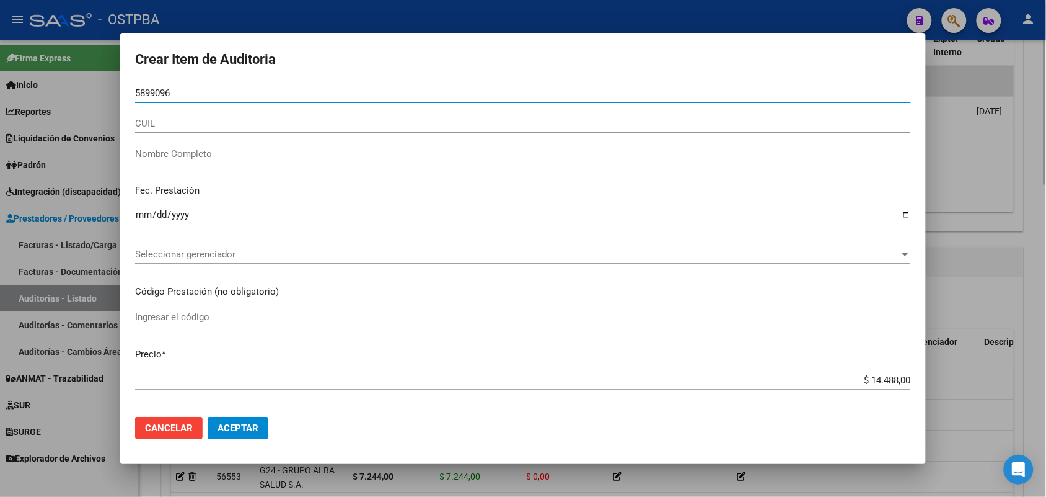
type input "58990968"
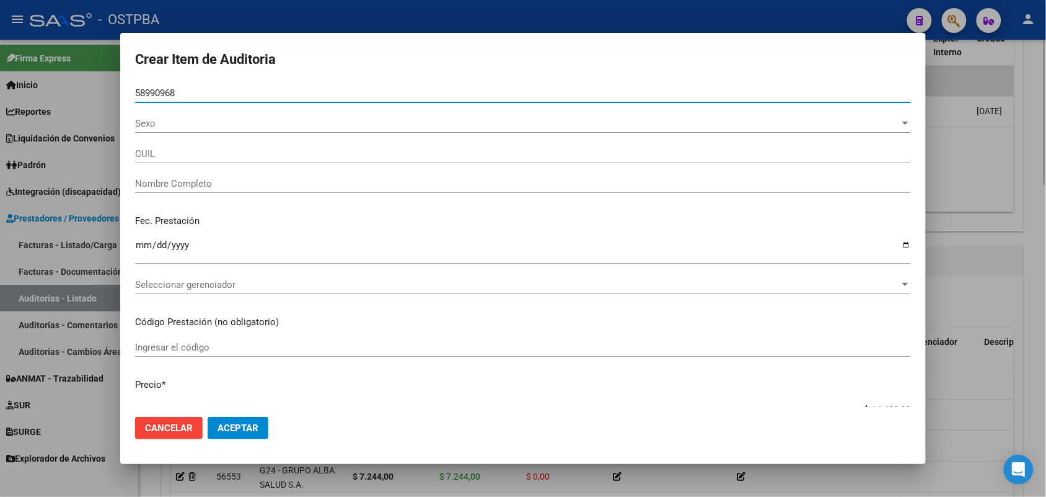
type input "27589909688"
type input "YTURREZ MUNOZ AURORA ANELEY"
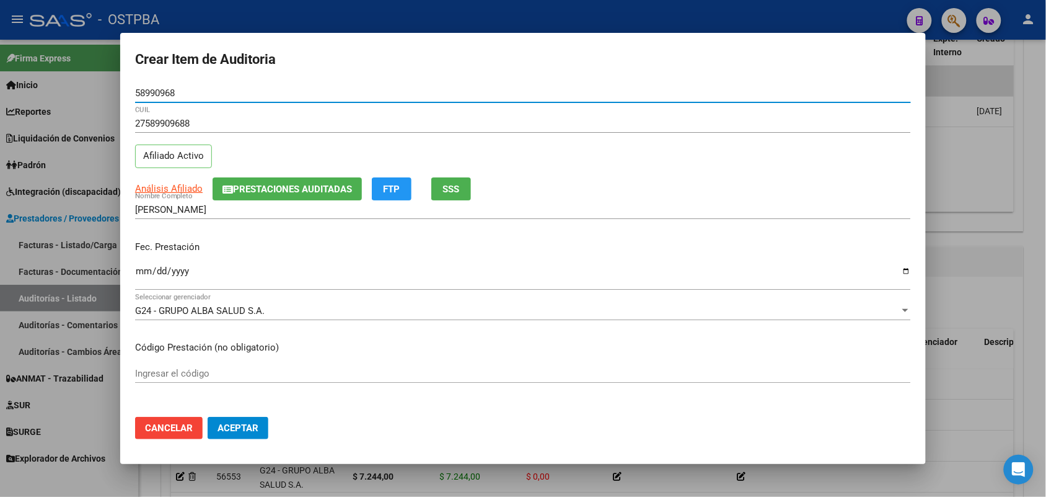
type input "58990968"
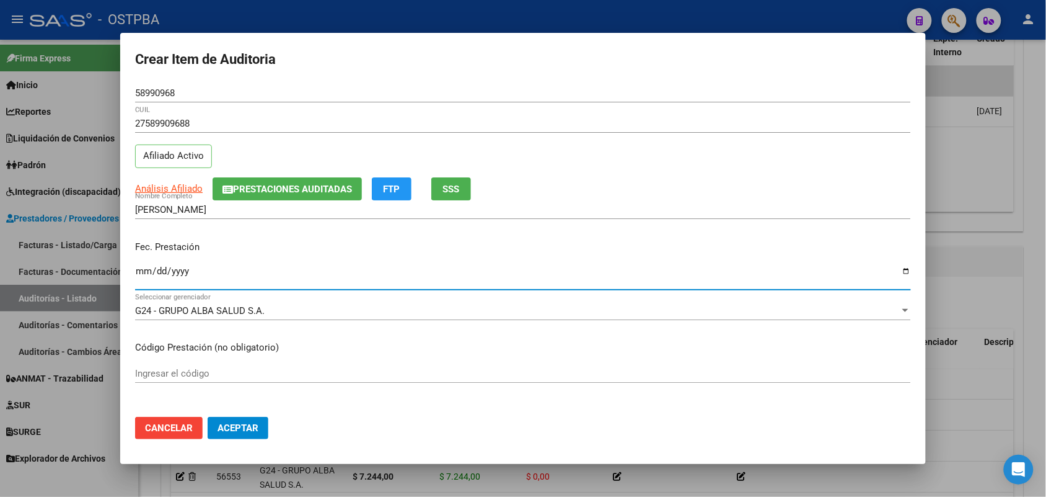
click at [141, 276] on input "Ingresar la fecha" at bounding box center [523, 276] width 776 height 20
type input "2025-07-18"
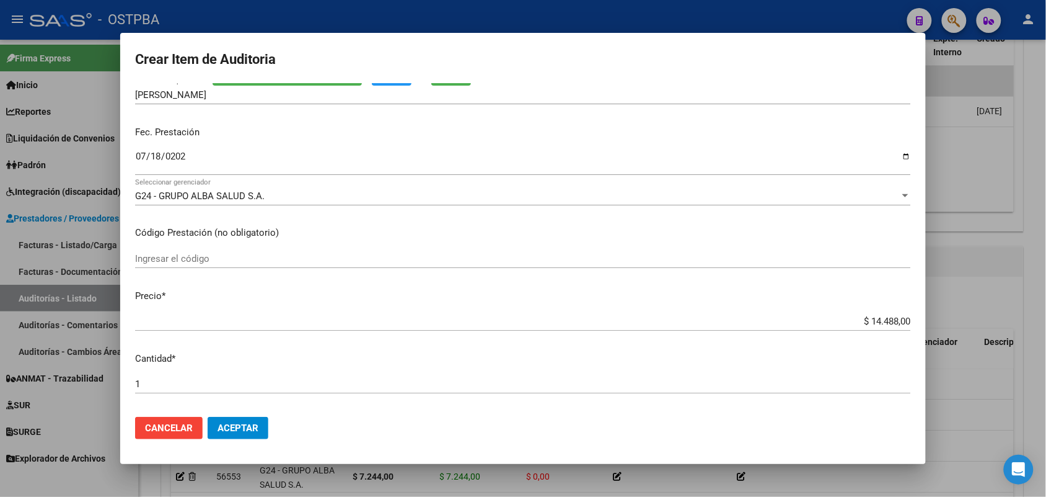
scroll to position [155, 0]
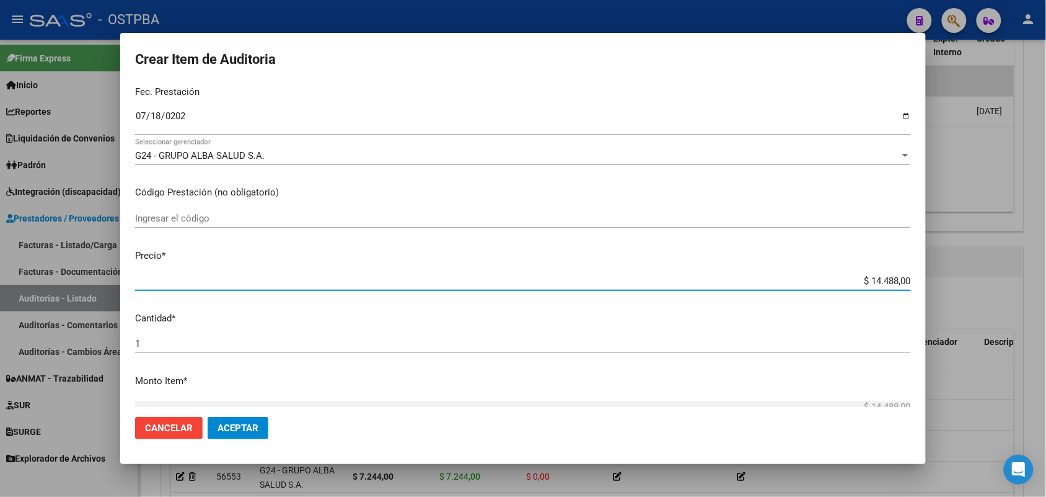
drag, startPoint x: 844, startPoint y: 283, endPoint x: 925, endPoint y: 285, distance: 80.6
click at [924, 284] on mat-dialog-content "58990968 Nro Documento 27589909688 CUIL Afiliado Activo Análisis Afiliado Prest…" at bounding box center [523, 245] width 806 height 323
type input "$ 0,07"
type input "$ 0,72"
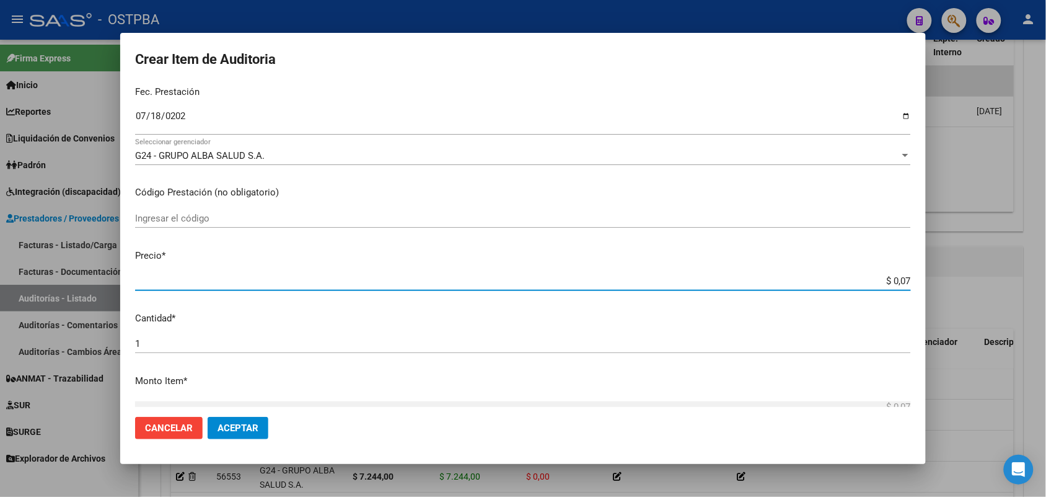
type input "$ 0,72"
type input "$ 7,24"
type input "$ 72,44"
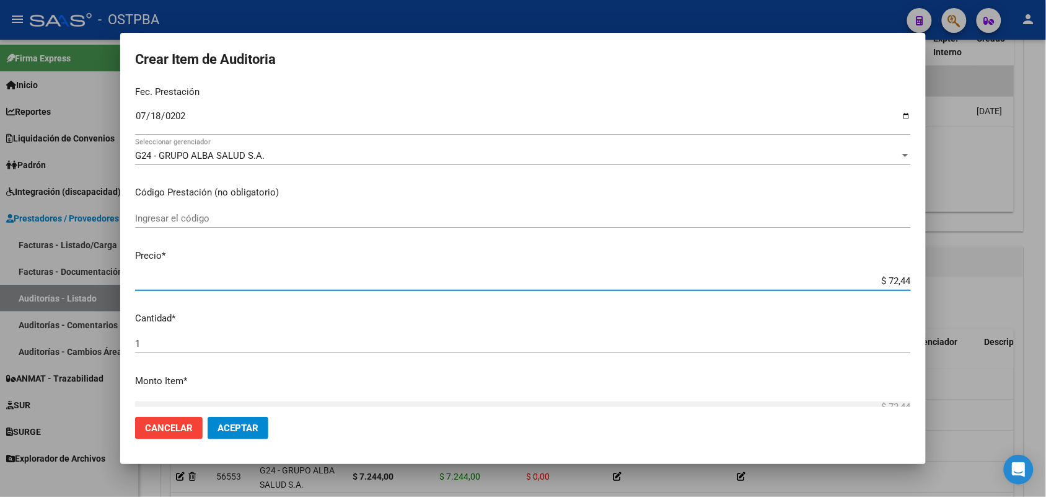
type input "$ 724,40"
type input "$ 7.244,00"
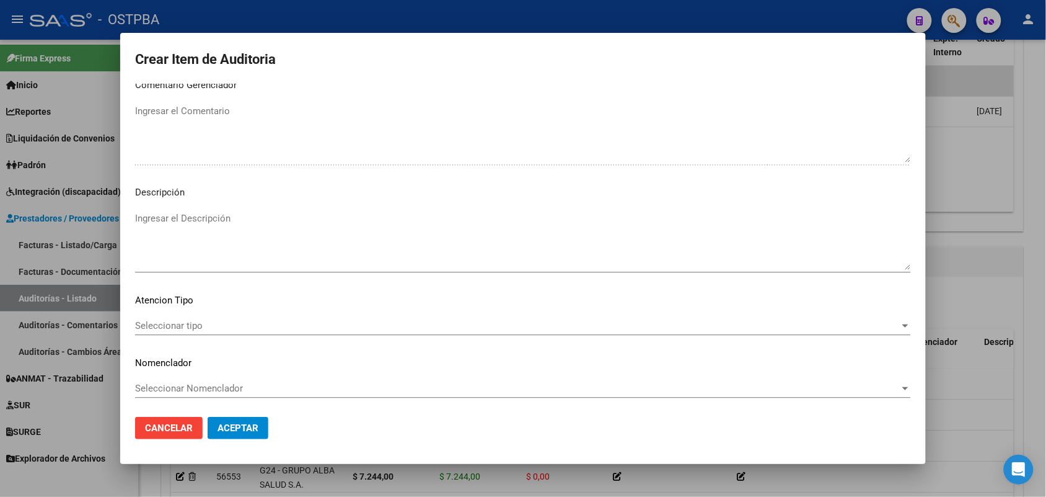
scroll to position [792, 0]
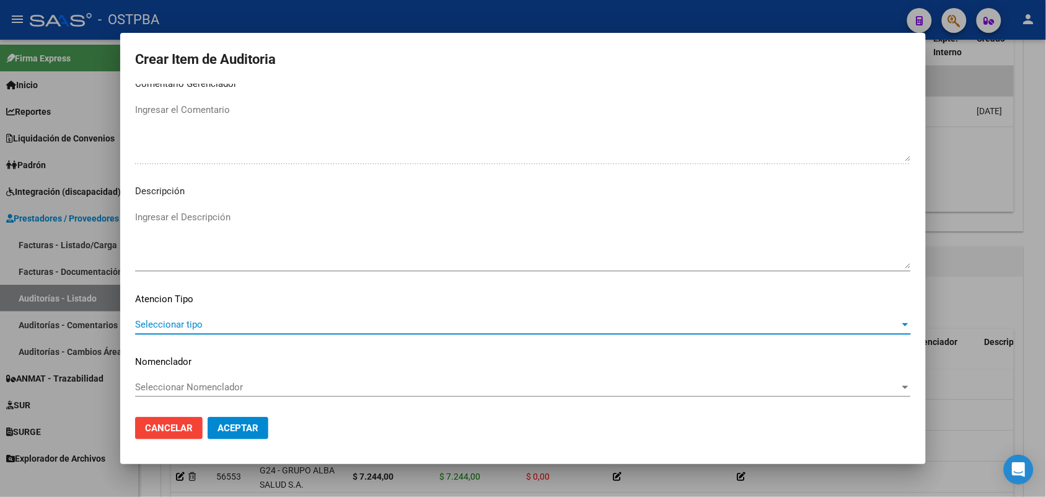
click at [193, 323] on span "Seleccionar tipo" at bounding box center [517, 324] width 765 height 11
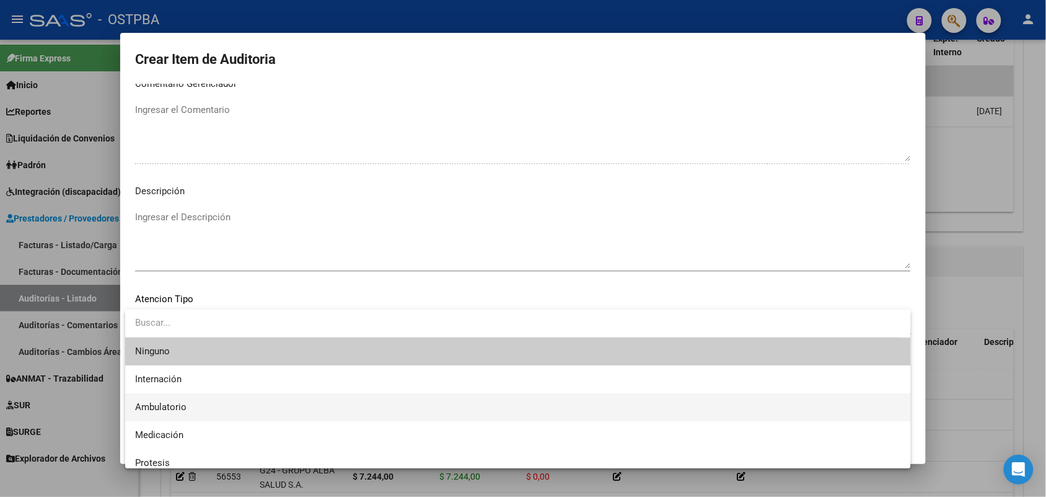
click at [169, 400] on span "Ambulatorio" at bounding box center [518, 407] width 766 height 28
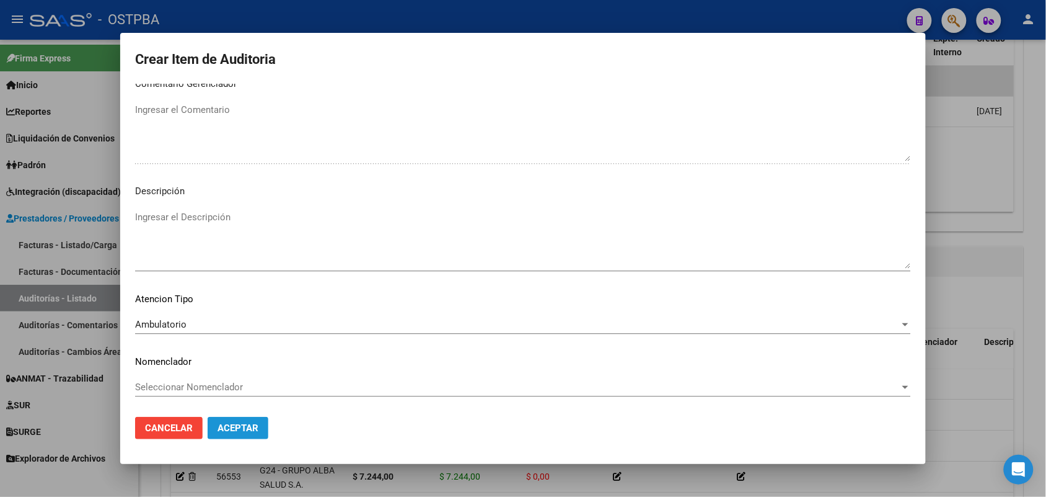
click at [224, 426] on span "Aceptar" at bounding box center [238, 427] width 41 height 11
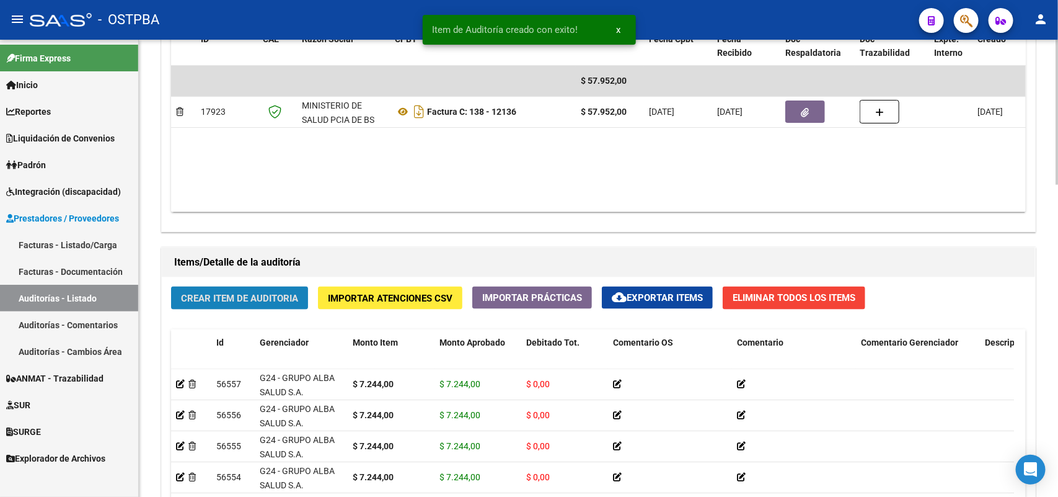
click at [237, 290] on button "Crear Item de Auditoria" at bounding box center [239, 297] width 137 height 23
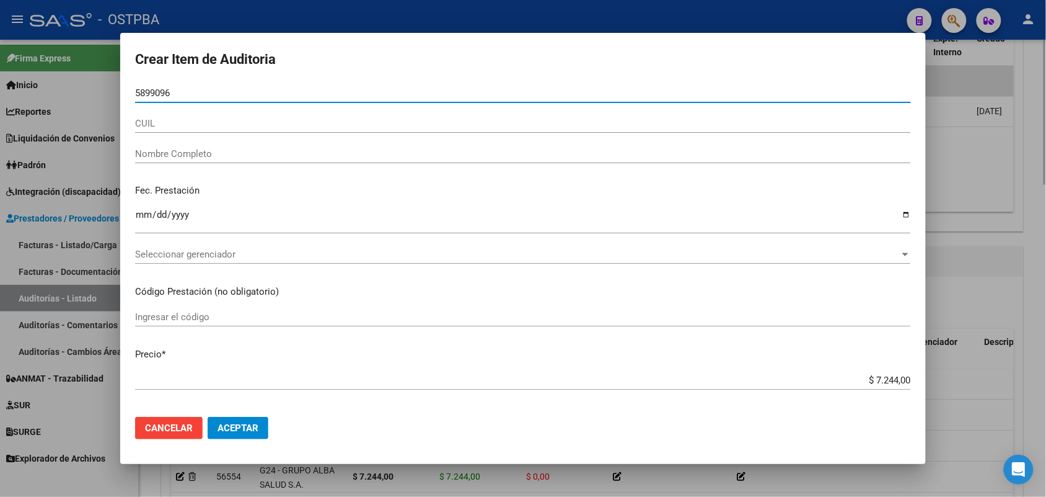
type input "58990968"
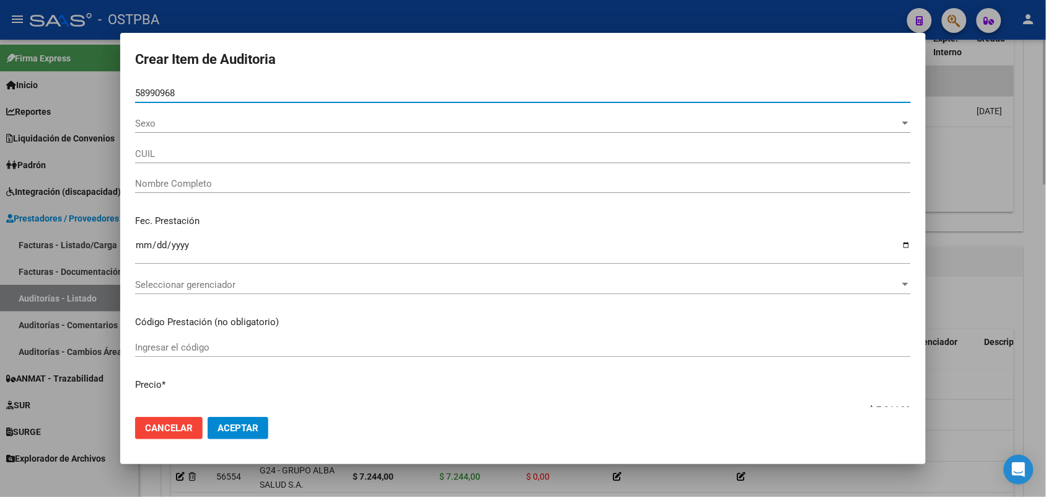
type input "27589909688"
type input "YTURREZ MUNOZ AURORA ANELEY"
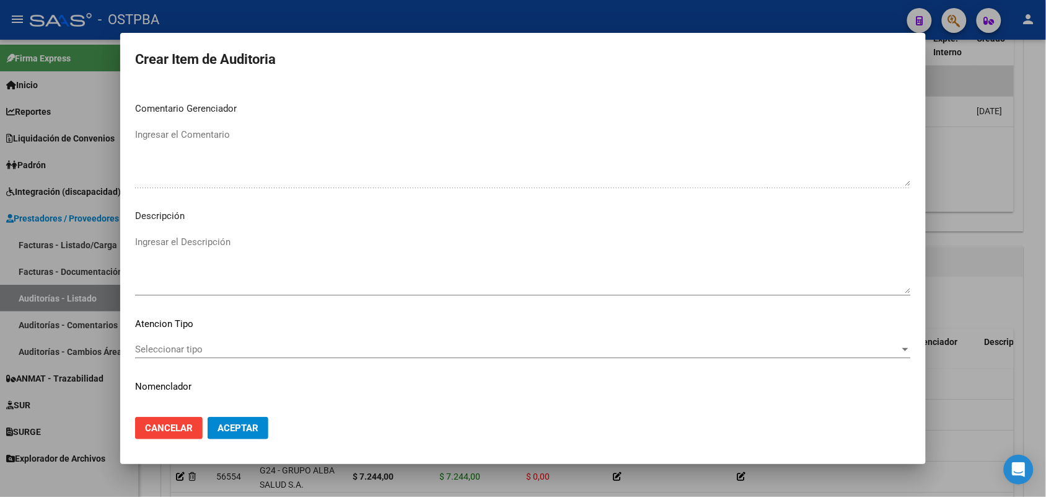
scroll to position [775, 0]
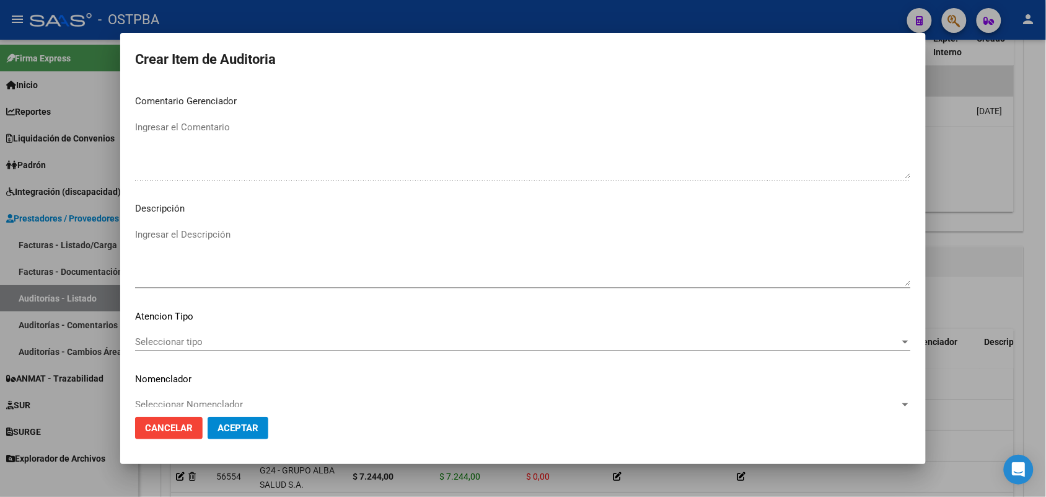
type input "58990968"
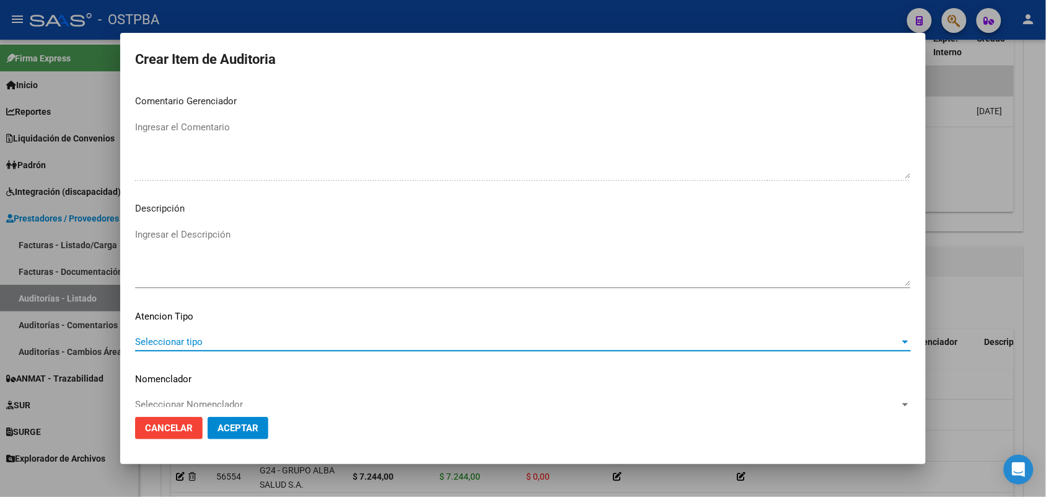
click at [183, 341] on span "Seleccionar tipo" at bounding box center [517, 341] width 765 height 11
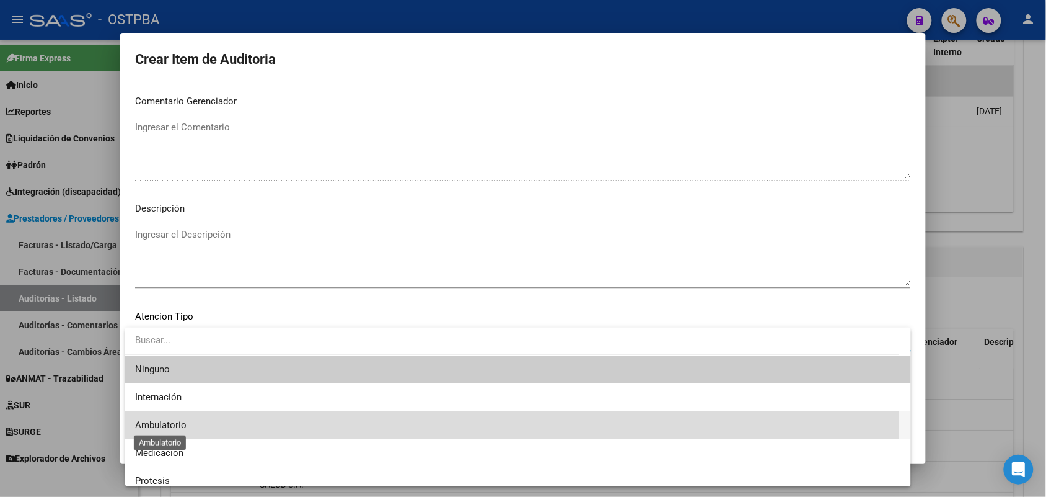
click at [179, 427] on span "Ambulatorio" at bounding box center [160, 424] width 51 height 11
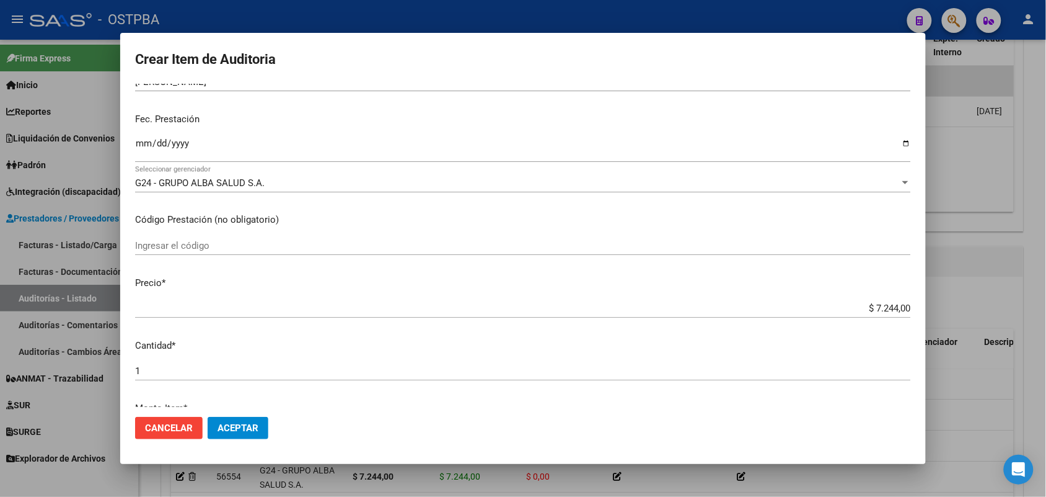
scroll to position [77, 0]
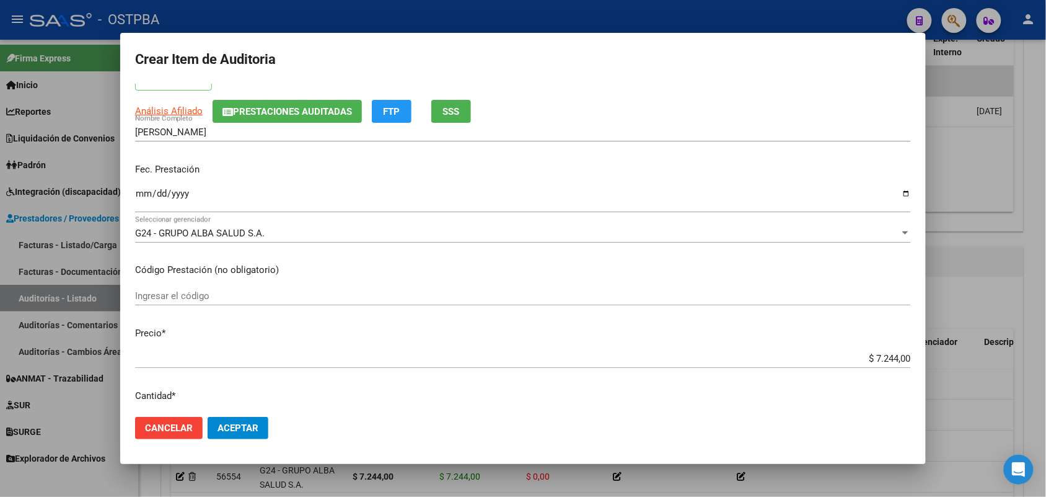
click at [146, 193] on input "Ingresar la fecha" at bounding box center [523, 198] width 776 height 20
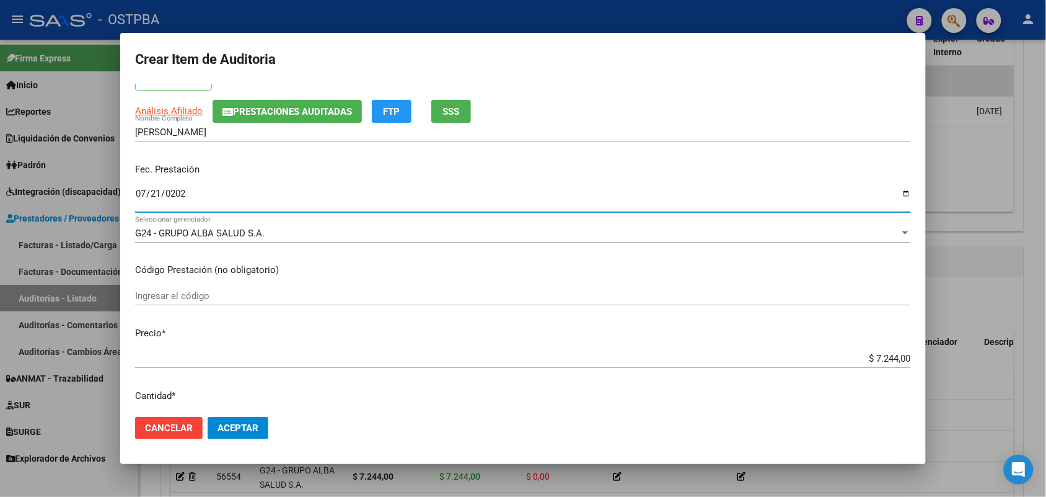
type input "2025-07-21"
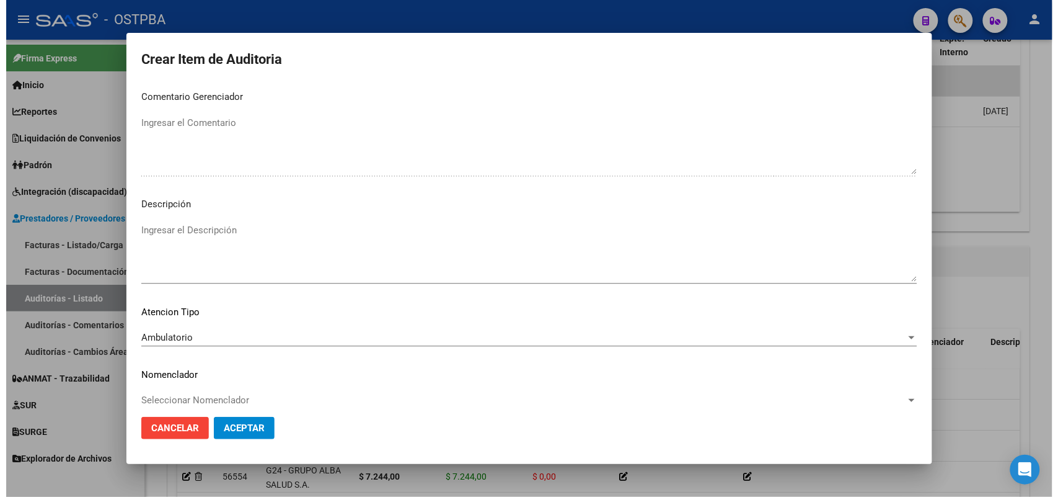
scroll to position [792, 0]
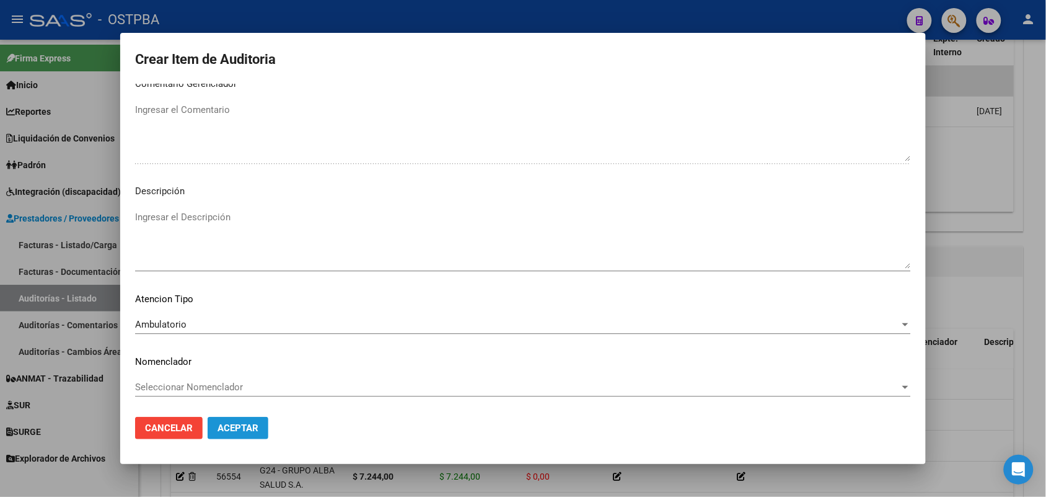
click at [231, 426] on span "Aceptar" at bounding box center [238, 427] width 41 height 11
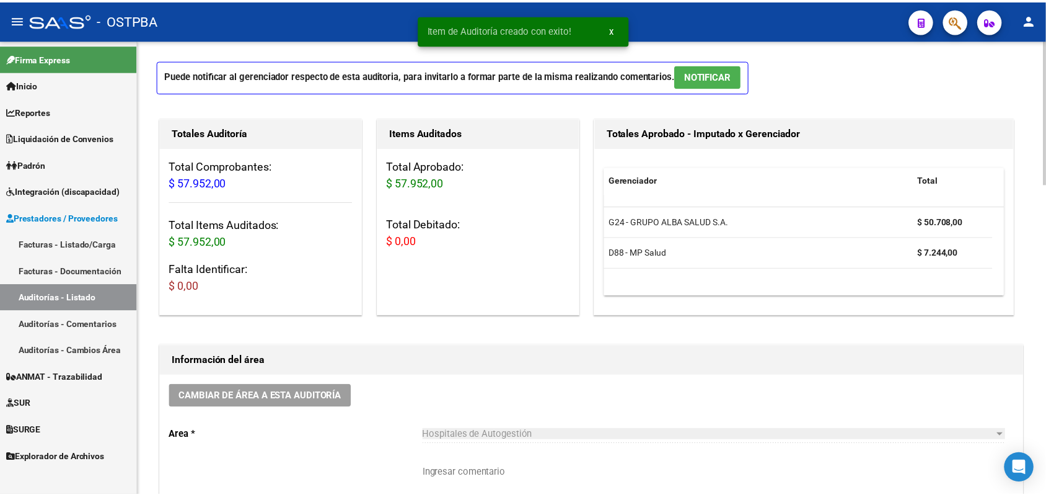
scroll to position [0, 0]
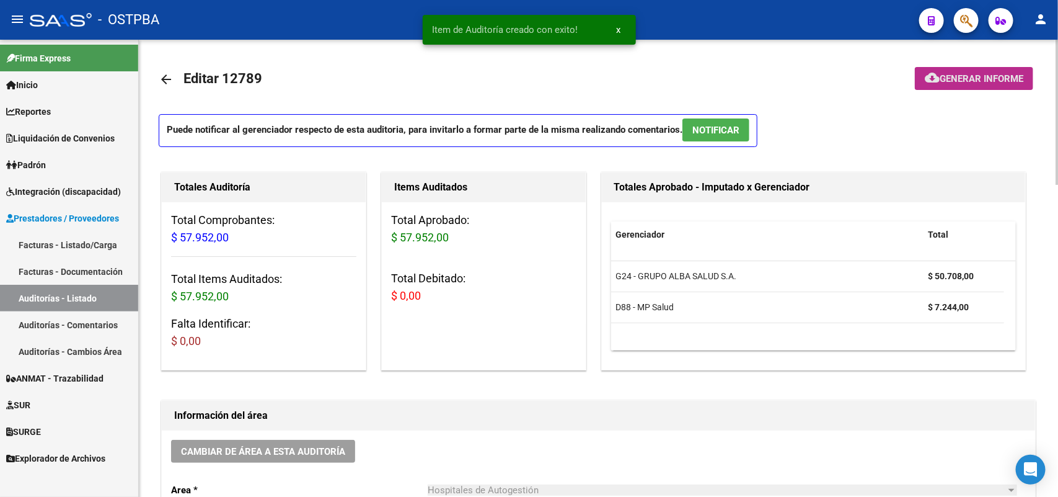
click at [975, 76] on span "Generar informe" at bounding box center [982, 78] width 84 height 11
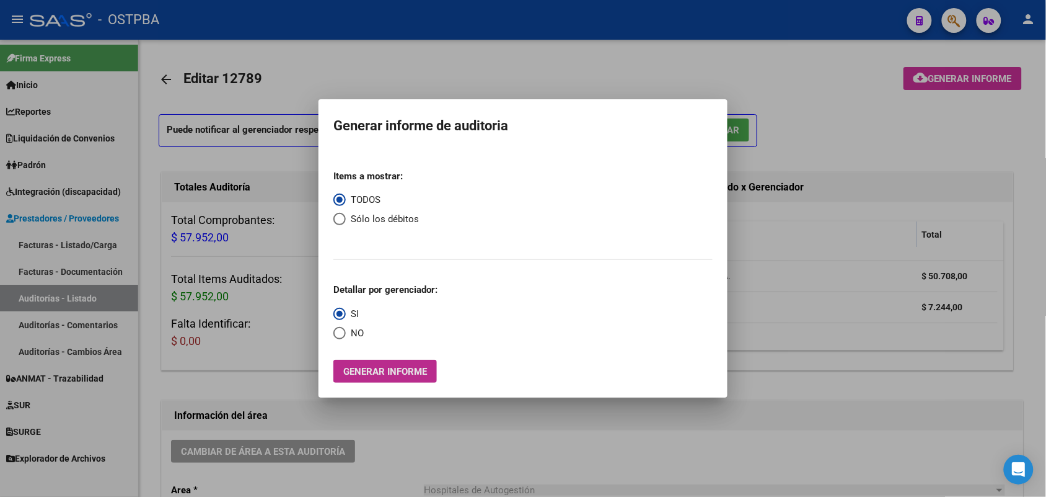
click at [411, 378] on button "Generar informe" at bounding box center [386, 371] width 104 height 23
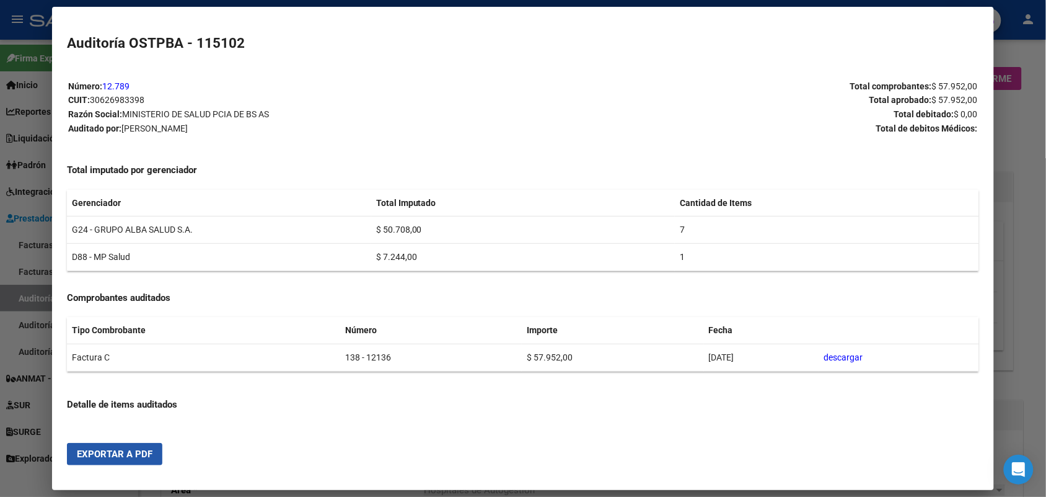
click at [126, 461] on button "Exportar a PDF" at bounding box center [114, 454] width 95 height 22
click at [1030, 141] on div at bounding box center [523, 248] width 1046 height 497
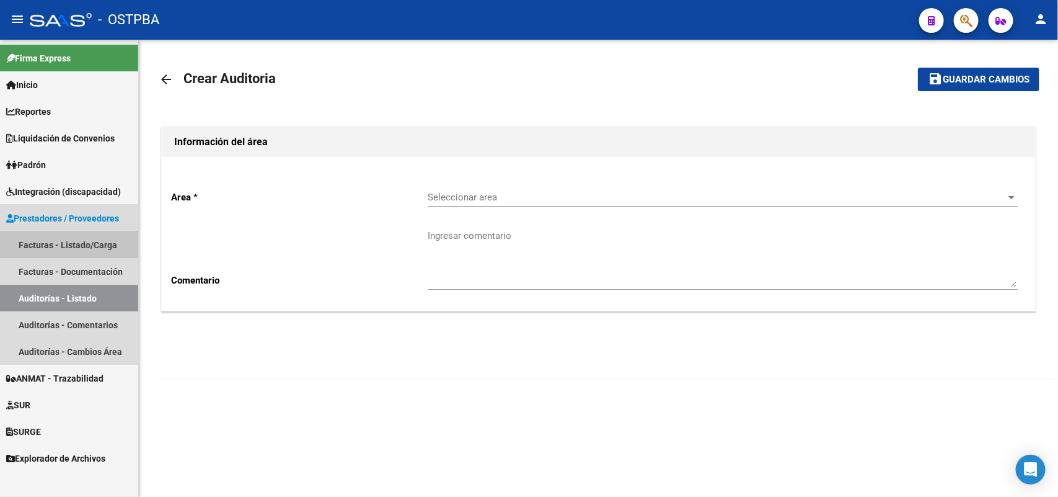
click at [86, 245] on link "Facturas - Listado/Carga" at bounding box center [69, 244] width 138 height 27
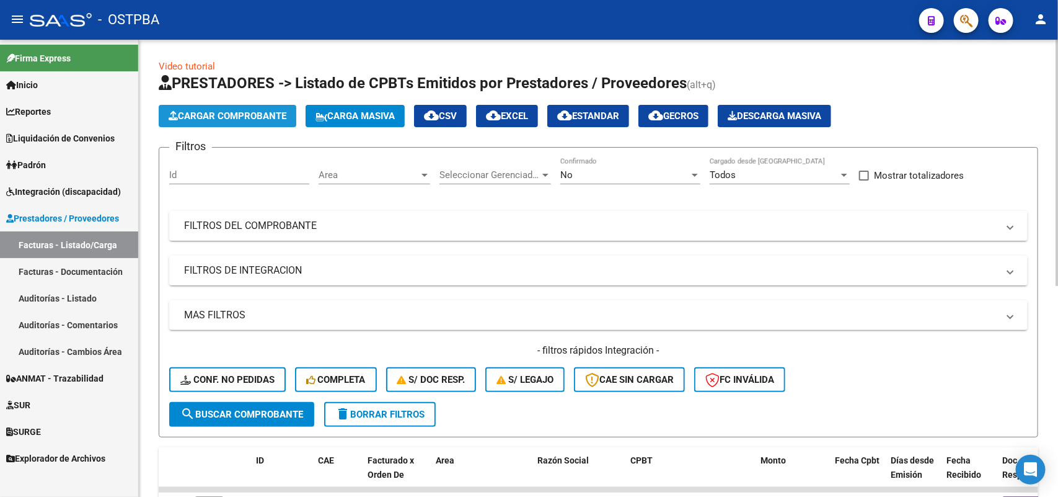
click at [247, 115] on span "Cargar Comprobante" at bounding box center [228, 115] width 118 height 11
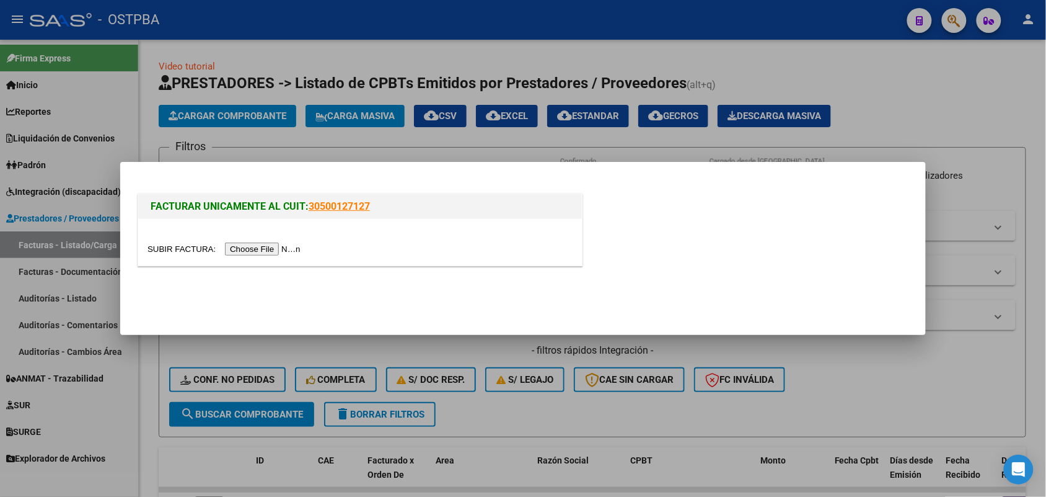
click at [259, 247] on input "file" at bounding box center [226, 248] width 157 height 13
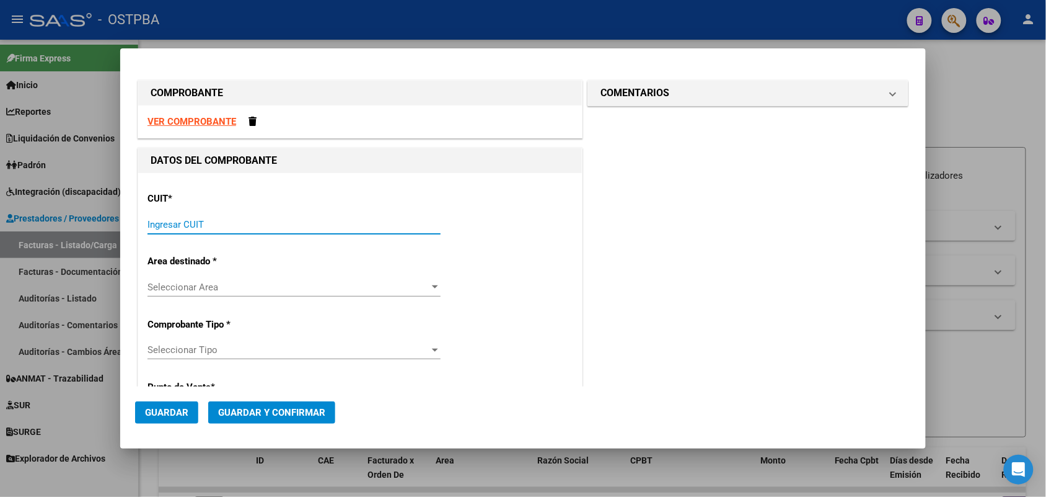
click at [153, 226] on input "Ingresar CUIT" at bounding box center [294, 224] width 293 height 11
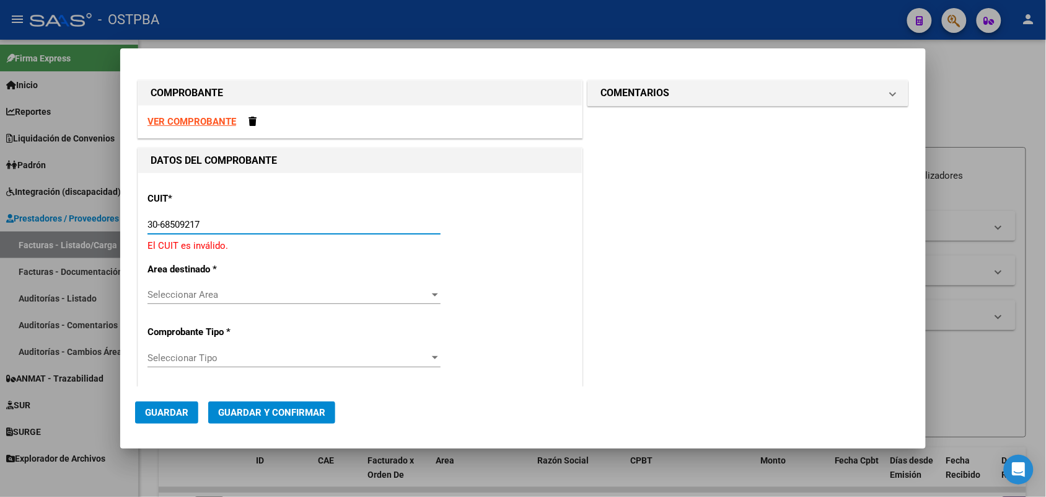
type input "30-68509217-0"
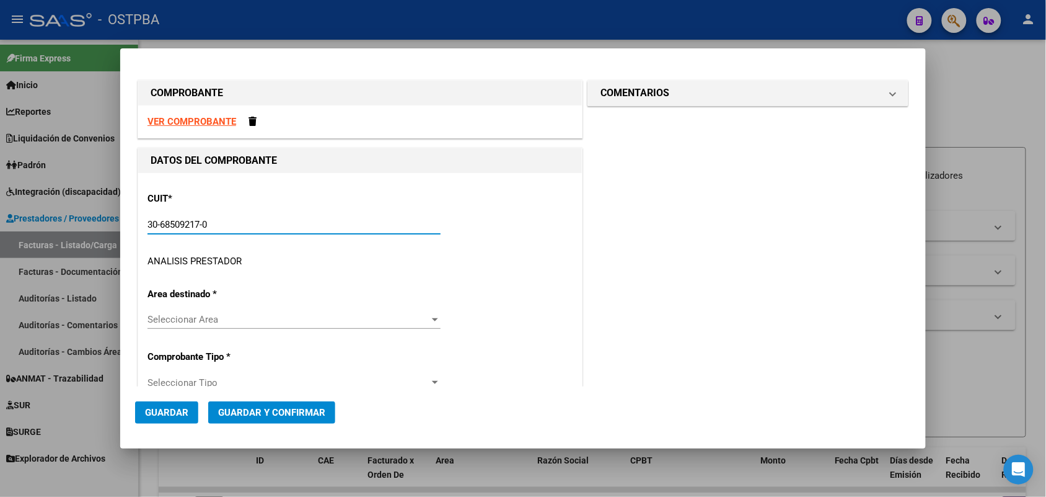
type input "3"
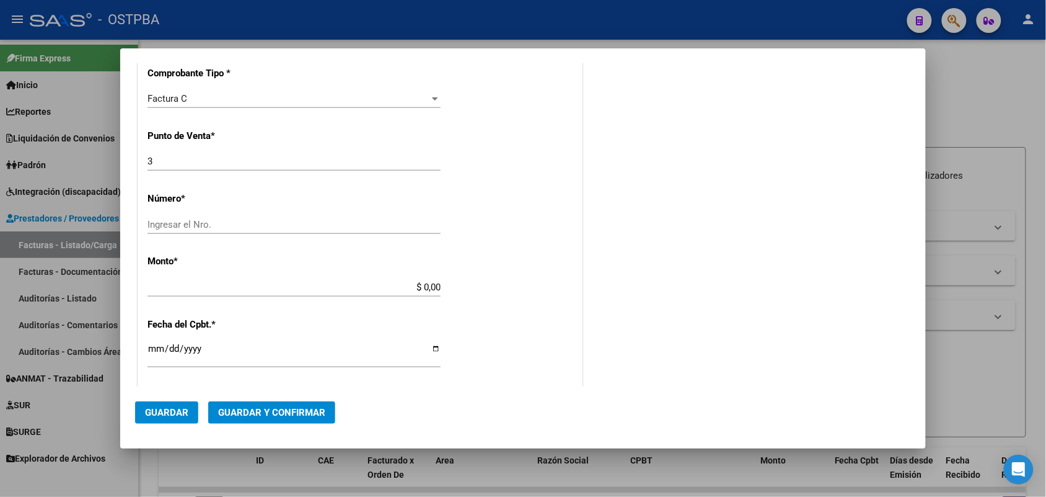
scroll to position [310, 0]
type input "30-68509217-0"
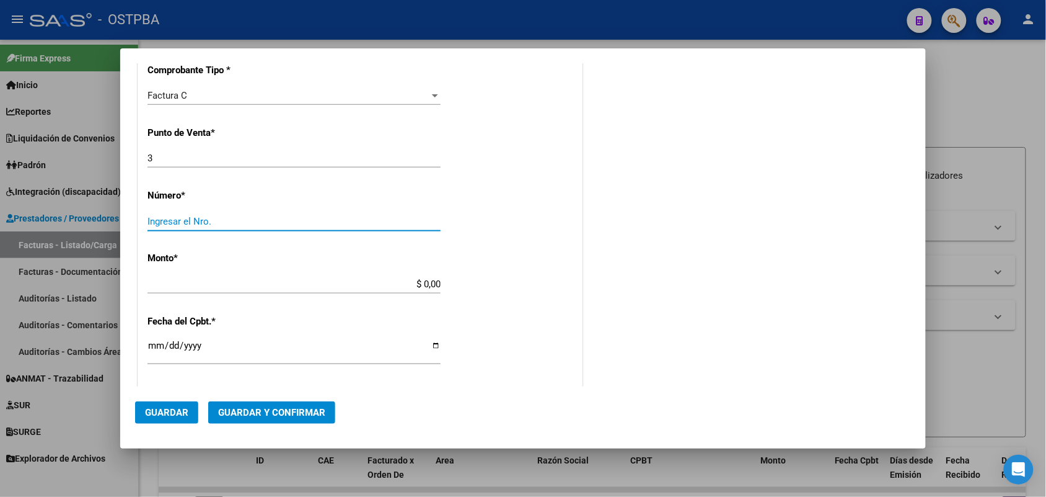
click at [181, 216] on input "Ingresar el Nro." at bounding box center [294, 221] width 293 height 11
type input "548"
click at [451, 286] on app-form-text-field "Monto * $ 0,00 Ingresar el monto" at bounding box center [299, 270] width 303 height 37
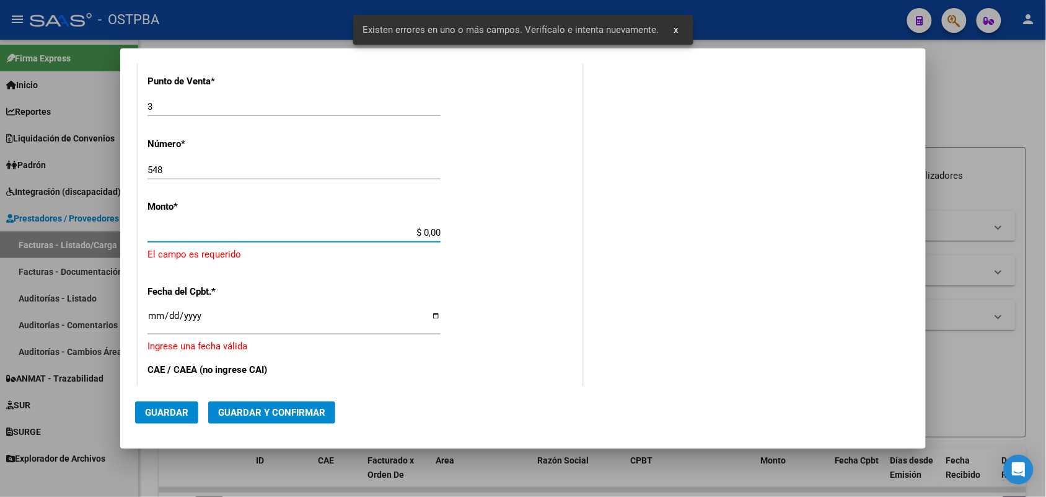
scroll to position [363, 0]
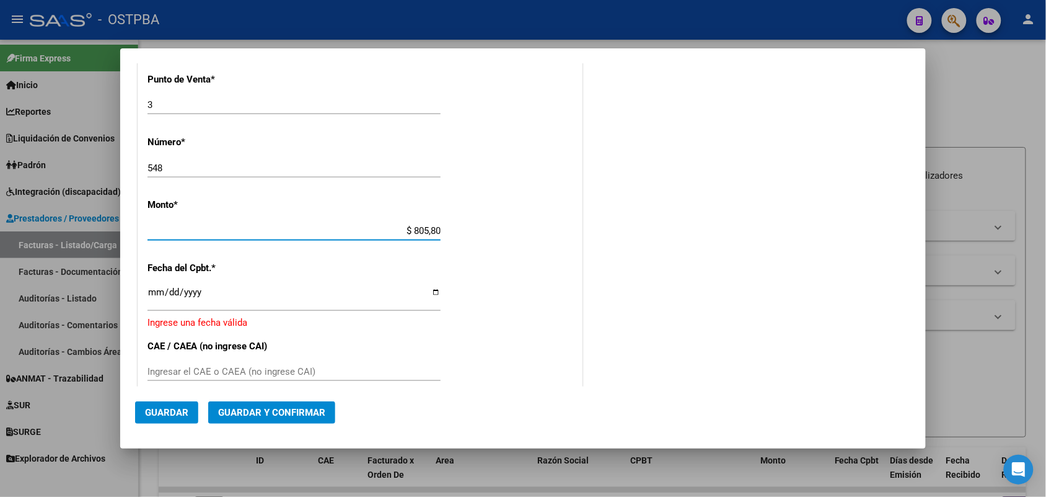
type input "$ 8.058,00"
click at [149, 294] on input "Ingresar la fecha" at bounding box center [294, 297] width 293 height 20
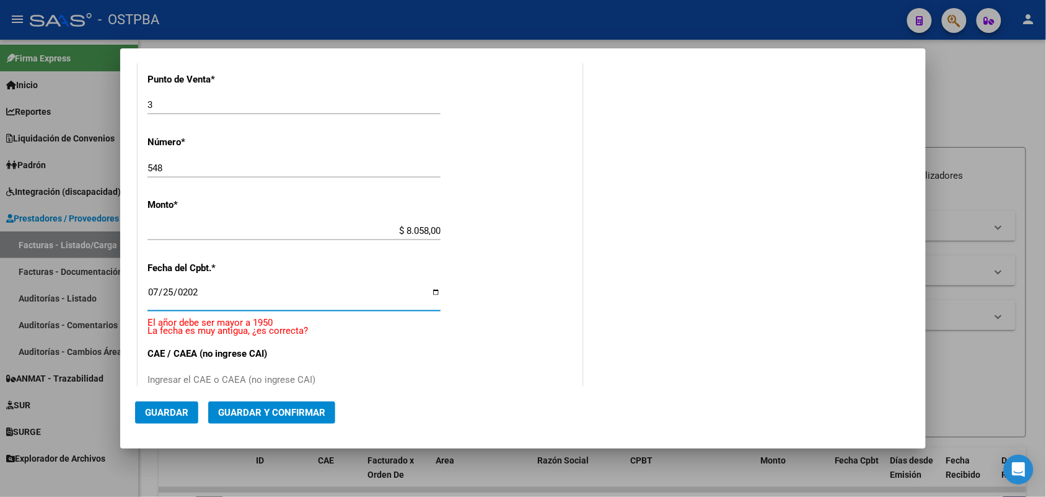
type input "[DATE]"
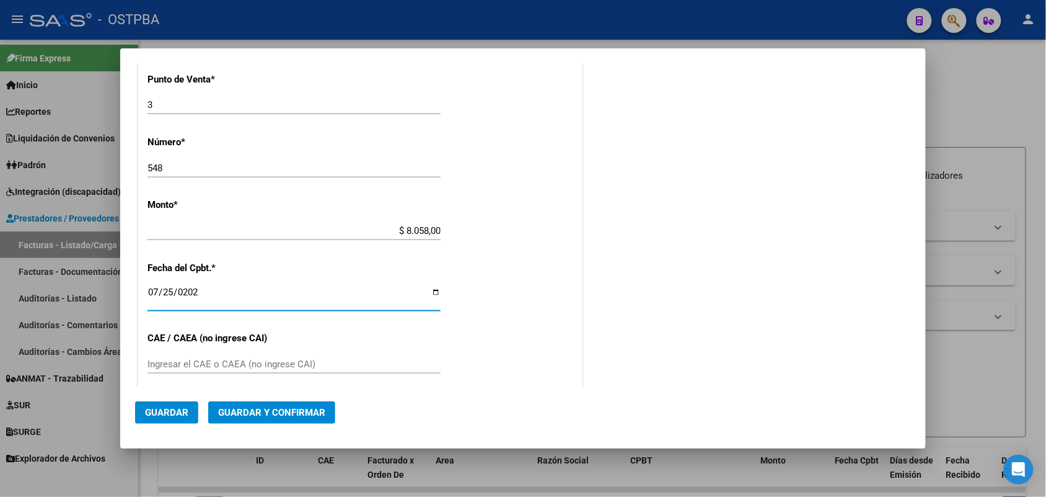
scroll to position [441, 0]
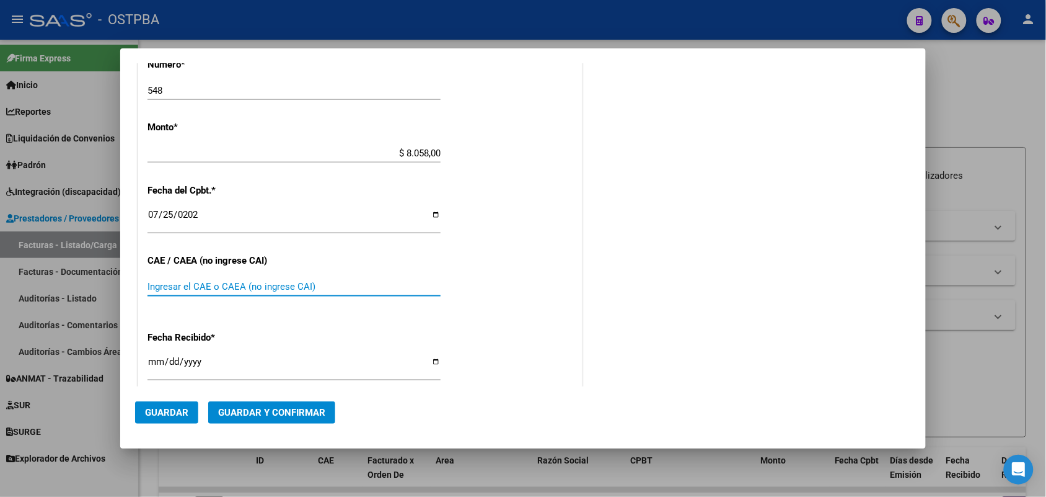
click at [160, 286] on input "Ingresar el CAE o CAEA (no ingrese CAI)" at bounding box center [294, 286] width 293 height 11
type input "75300753262543"
click at [153, 363] on input "[DATE]" at bounding box center [294, 366] width 293 height 20
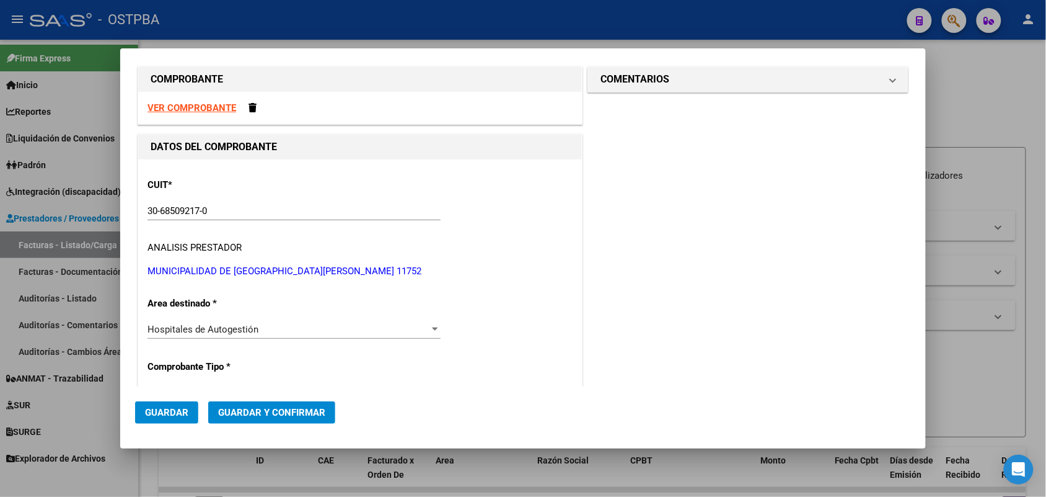
scroll to position [0, 0]
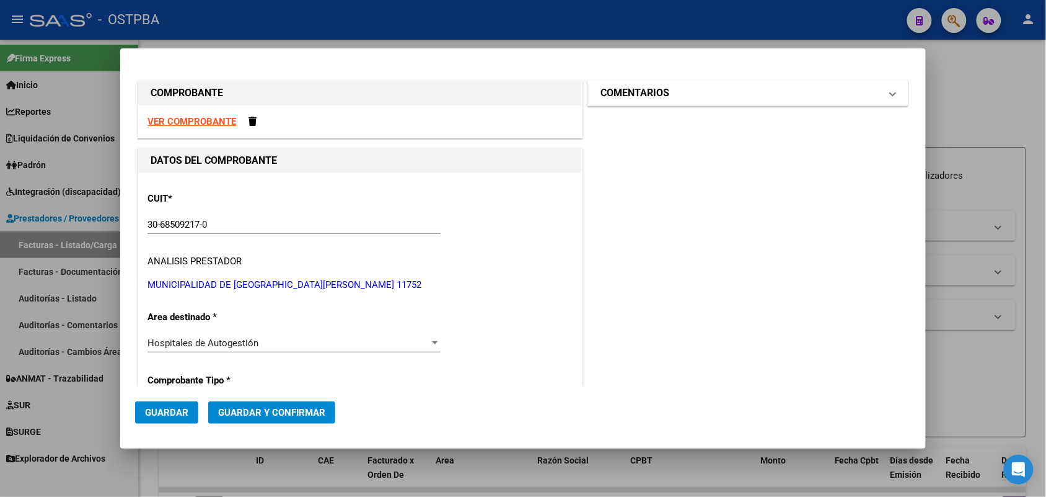
click at [885, 94] on mat-expansion-panel-header "COMENTARIOS" at bounding box center [748, 93] width 320 height 25
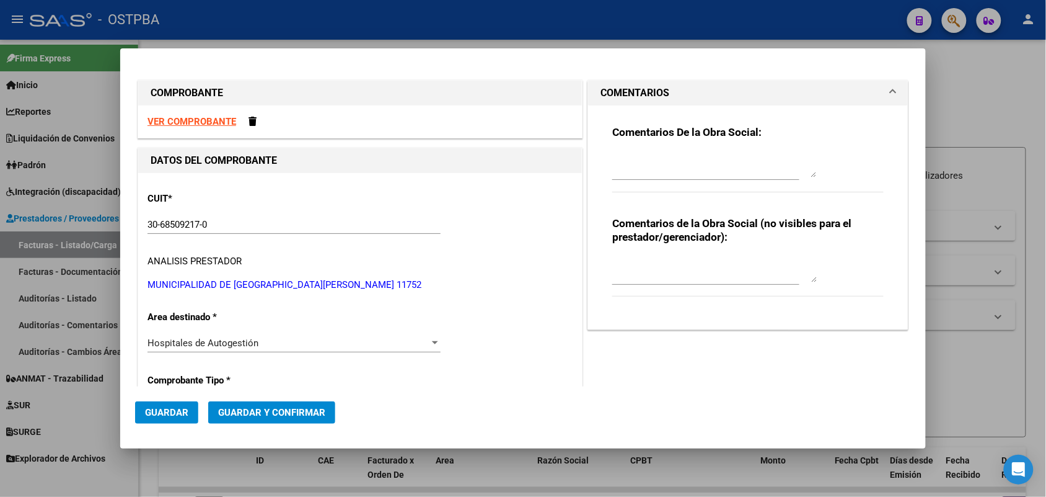
drag, startPoint x: 609, startPoint y: 168, endPoint x: 654, endPoint y: 168, distance: 45.3
click at [624, 168] on textarea at bounding box center [714, 165] width 205 height 25
type textarea "HR 127094"
click at [162, 410] on span "Guardar" at bounding box center [166, 412] width 43 height 11
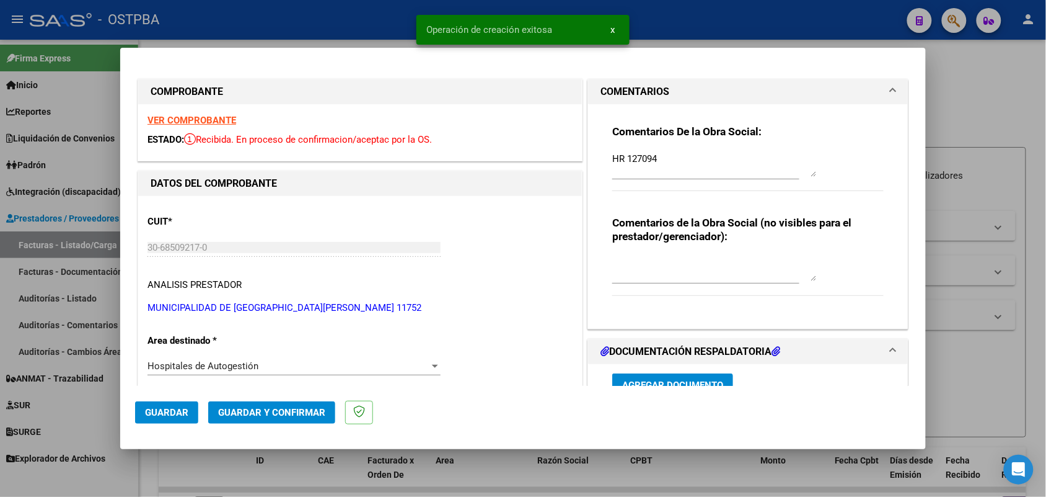
type input "[DATE]"
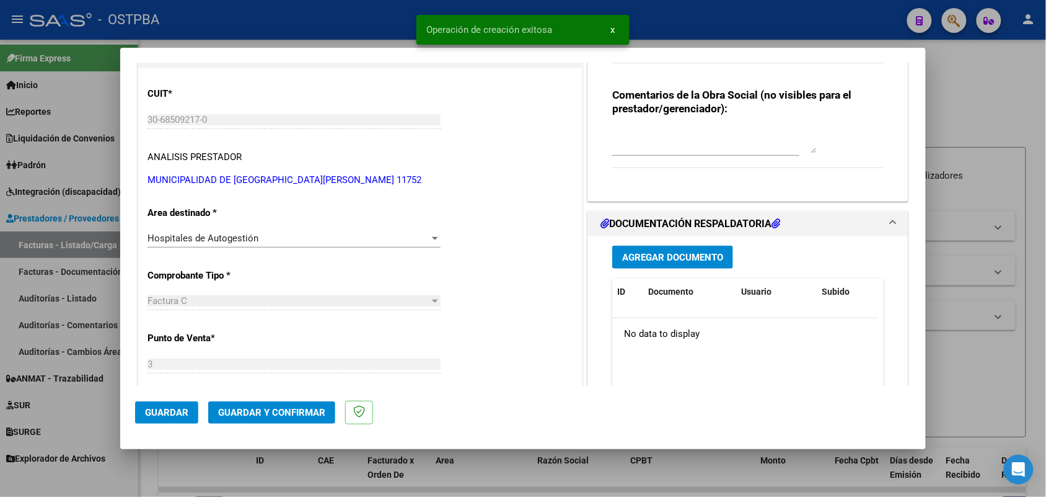
scroll to position [155, 0]
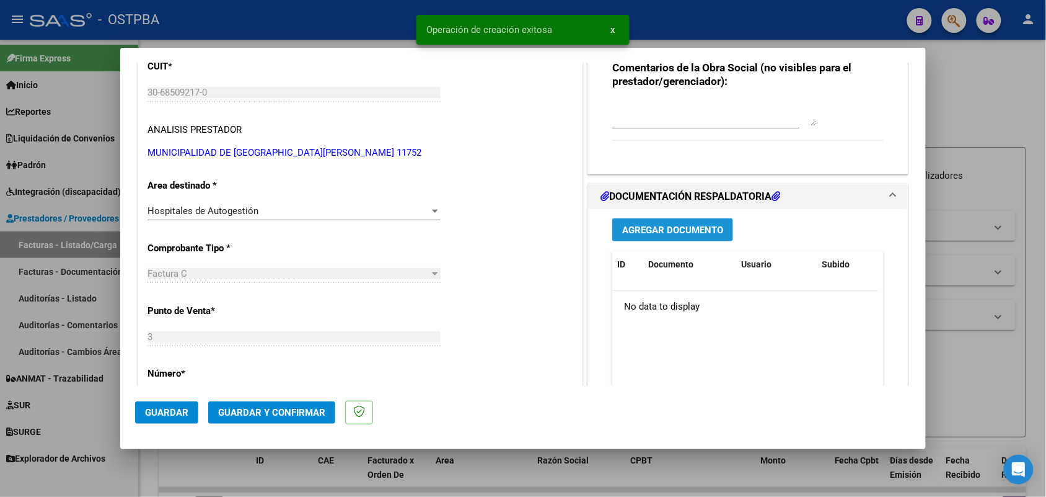
click at [652, 224] on span "Agregar Documento" at bounding box center [672, 229] width 101 height 11
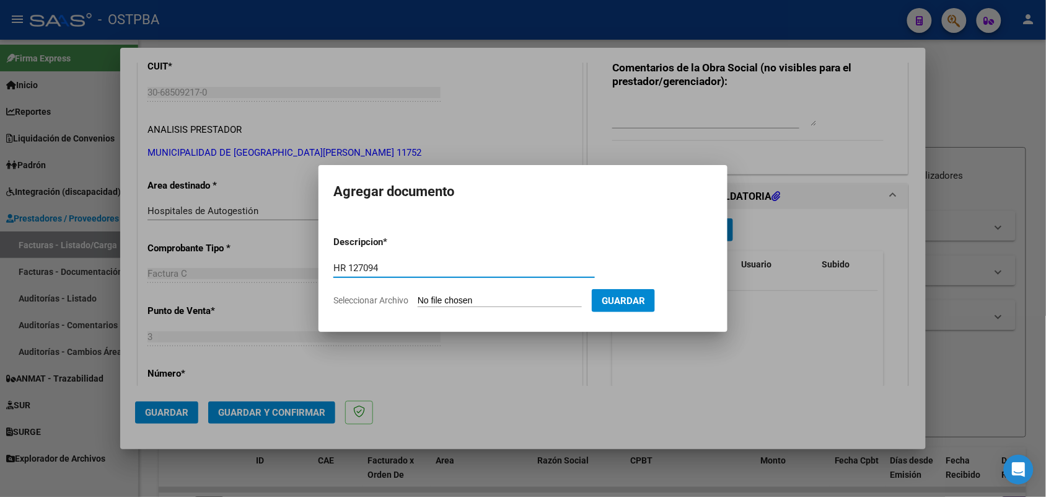
type input "HR 127094"
click at [427, 299] on input "Seleccionar Archivo" at bounding box center [500, 301] width 164 height 12
type input "C:\fakepath\HR 127094.pdf"
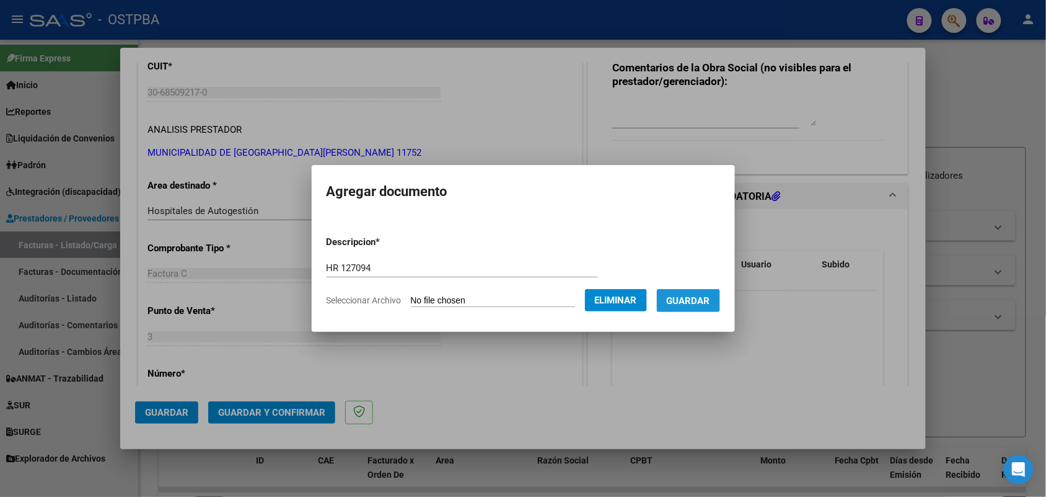
click at [701, 298] on span "Guardar" at bounding box center [688, 300] width 43 height 11
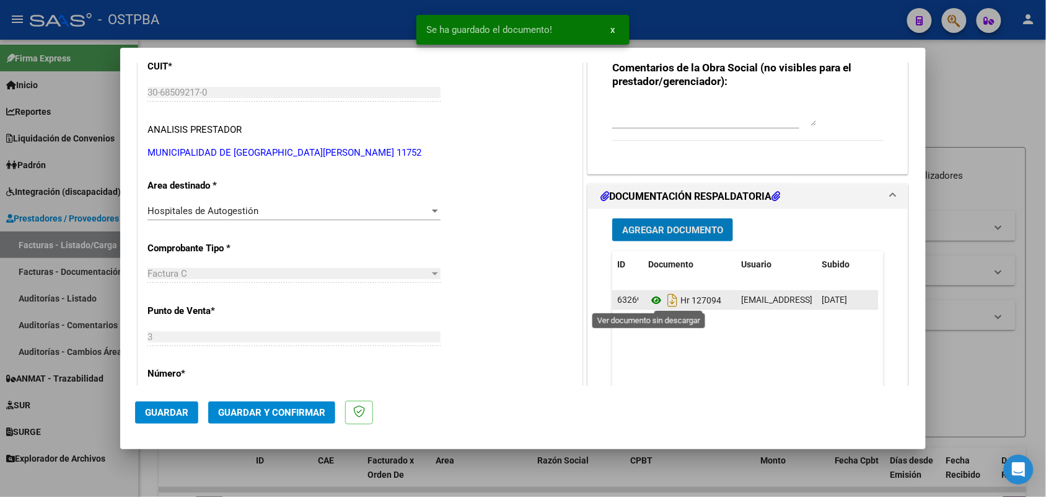
click at [648, 299] on icon at bounding box center [656, 300] width 16 height 15
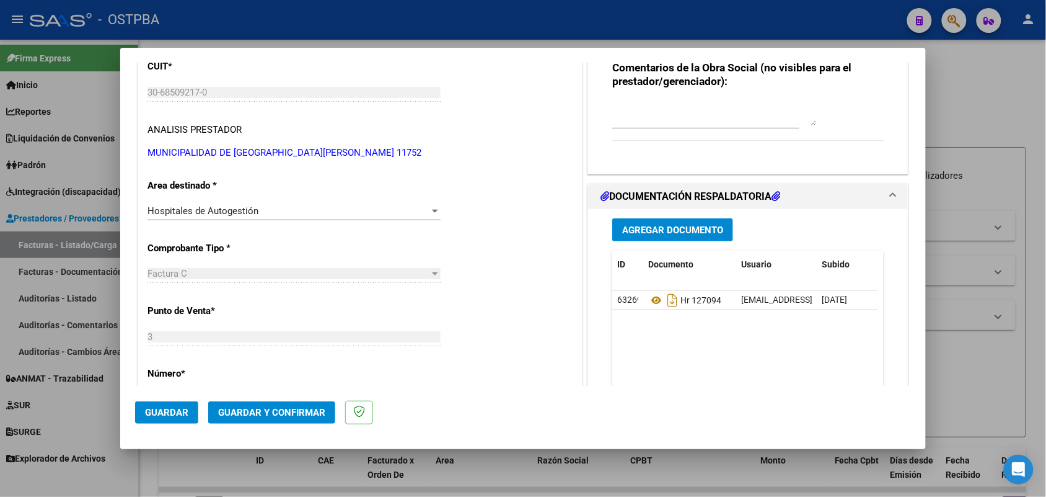
click at [690, 218] on div "Agregar Documento ID Documento Usuario Subido Acción 63269 Hr 127094 [EMAIL_ADD…" at bounding box center [748, 332] width 290 height 247
click at [696, 228] on span "Agregar Documento" at bounding box center [672, 229] width 101 height 11
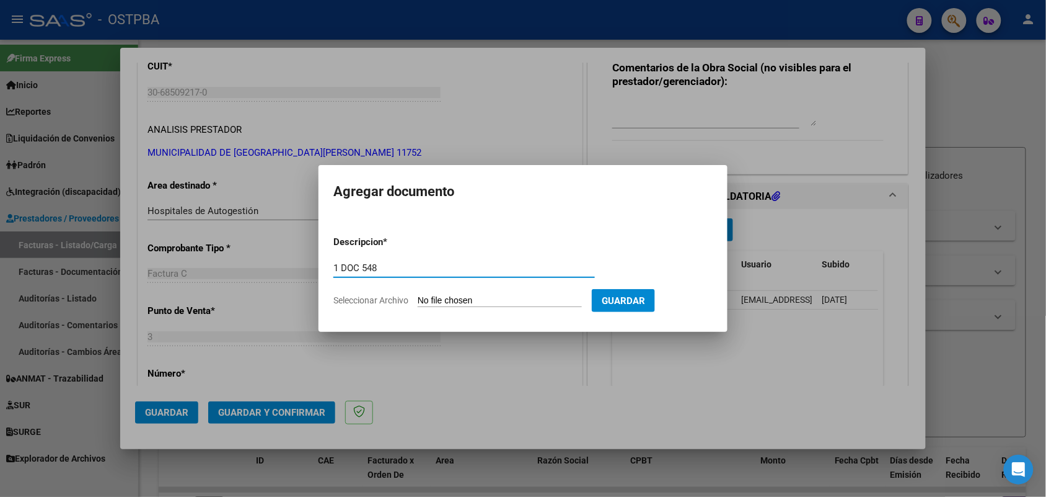
type input "1 DOC 548"
click at [439, 305] on input "Seleccionar Archivo" at bounding box center [500, 301] width 164 height 12
type input "C:\fakepath\1 DOC 548.pdf"
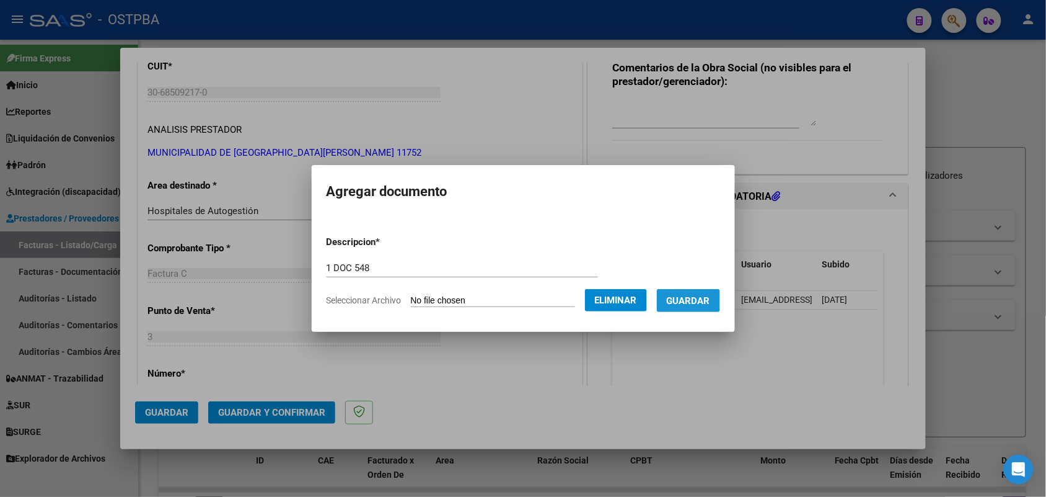
click at [691, 299] on span "Guardar" at bounding box center [688, 300] width 43 height 11
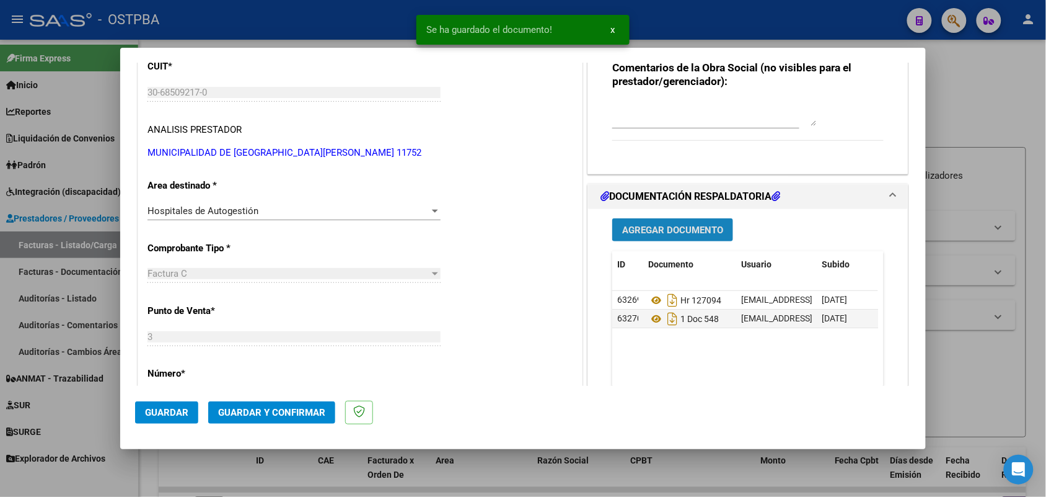
click at [658, 226] on span "Agregar Documento" at bounding box center [672, 229] width 101 height 11
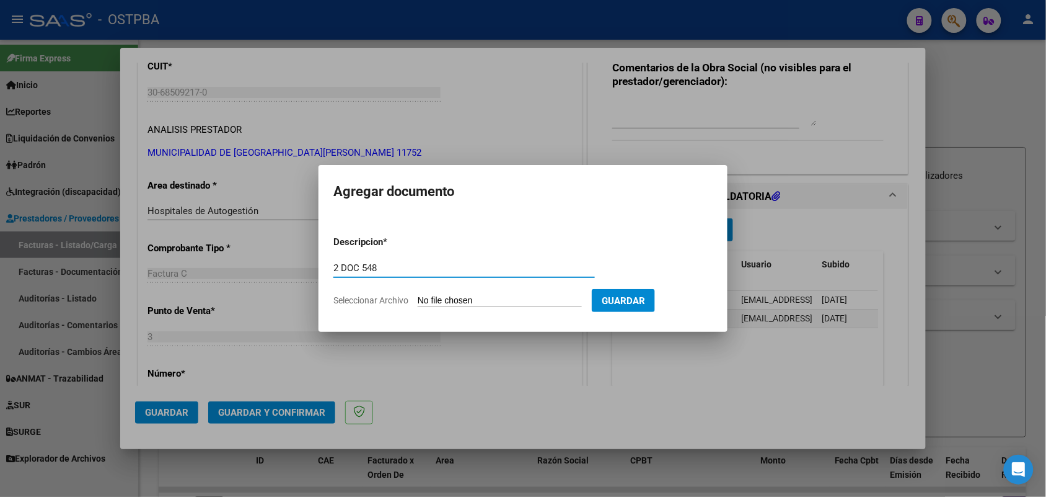
type input "2 DOC 548"
click at [422, 301] on input "Seleccionar Archivo" at bounding box center [500, 301] width 164 height 12
type input "C:\fakepath\2 DOC 548.pdf"
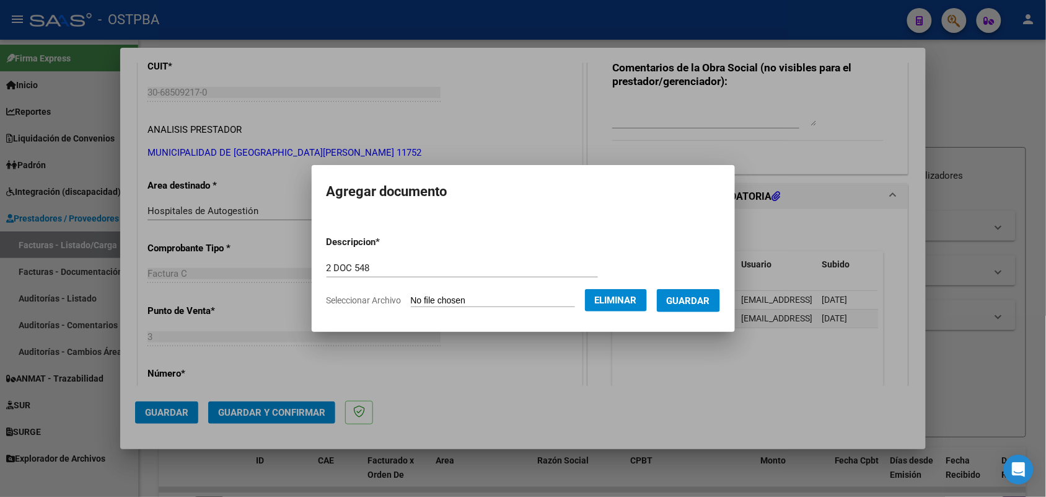
click at [702, 295] on span "Guardar" at bounding box center [688, 300] width 43 height 11
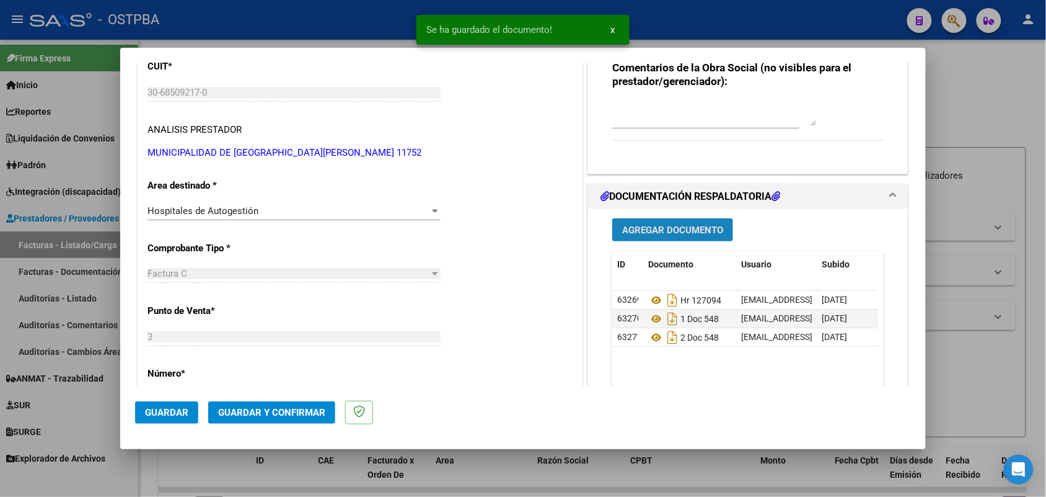
click at [687, 220] on button "Agregar Documento" at bounding box center [672, 229] width 121 height 23
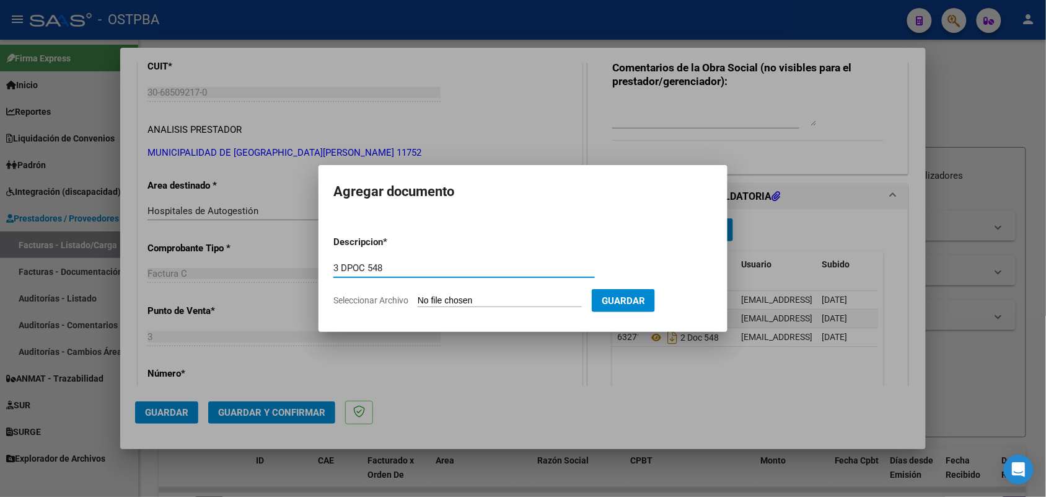
type input "3 DPOC 548"
click at [438, 298] on input "Seleccionar Archivo" at bounding box center [500, 301] width 164 height 12
type input "C:\fakepath\3 DOC 548.pdf"
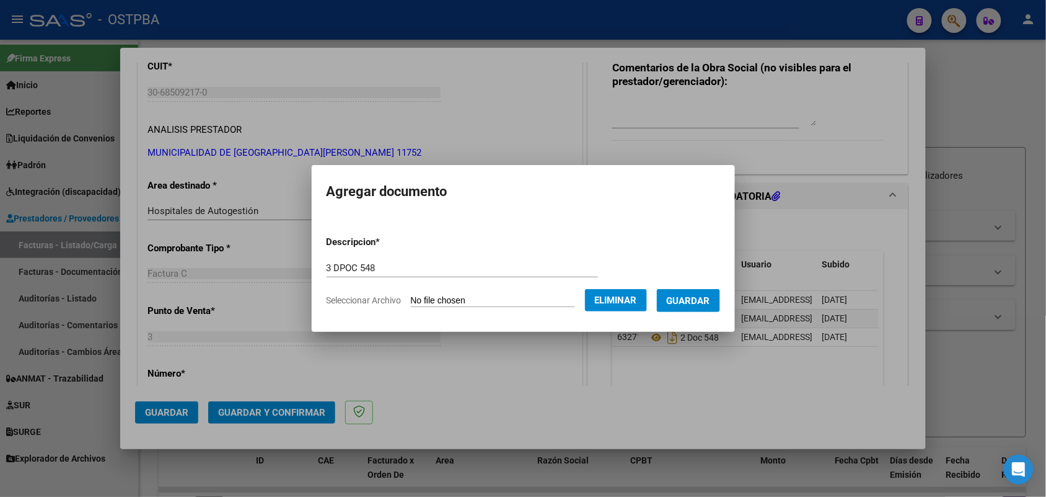
click at [690, 296] on span "Guardar" at bounding box center [688, 300] width 43 height 11
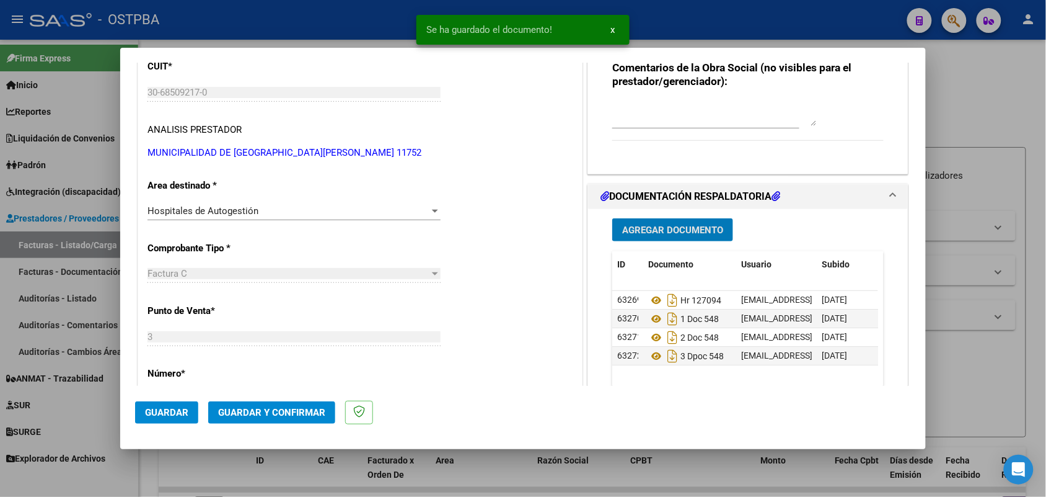
click at [680, 232] on span "Agregar Documento" at bounding box center [672, 229] width 101 height 11
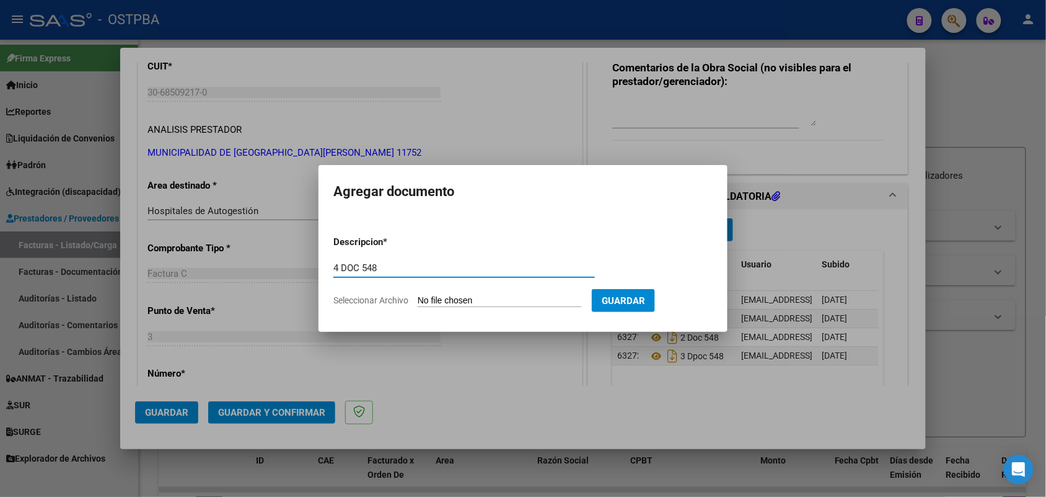
type input "4 DOC 548"
click at [430, 301] on input "Seleccionar Archivo" at bounding box center [500, 301] width 164 height 12
type input "C:\fakepath\4 DOC 548.pdf"
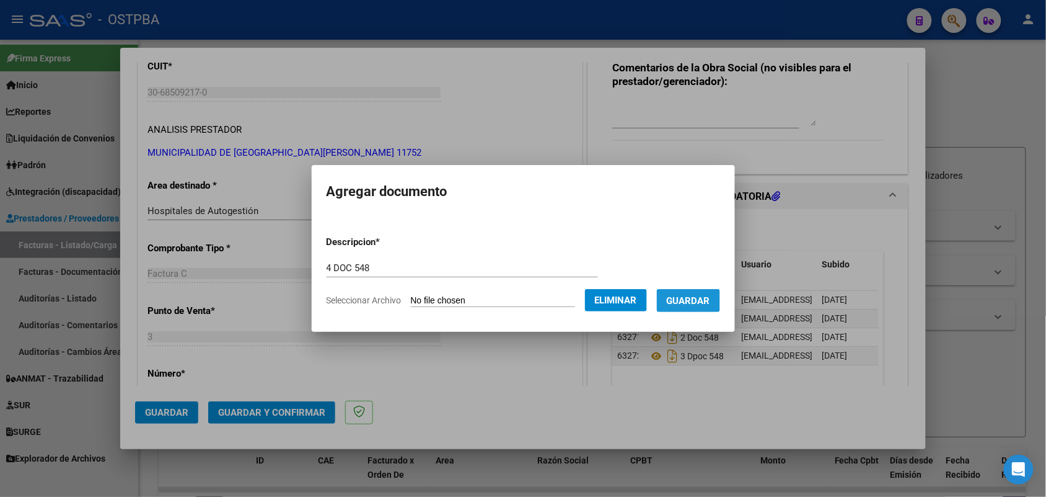
click at [701, 295] on span "Guardar" at bounding box center [688, 300] width 43 height 11
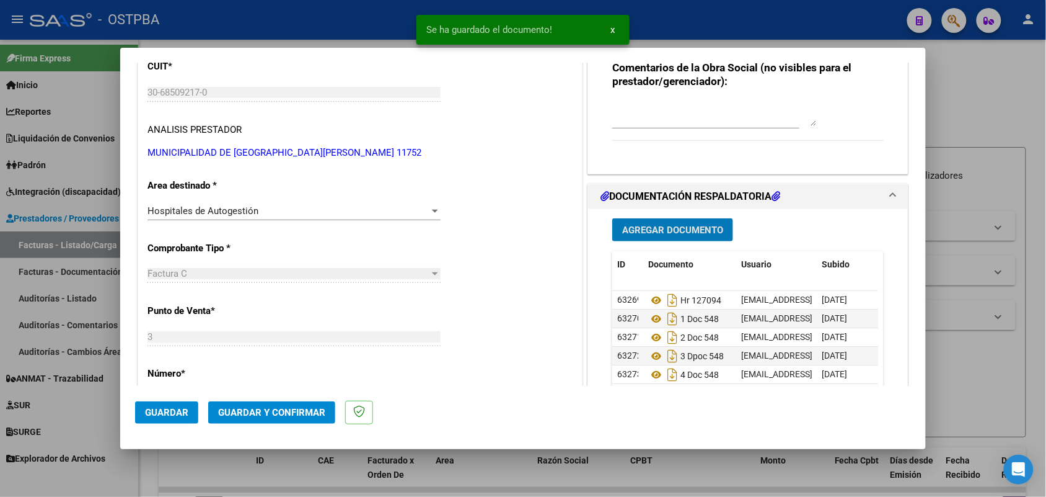
click at [685, 231] on span "Agregar Documento" at bounding box center [672, 229] width 101 height 11
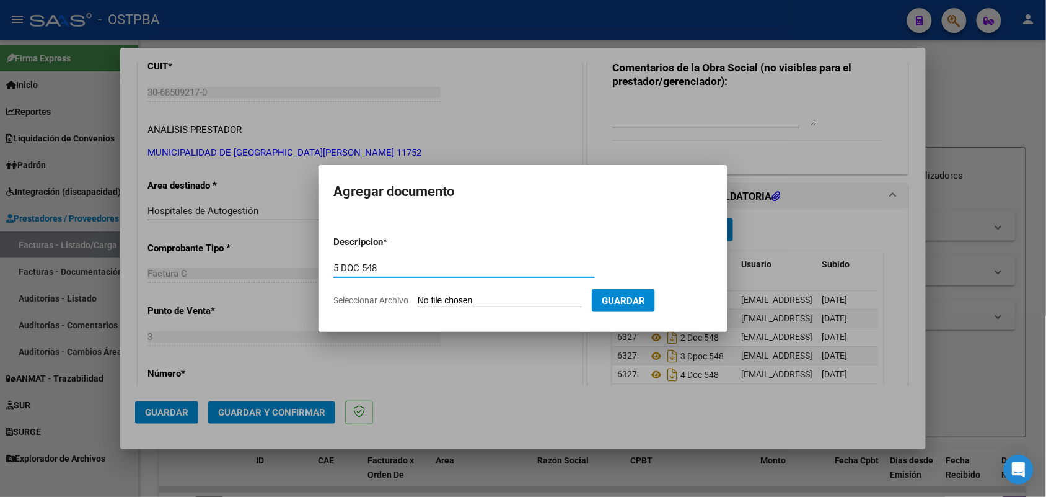
type input "5 DOC 548"
click at [425, 301] on input "Seleccionar Archivo" at bounding box center [500, 301] width 164 height 12
type input "C:\fakepath\5 DOC 548.pdf"
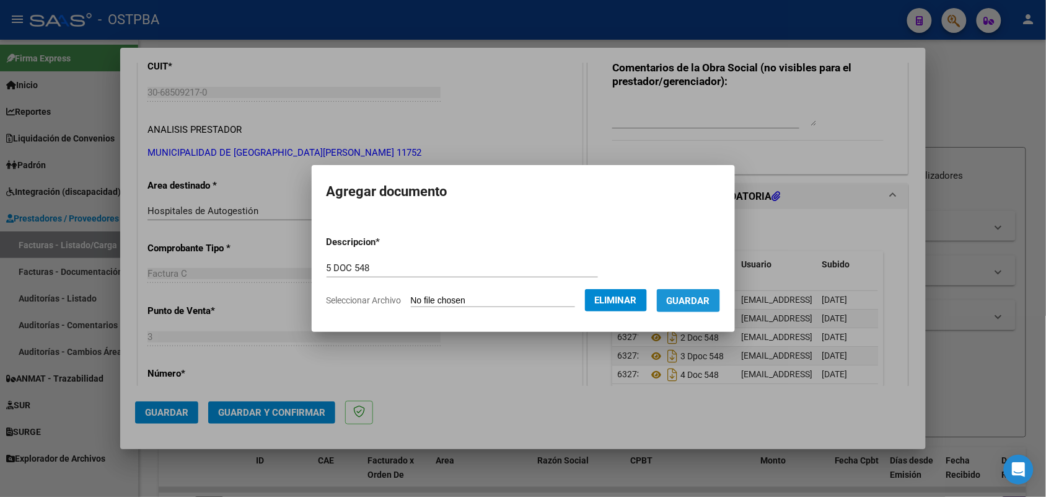
click at [709, 296] on span "Guardar" at bounding box center [688, 300] width 43 height 11
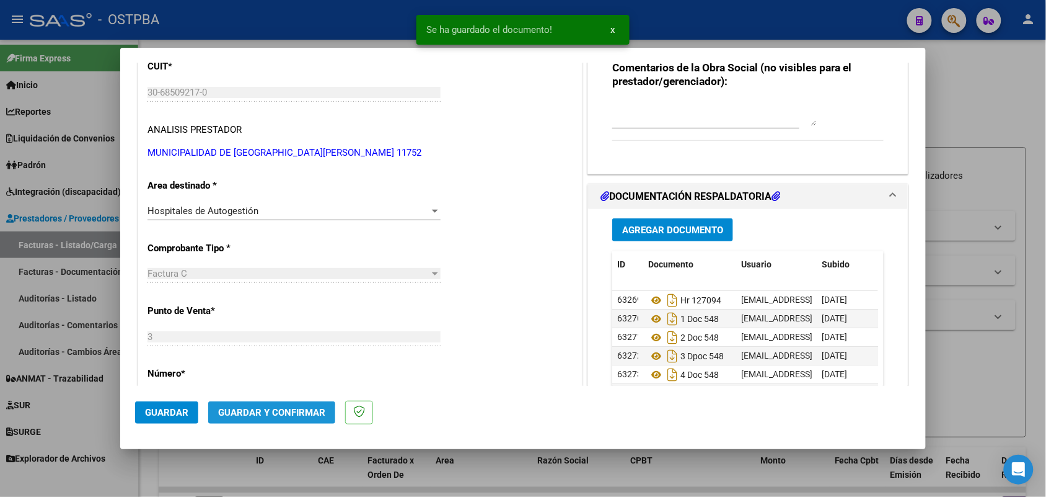
click at [257, 415] on span "Guardar y Confirmar" at bounding box center [271, 412] width 107 height 11
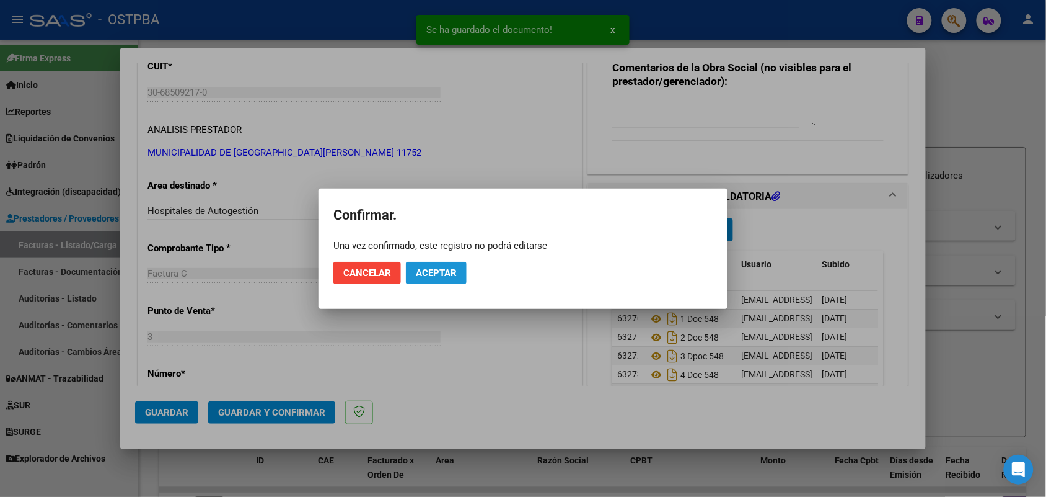
click at [438, 273] on span "Aceptar" at bounding box center [436, 272] width 41 height 11
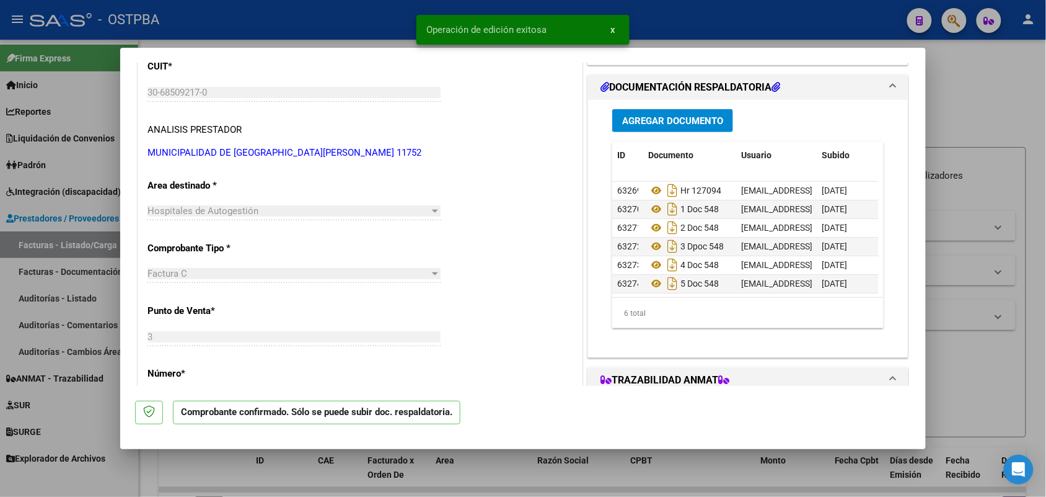
click at [100, 299] on div at bounding box center [523, 248] width 1046 height 497
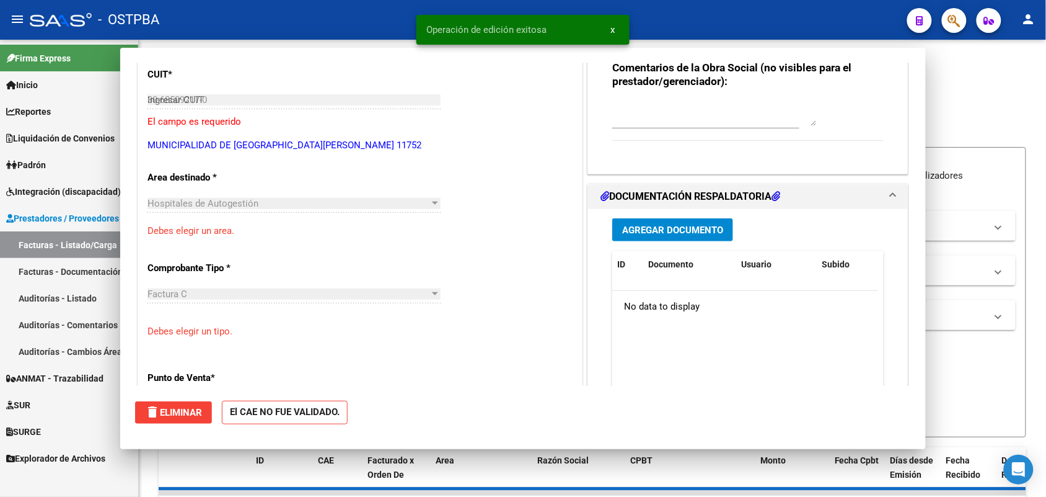
type input "$ 0,00"
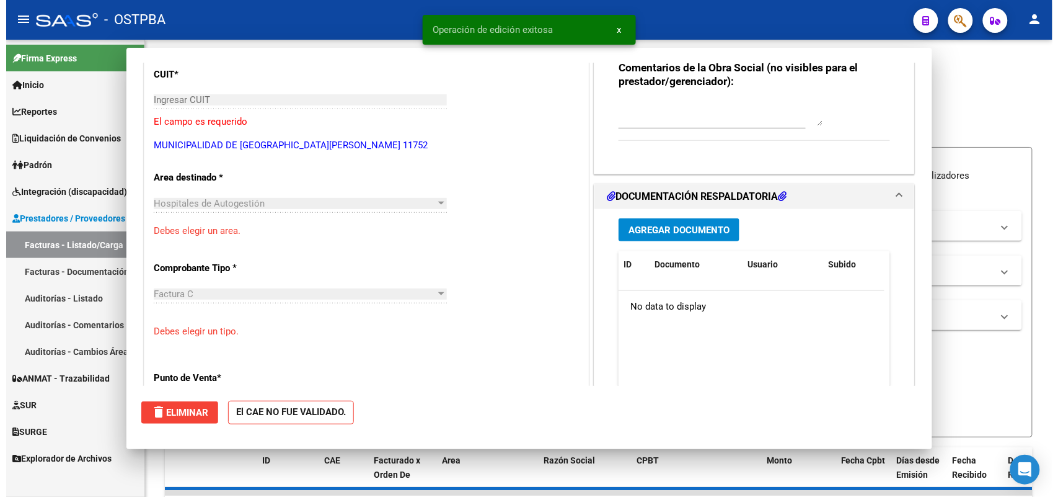
scroll to position [162, 0]
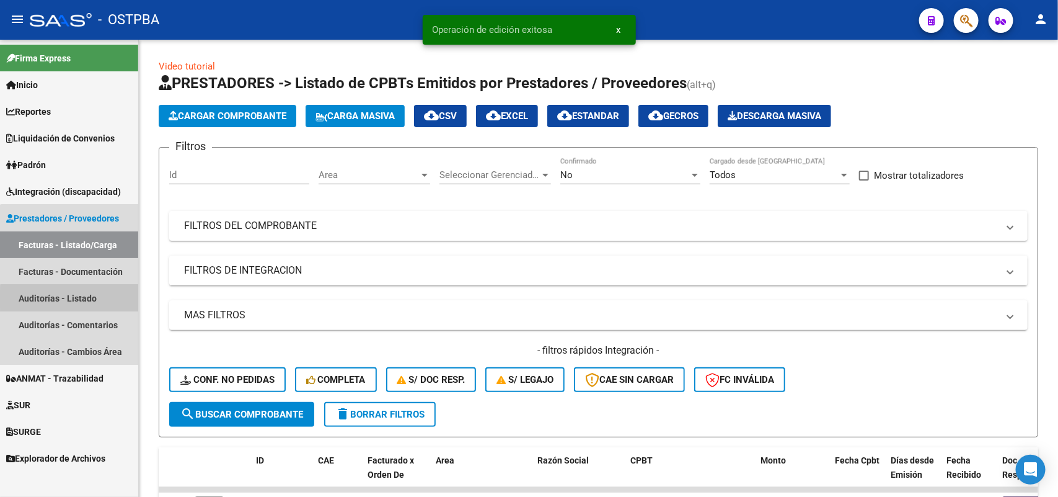
click at [82, 299] on link "Auditorías - Listado" at bounding box center [69, 298] width 138 height 27
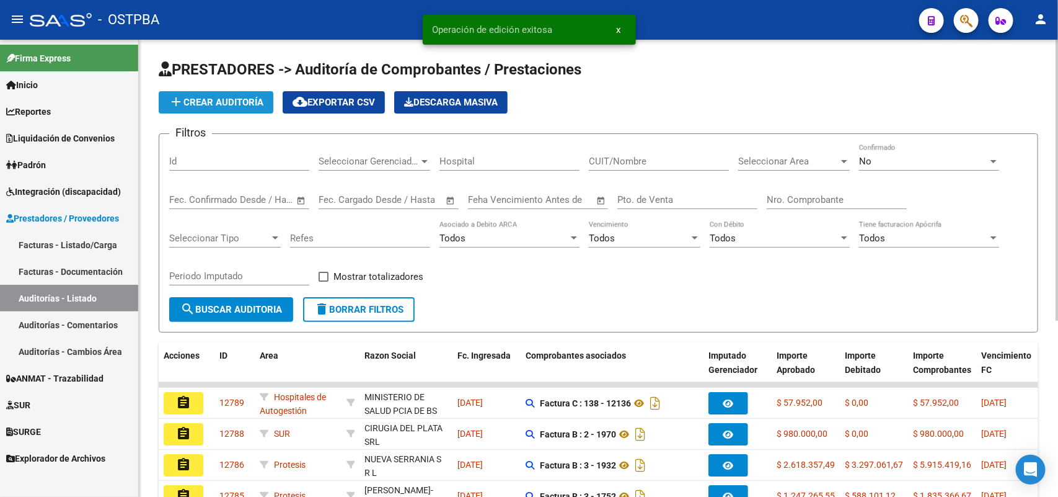
click at [234, 101] on span "add Crear Auditoría" at bounding box center [216, 102] width 95 height 11
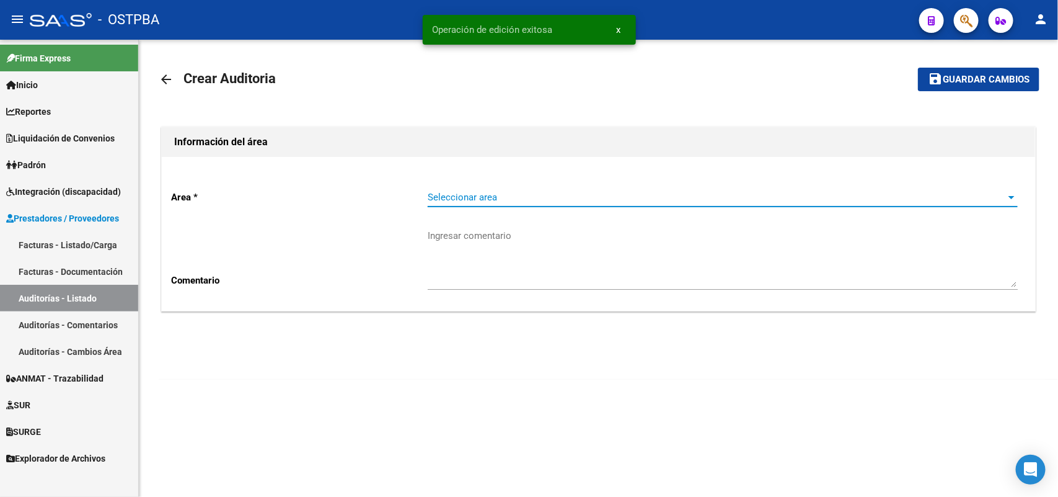
click at [448, 195] on span "Seleccionar area" at bounding box center [717, 197] width 579 height 11
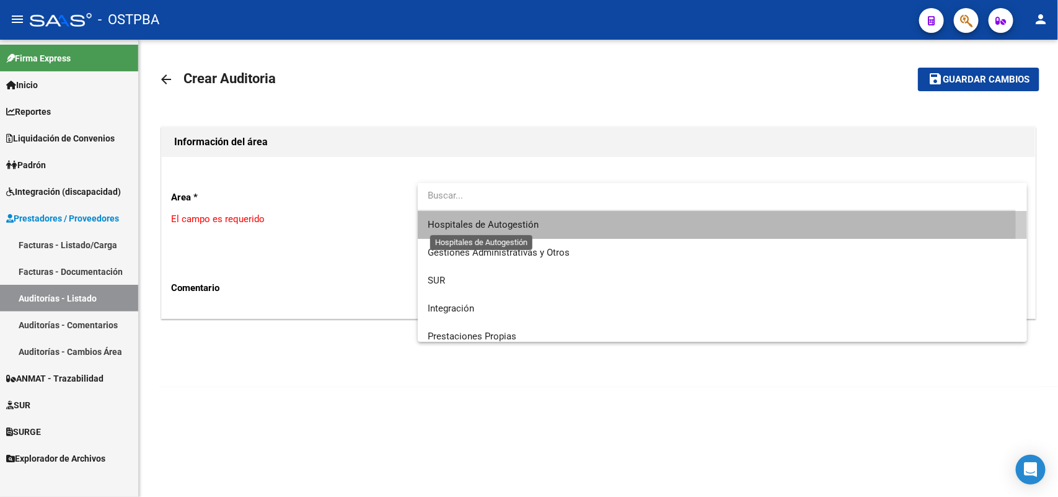
click at [436, 227] on span "Hospitales de Autogestión" at bounding box center [483, 224] width 111 height 11
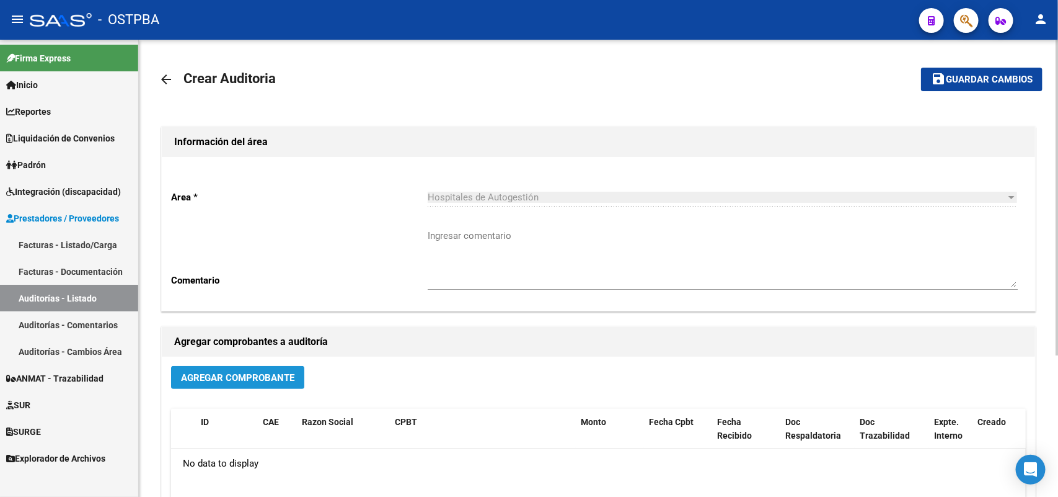
click at [255, 382] on button "Agregar Comprobante" at bounding box center [237, 377] width 133 height 23
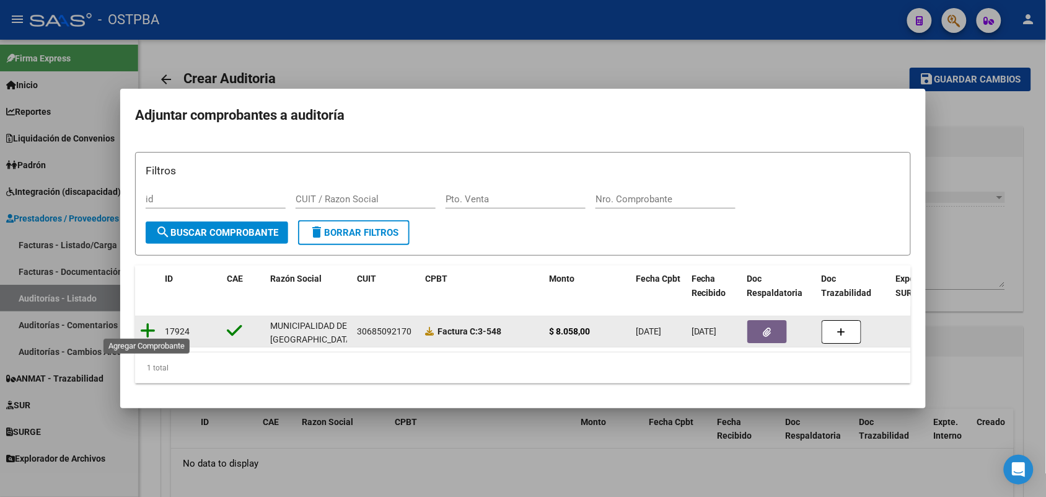
click at [146, 322] on icon at bounding box center [147, 330] width 15 height 17
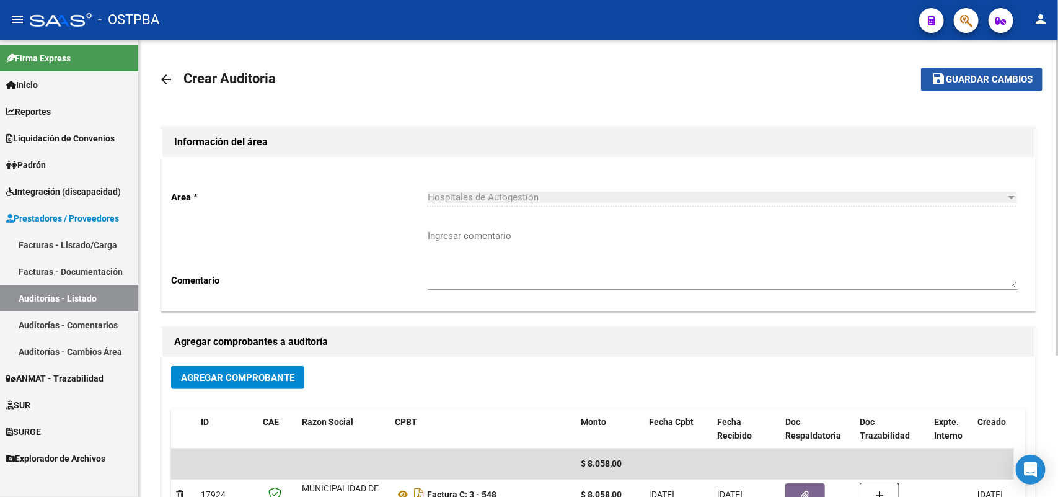
click at [978, 76] on span "Guardar cambios" at bounding box center [989, 79] width 87 height 11
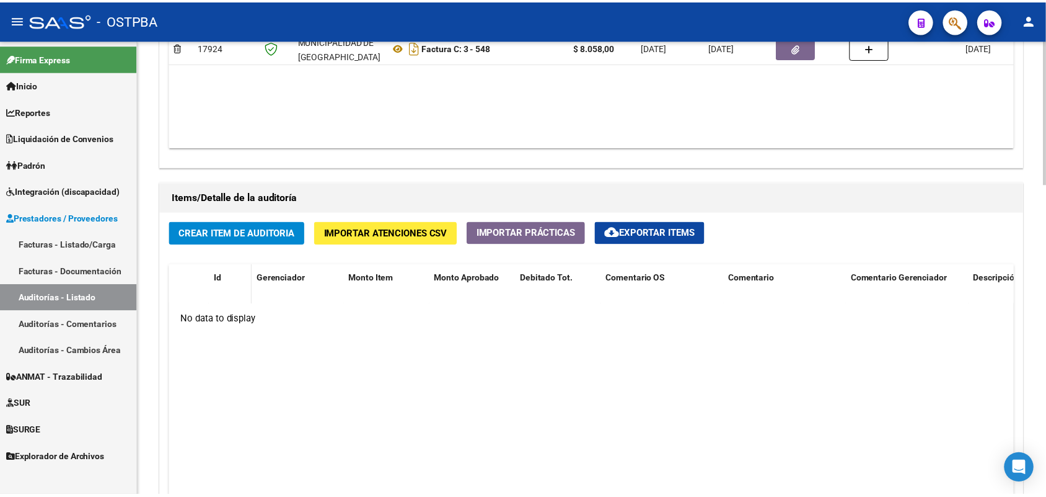
scroll to position [751, 0]
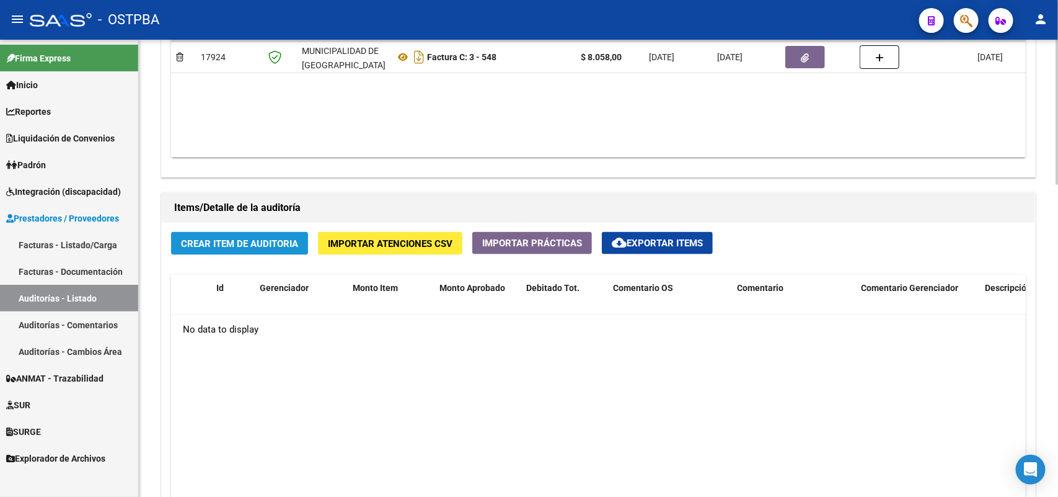
click at [239, 238] on span "Crear Item de Auditoria" at bounding box center [239, 243] width 117 height 11
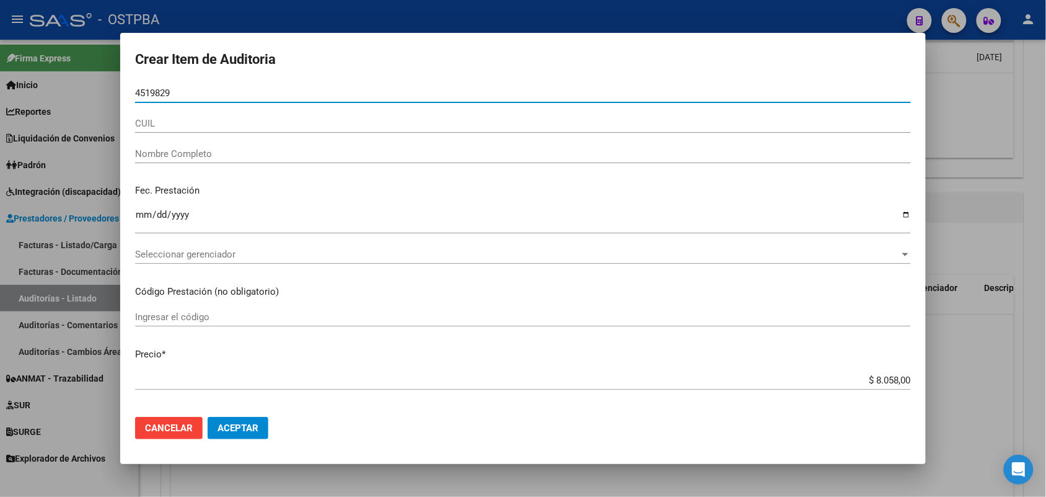
type input "45198292"
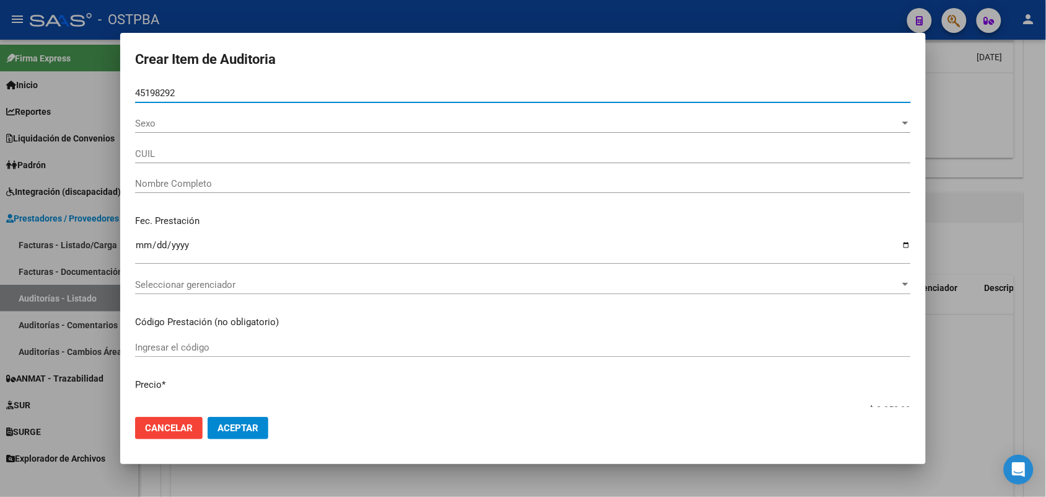
type input "27451982929"
type input "[PERSON_NAME] -"
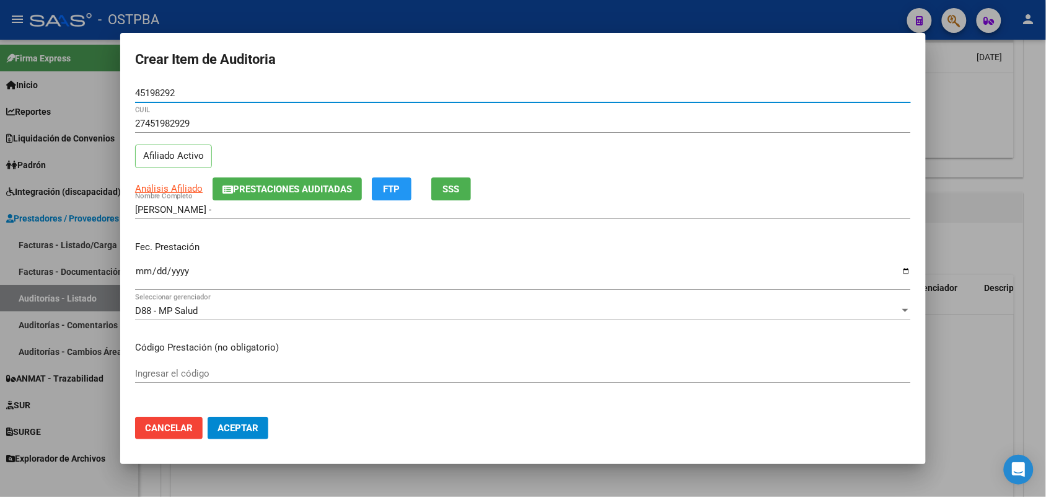
type input "45198292"
click at [138, 272] on input "Ingresar la fecha" at bounding box center [523, 276] width 776 height 20
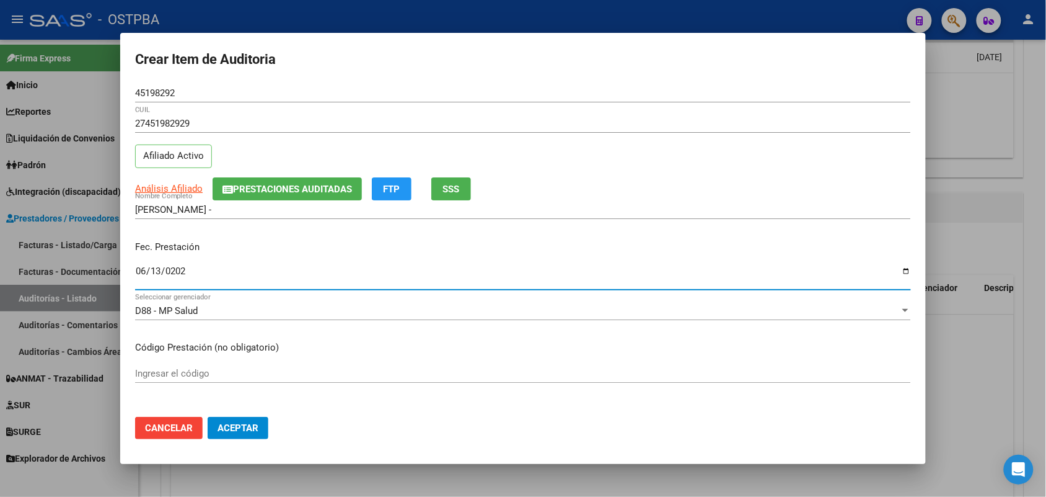
type input "[DATE]"
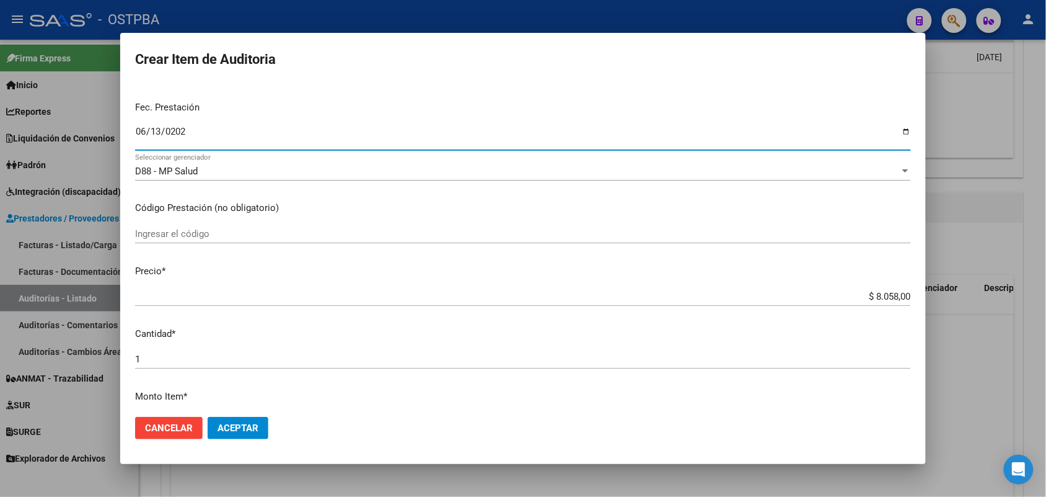
scroll to position [155, 0]
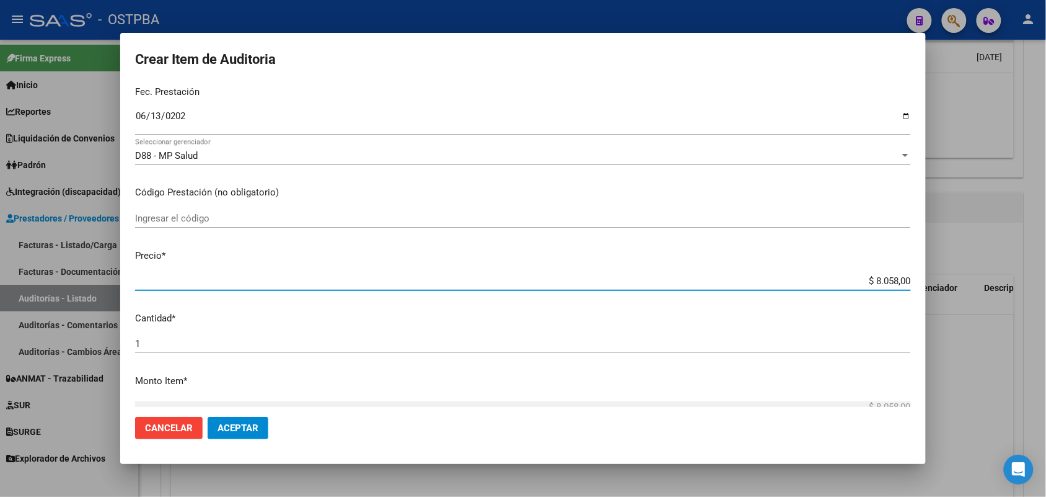
drag, startPoint x: 848, startPoint y: 277, endPoint x: 1058, endPoint y: 290, distance: 209.9
click at [1046, 290] on html "menu - OSTPBA person Firma Express Inicio Calendario SSS Instructivos Contacto …" at bounding box center [523, 248] width 1046 height 497
type input "$ 0,04"
type input "$ 0,40"
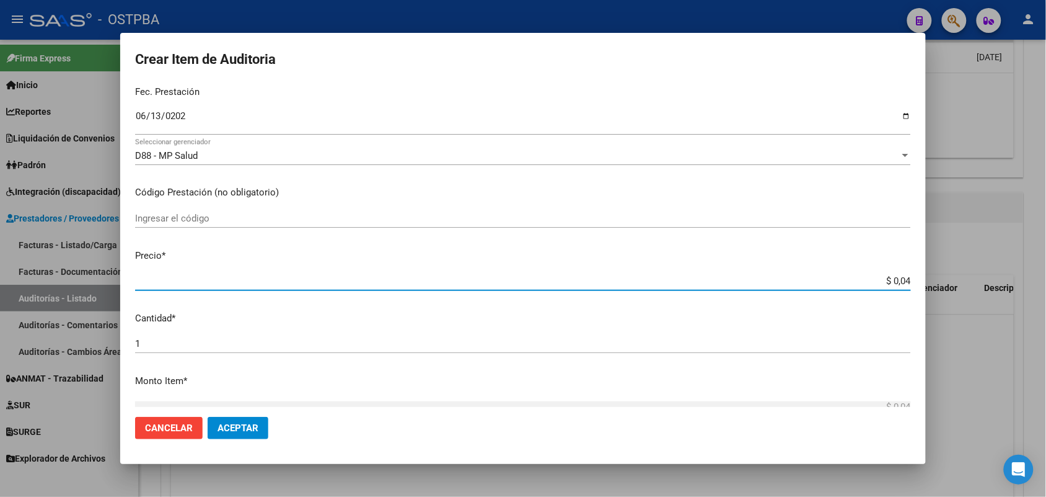
type input "$ 0,40"
type input "$ 4,02"
type input "$ 40,29"
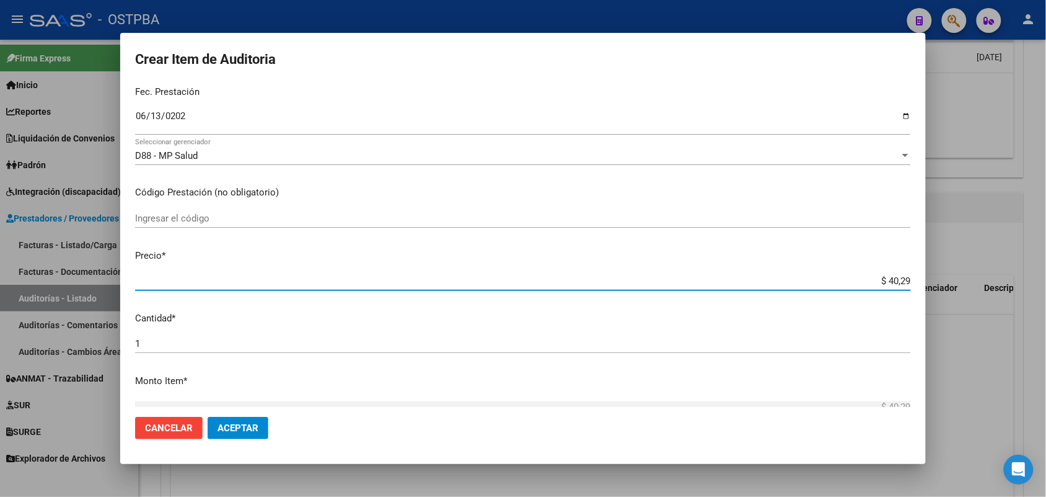
type input "$ 402,90"
type input "$ 4.029,00"
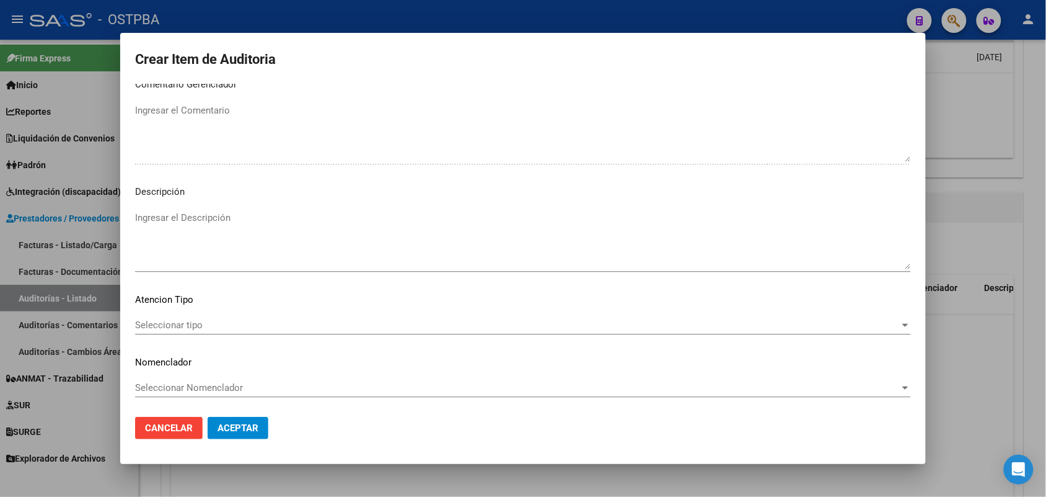
scroll to position [792, 0]
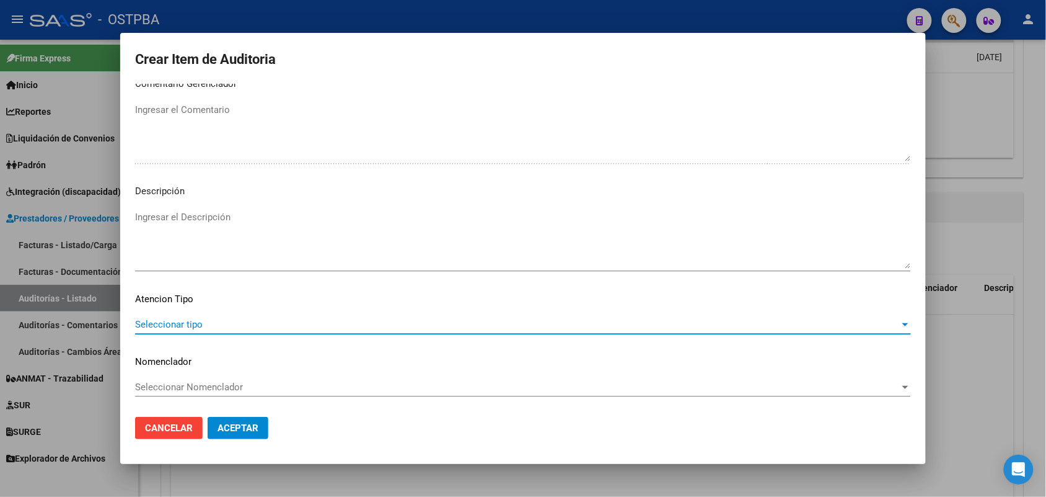
click at [180, 323] on span "Seleccionar tipo" at bounding box center [517, 324] width 765 height 11
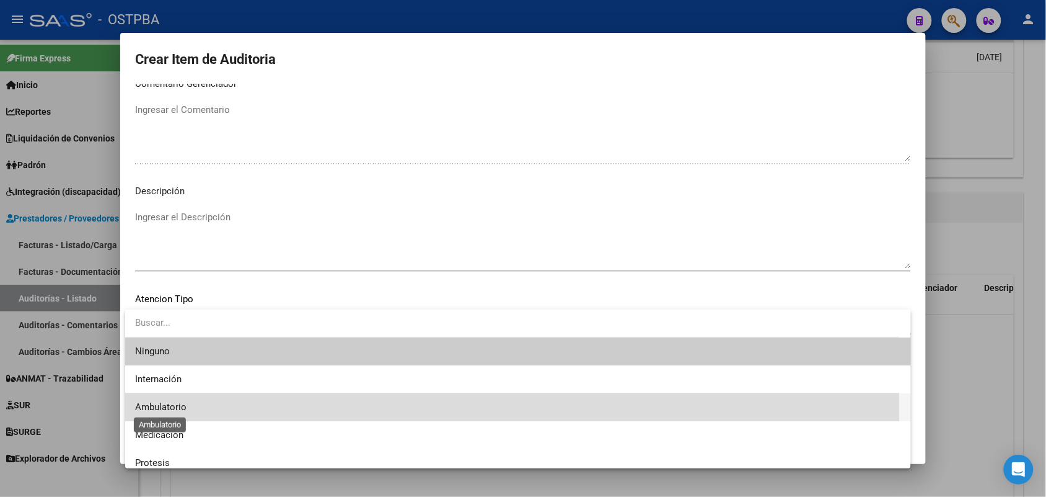
click at [175, 409] on span "Ambulatorio" at bounding box center [160, 406] width 51 height 11
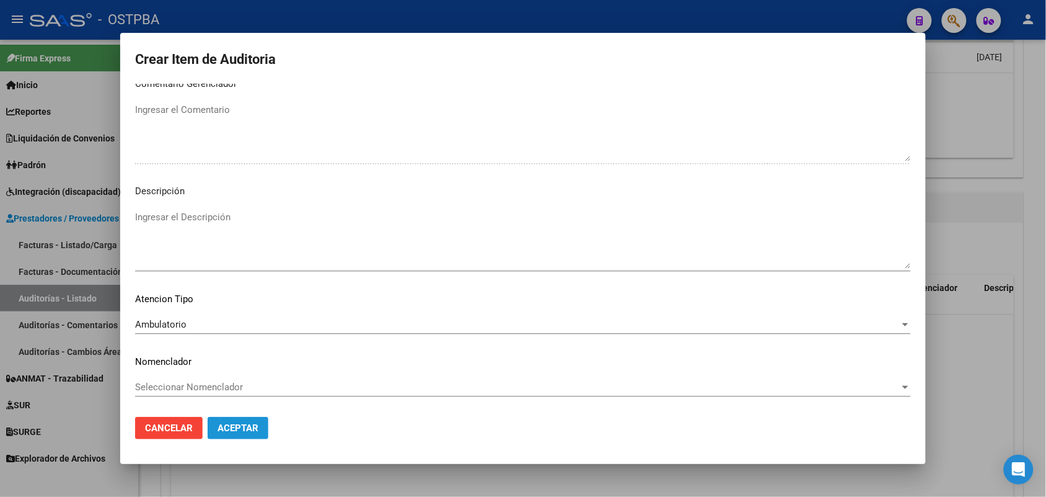
click at [233, 433] on button "Aceptar" at bounding box center [238, 428] width 61 height 22
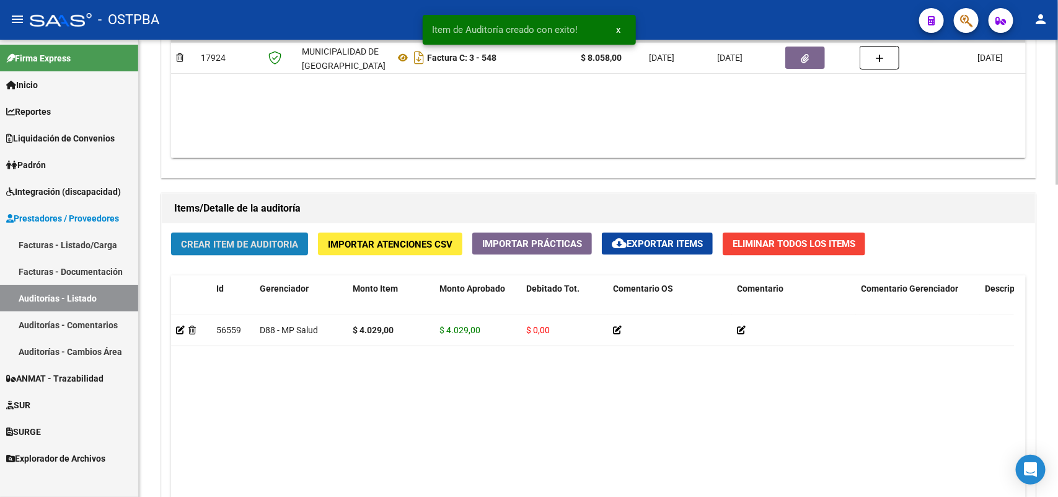
click at [258, 244] on span "Crear Item de Auditoria" at bounding box center [239, 244] width 117 height 11
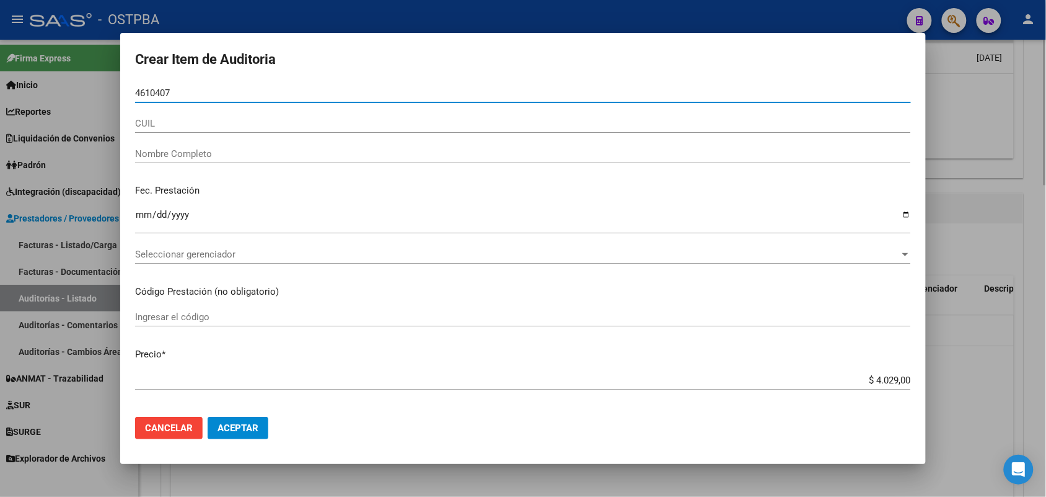
type input "46104072"
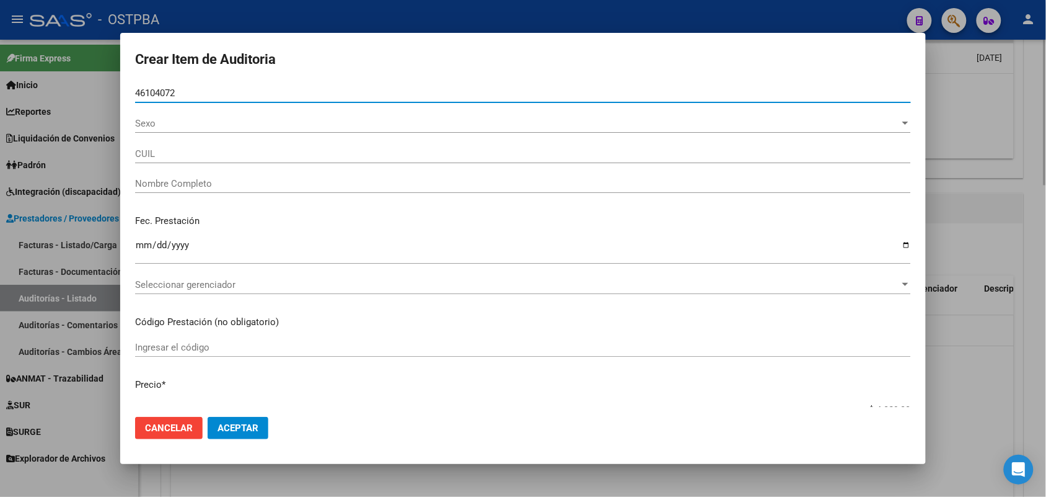
type input "27461040727"
type input "[PERSON_NAME] [PERSON_NAME] -"
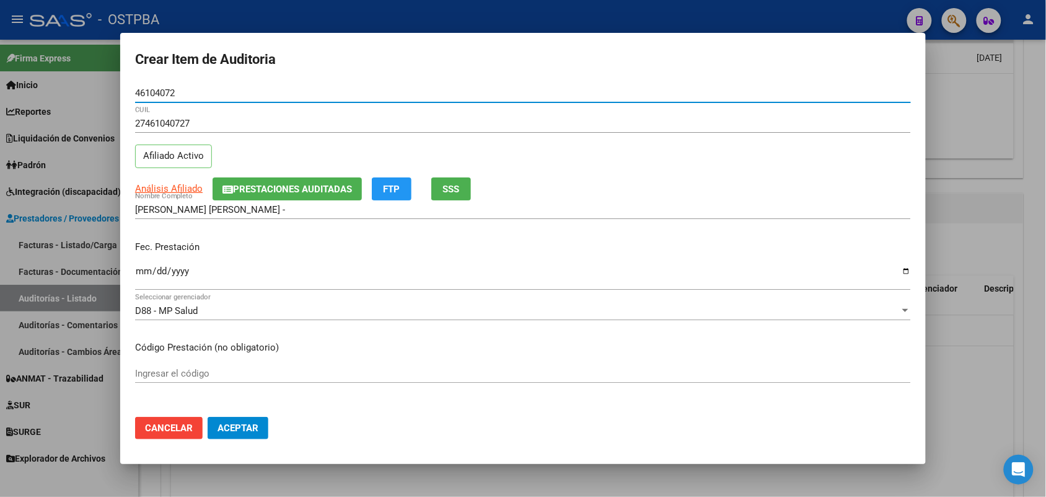
type input "46104072"
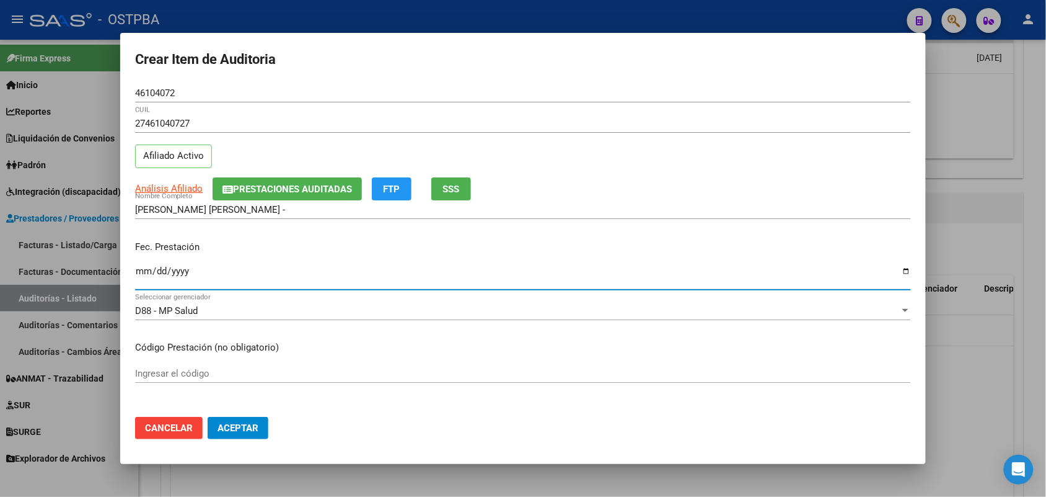
click at [143, 272] on input "Ingresar la fecha" at bounding box center [523, 276] width 776 height 20
type input "[DATE]"
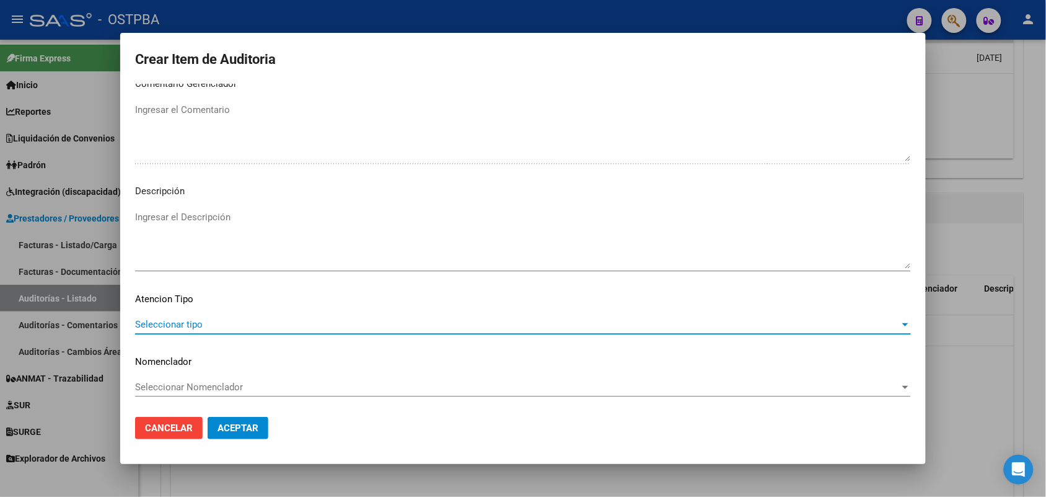
click at [174, 320] on span "Seleccionar tipo" at bounding box center [517, 324] width 765 height 11
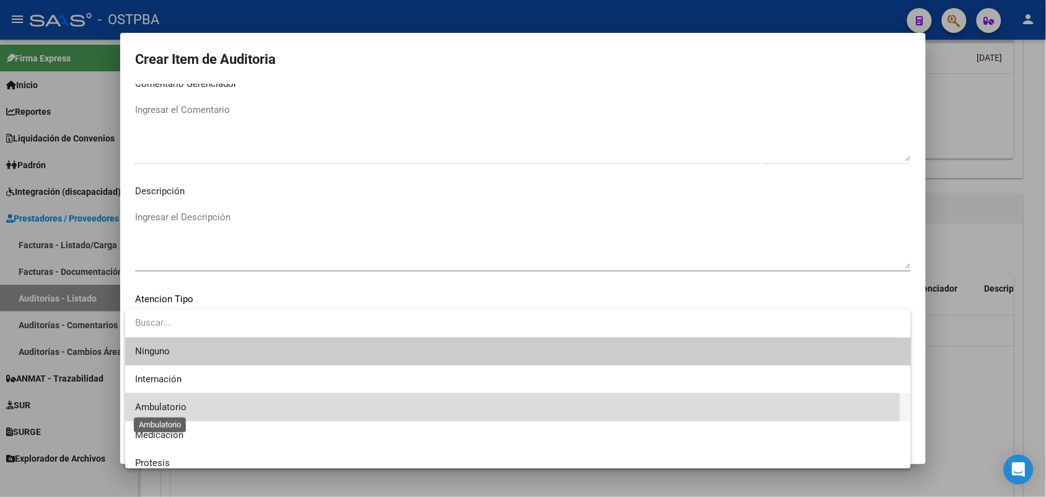
drag, startPoint x: 162, startPoint y: 408, endPoint x: 197, endPoint y: 411, distance: 35.5
click at [162, 408] on span "Ambulatorio" at bounding box center [160, 406] width 51 height 11
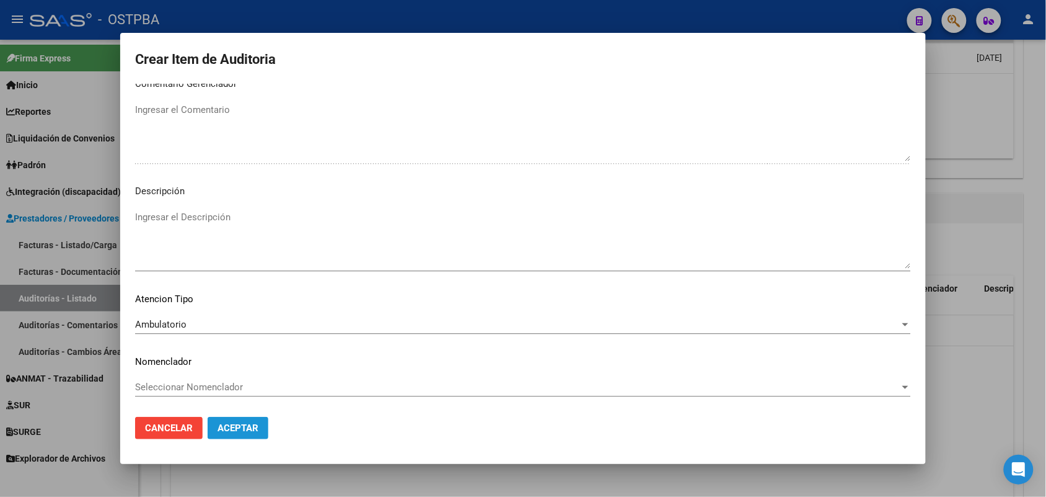
click at [217, 422] on button "Aceptar" at bounding box center [238, 428] width 61 height 22
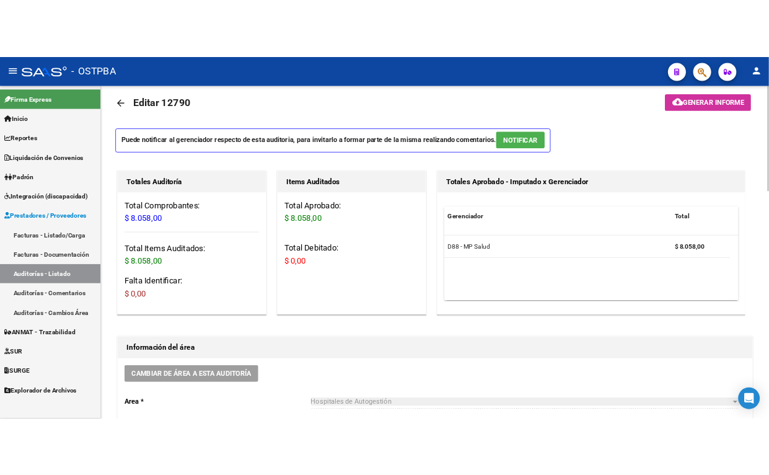
scroll to position [0, 0]
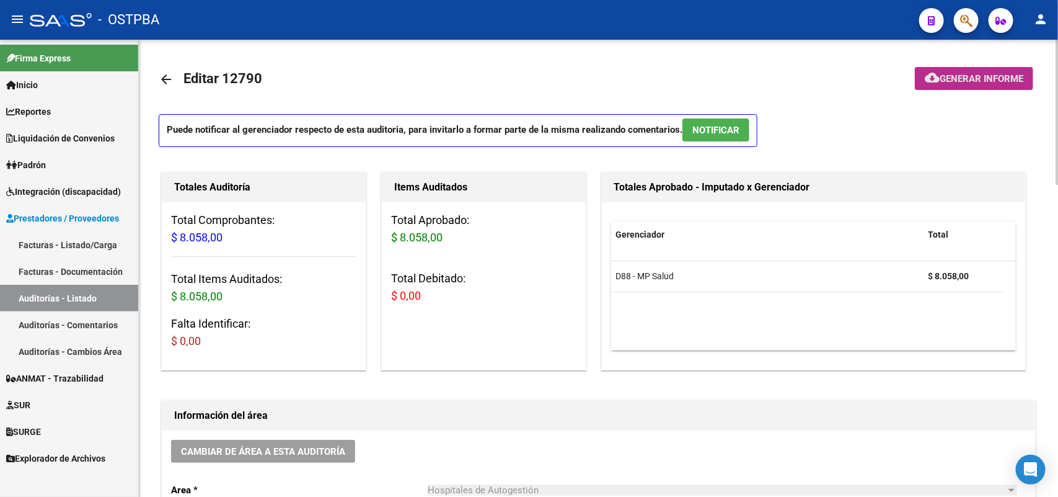
click at [959, 76] on span "Generar informe" at bounding box center [982, 78] width 84 height 11
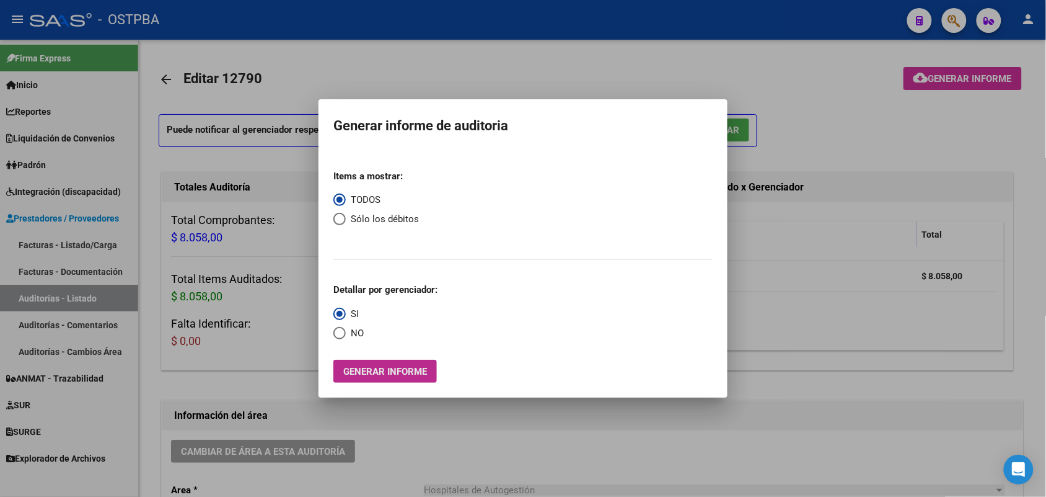
click at [368, 368] on span "Generar informe" at bounding box center [385, 371] width 84 height 11
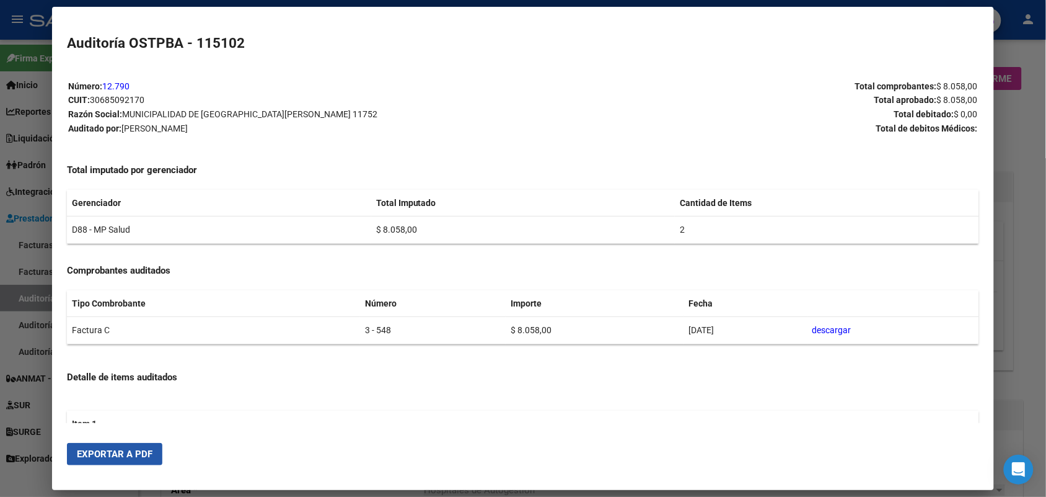
click at [112, 454] on span "Exportar a PDF" at bounding box center [115, 453] width 76 height 11
